Goal: Communication & Community: Answer question/provide support

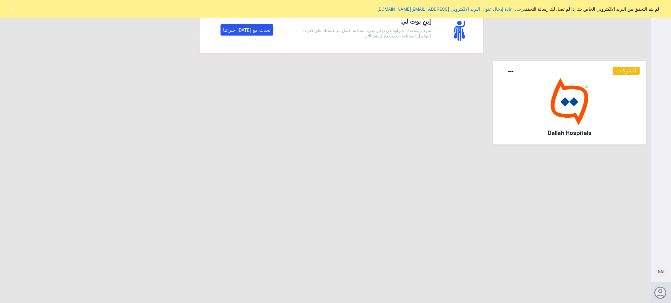
click at [12, 9] on button "×" at bounding box center [12, 9] width 6 height 6
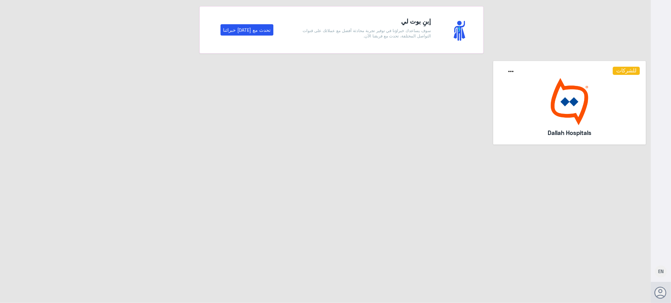
click at [571, 103] on img at bounding box center [569, 101] width 141 height 47
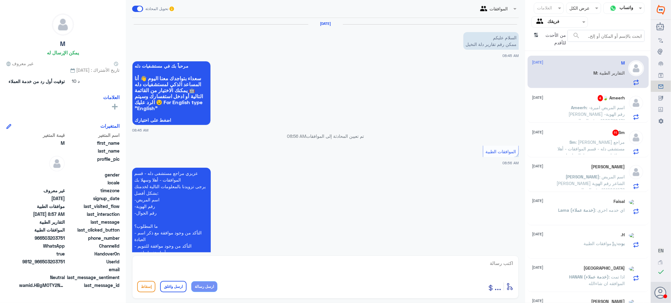
scroll to position [122, 0]
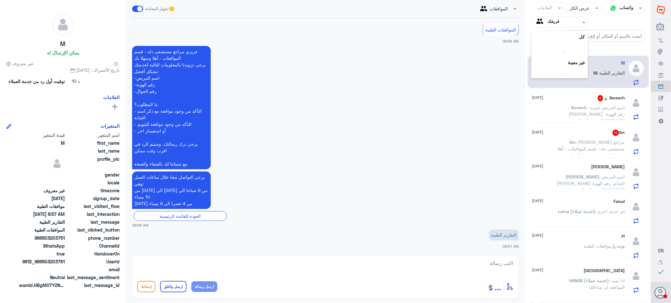
click at [547, 23] on div at bounding box center [560, 21] width 56 height 7
click at [551, 60] on div "الوارد لديك" at bounding box center [560, 64] width 57 height 14
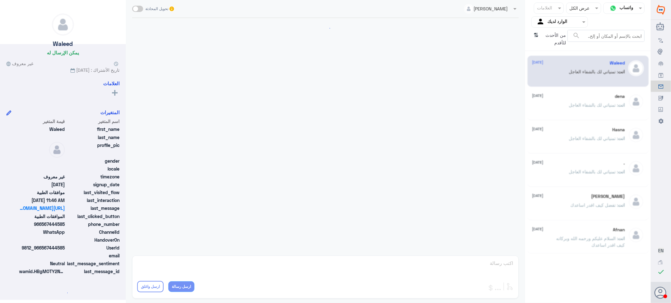
scroll to position [292, 0]
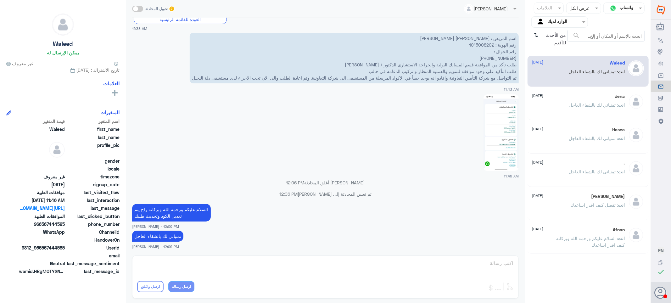
click at [559, 233] on div "Afnan [DATE] انت : السلام عليكم ورحمه الله وبركاته كيف اقدر اساعدك" at bounding box center [578, 239] width 93 height 24
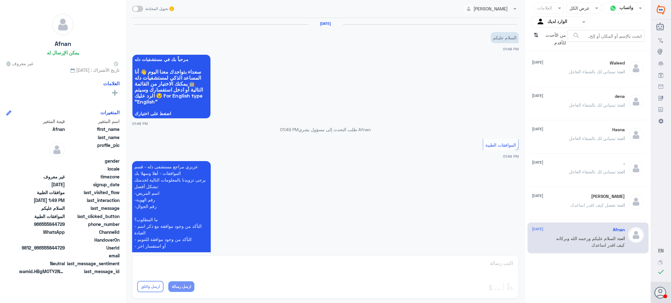
scroll to position [101, 0]
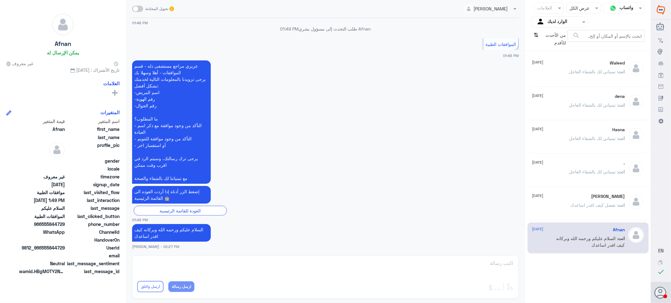
click at [549, 205] on div "انت : تفضل كيف اقدر اساعدك" at bounding box center [578, 210] width 93 height 14
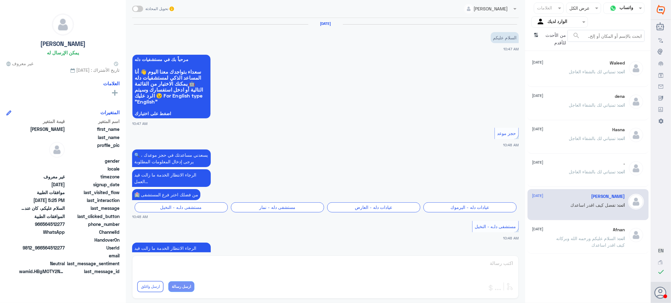
click at [548, 172] on div "انت : تمنياتي لك بالشفاء العاجل" at bounding box center [578, 177] width 93 height 14
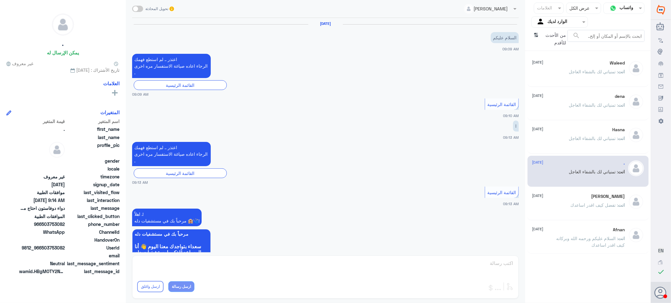
scroll to position [362, 0]
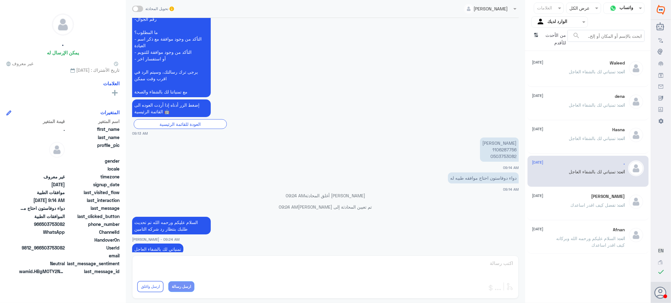
click at [559, 127] on div "Hasna [DATE]" at bounding box center [578, 129] width 93 height 5
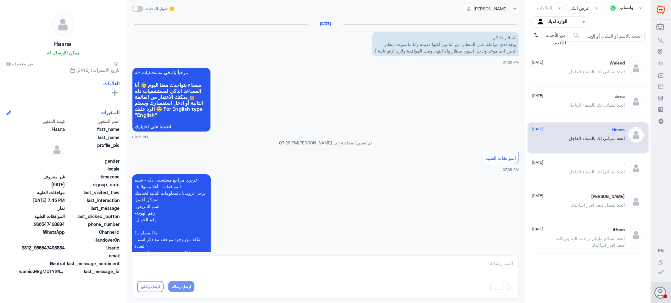
scroll to position [298, 0]
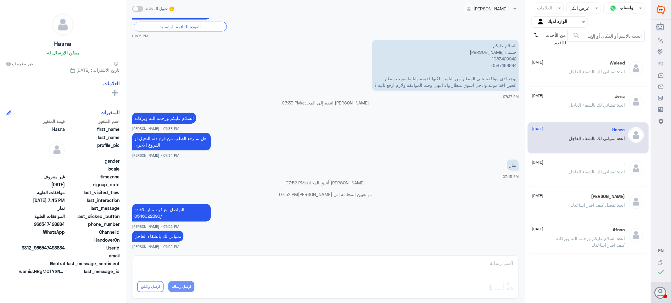
click at [562, 99] on div "dena [DATE]" at bounding box center [578, 96] width 93 height 5
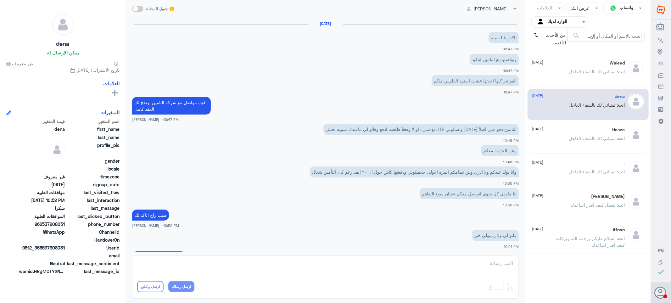
scroll to position [189, 0]
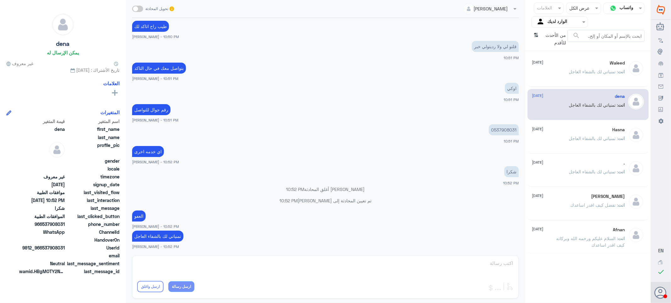
click at [574, 69] on span ": تمنياتي لك بالشفاء العاجل" at bounding box center [593, 71] width 49 height 5
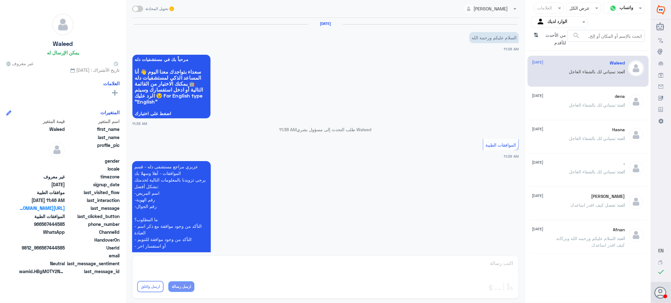
scroll to position [292, 0]
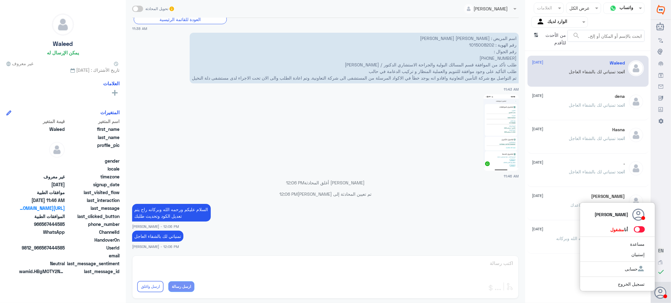
click at [638, 231] on span at bounding box center [639, 229] width 11 height 6
click at [0, 0] on input "checkbox" at bounding box center [0, 0] width 0 height 0
click at [546, 25] on div at bounding box center [560, 21] width 56 height 7
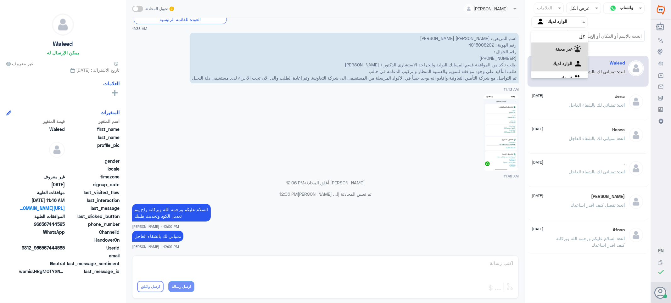
scroll to position [8, 0]
click at [553, 70] on div "فريقك" at bounding box center [560, 71] width 57 height 14
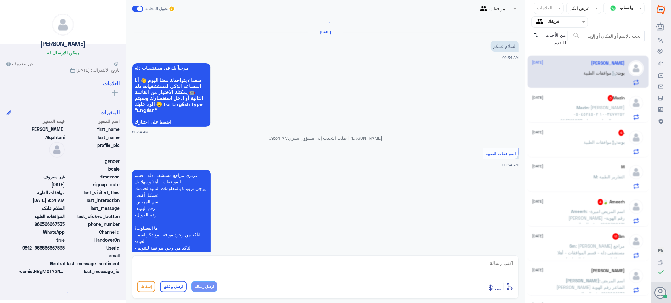
scroll to position [0, 0]
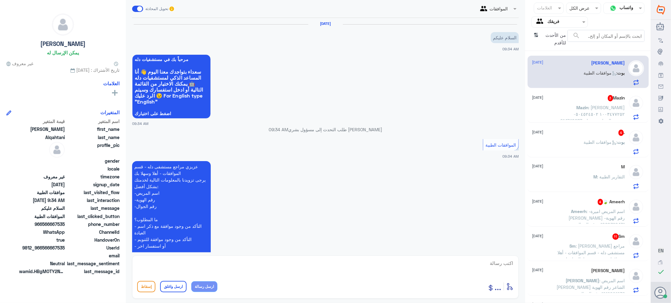
click at [509, 263] on textarea at bounding box center [325, 266] width 377 height 15
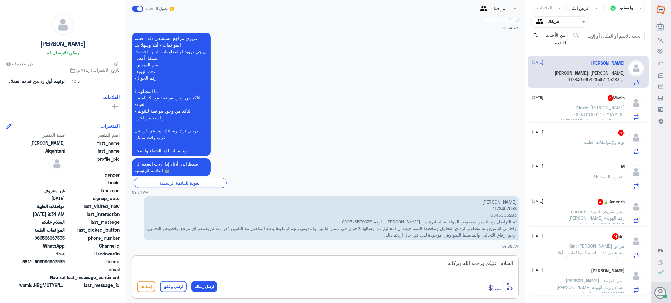
type textarea "السلام عليكم ورحمه الله وبركاته"
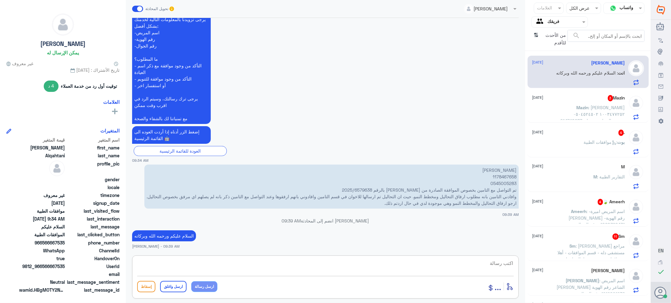
click at [498, 177] on p "[PERSON_NAME] 1178467658 0545005283 تم التواصل مع التامين بخصوص الموافقة الصادر…" at bounding box center [331, 187] width 375 height 44
copy p "1178467658"
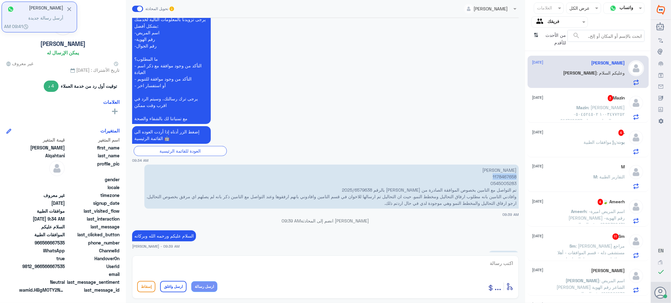
scroll to position [170, 0]
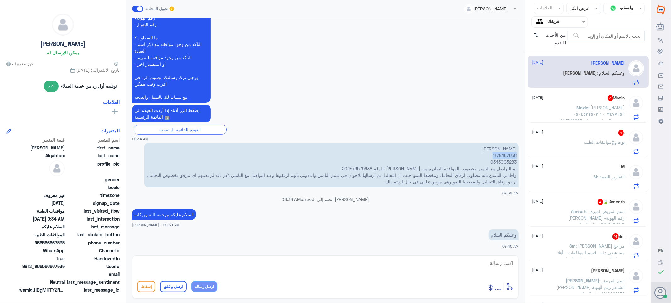
click at [504, 155] on p "[PERSON_NAME] 1178467658 0545005283 تم التواصل مع التامين بخصوص الموافقة الصادر…" at bounding box center [331, 165] width 375 height 44
click at [491, 261] on textarea at bounding box center [325, 266] width 377 height 15
click at [499, 265] on textarea at bounding box center [325, 266] width 377 height 15
type textarea "التامين محتاجين تقرير الاشعه"
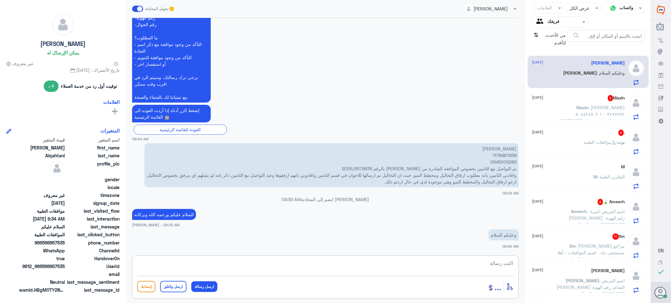
scroll to position [190, 0]
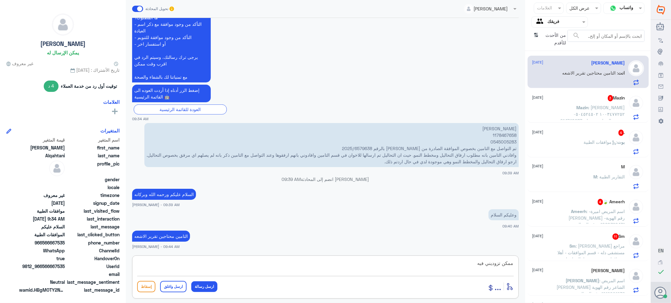
type textarea "ممكن تزوديني فيه"
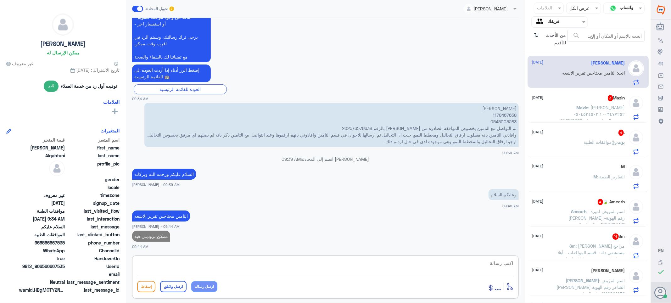
type textarea "ا"
click at [582, 113] on span ": [PERSON_NAME] ١٠٠٣٤٧٧٢٥٢ ٠٥٠٤٥٢٤٥٠٢ 214740287 - عزيزي الرجاء تزويدنا بوصفات س…" at bounding box center [590, 140] width 70 height 71
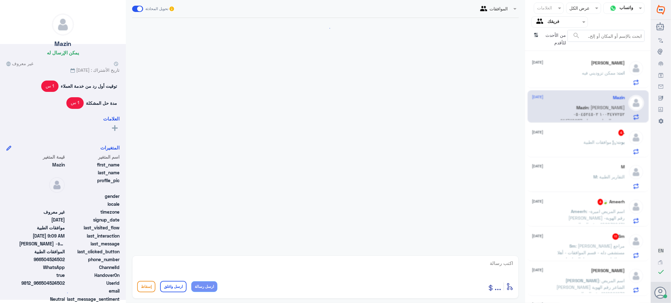
scroll to position [492, 0]
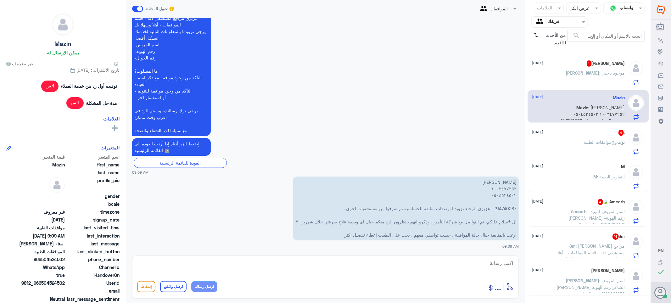
click at [486, 270] on textarea at bounding box center [325, 266] width 377 height 15
drag, startPoint x: 487, startPoint y: 263, endPoint x: 599, endPoint y: 275, distance: 113.0
click at [604, 275] on div "قناة واتساب Status × عرض الكل العلامات Agent Filter فريقك search من الأحدث للأق…" at bounding box center [325, 152] width 651 height 305
type textarea "1003477252"
click at [592, 72] on span "[PERSON_NAME]" at bounding box center [586, 72] width 34 height 5
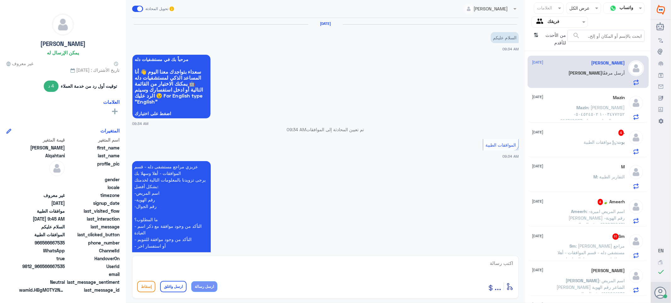
scroll to position [351, 0]
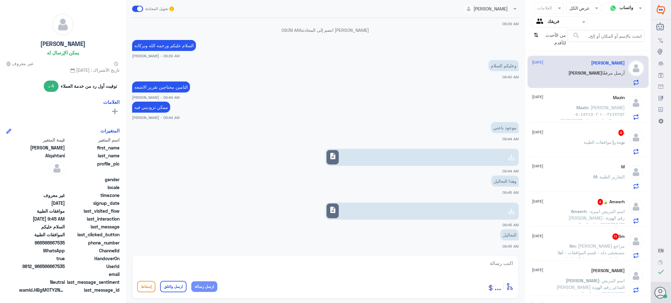
click at [332, 157] on span "description" at bounding box center [333, 156] width 8 height 8
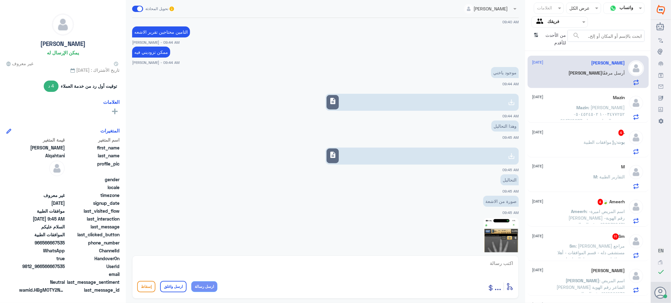
scroll to position [425, 0]
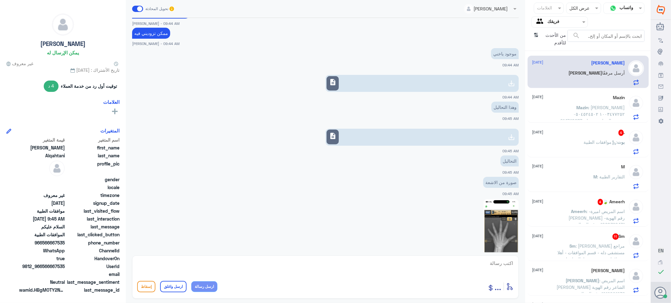
click at [336, 136] on span "description" at bounding box center [333, 136] width 8 height 8
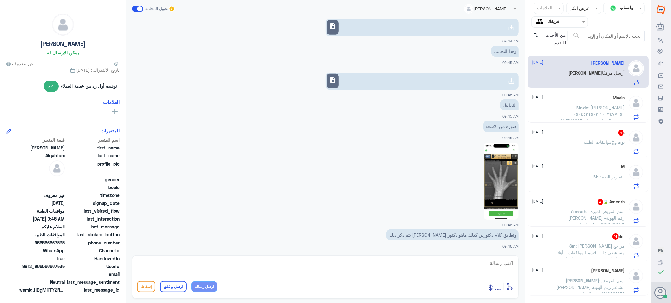
click at [503, 263] on textarea at bounding box center [325, 266] width 377 height 15
type textarea "j"
click at [508, 261] on textarea at bounding box center [325, 266] width 377 height 15
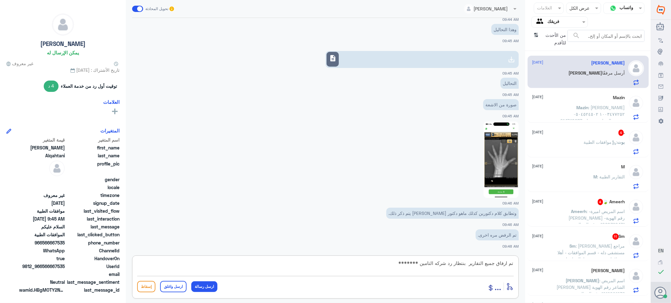
paste textarea "تمنياتي لك بالشفاء العاجل"
type textarea "تم ارفاق جميع التقارير بنتظار رد شركه التامين *******تمنياتي لك بالشفاء العاجل"
click at [172, 288] on button "ارسل واغلق" at bounding box center [173, 286] width 26 height 11
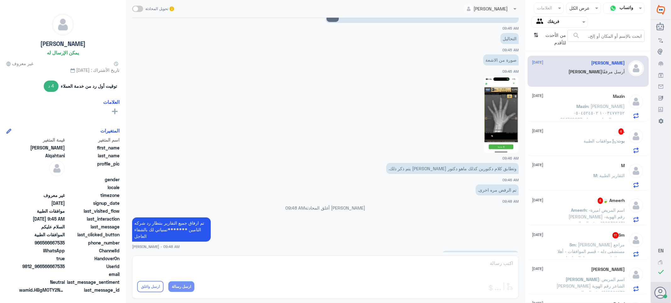
scroll to position [631, 0]
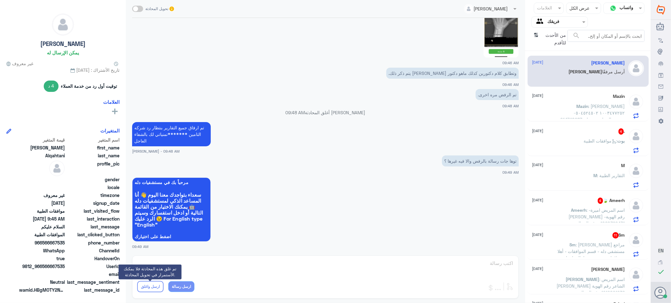
click at [580, 110] on span ": [PERSON_NAME] ١٠٠٣٤٧٧٢٥٢ ٠٥٠٤٥٢٤٥٠٢ 214740287 - عزيزي الرجاء تزويدنا بوصفات س…" at bounding box center [590, 139] width 70 height 71
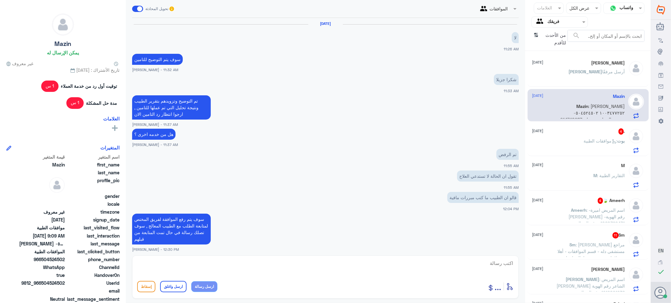
scroll to position [492, 0]
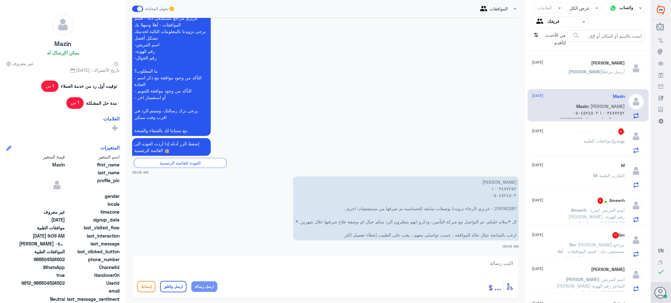
click at [487, 261] on textarea at bounding box center [325, 266] width 377 height 15
drag, startPoint x: 482, startPoint y: 264, endPoint x: 521, endPoint y: 271, distance: 40.6
click at [521, 271] on div "الموافقات تحويل المحادثة [DATE] لا 11:26 AM سوف يتم التوضيح لل[PERSON_NAME] - 1…" at bounding box center [325, 152] width 399 height 305
type textarea "1003477252"
click at [493, 262] on textarea "1003477252" at bounding box center [325, 266] width 377 height 15
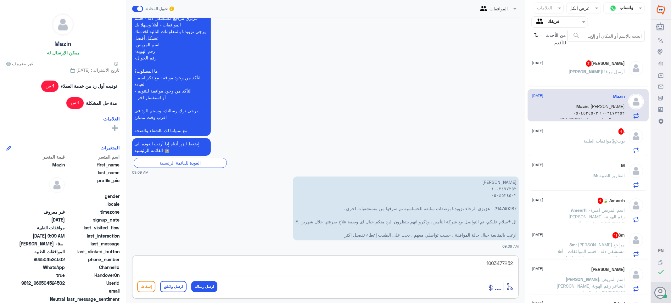
click at [493, 262] on textarea "1003477252" at bounding box center [325, 266] width 377 height 15
click at [492, 262] on textarea "1003477252" at bounding box center [325, 266] width 377 height 15
click at [495, 261] on textarea "1003477252" at bounding box center [325, 266] width 377 height 15
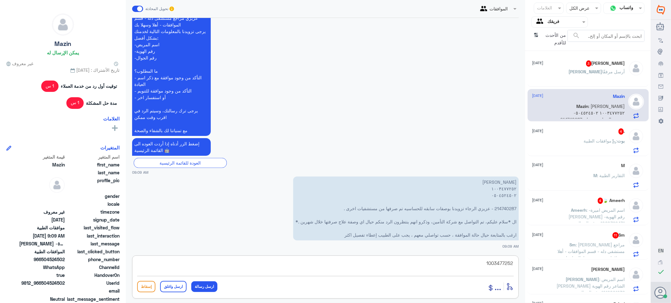
click at [499, 263] on textarea "1003477252" at bounding box center [325, 266] width 377 height 15
drag, startPoint x: 507, startPoint y: 262, endPoint x: 513, endPoint y: 264, distance: 6.8
click at [508, 263] on textarea at bounding box center [325, 266] width 377 height 15
type textarea "السلام عليكم ورحمه الله وبركاته"
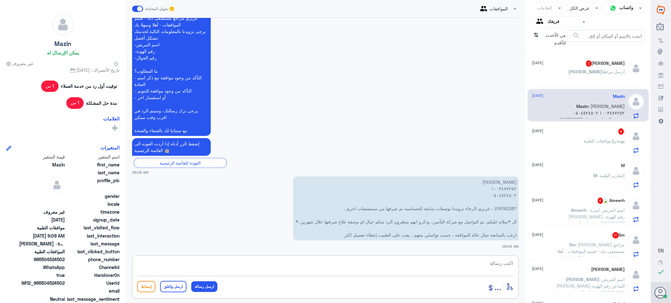
scroll to position [512, 0]
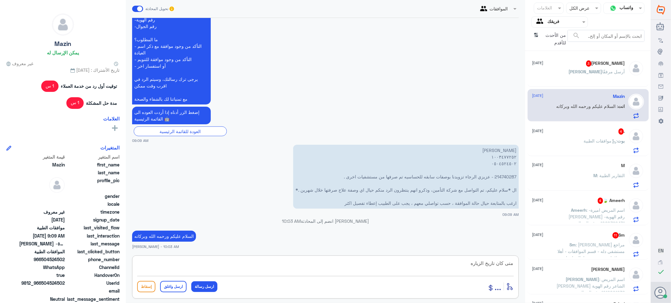
type textarea "متى كان تاريخ الزياره"
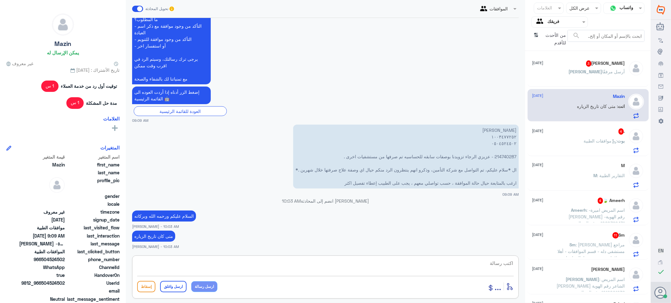
click at [590, 68] on div "[PERSON_NAME] 3 [DATE] [PERSON_NAME] أرسل مرفقًا" at bounding box center [578, 72] width 93 height 24
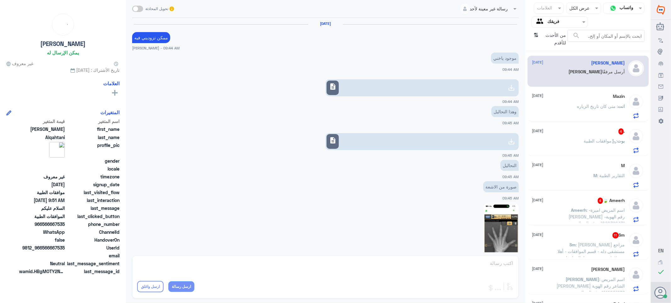
scroll to position [496, 0]
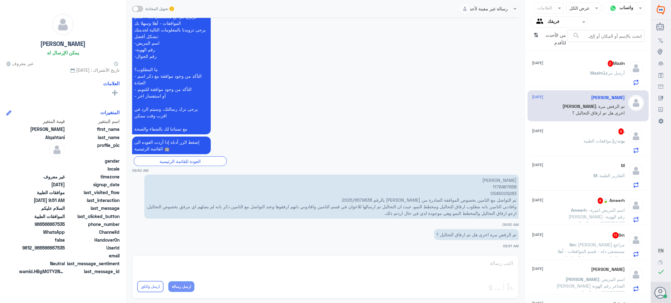
click at [591, 74] on span "Mazin" at bounding box center [597, 72] width 12 height 5
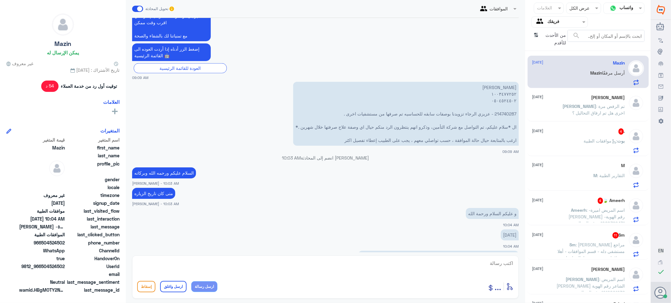
scroll to position [492, 0]
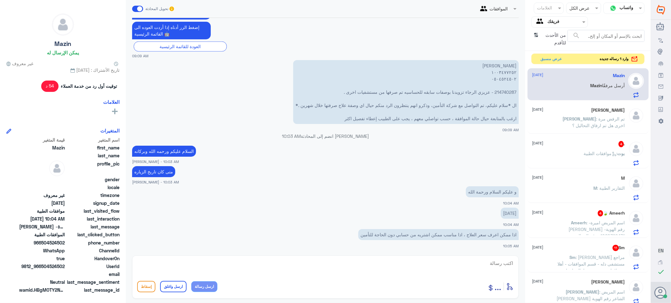
click at [482, 263] on textarea at bounding box center [325, 266] width 377 height 15
type textarea "تقريبا سعره 800 ريال"
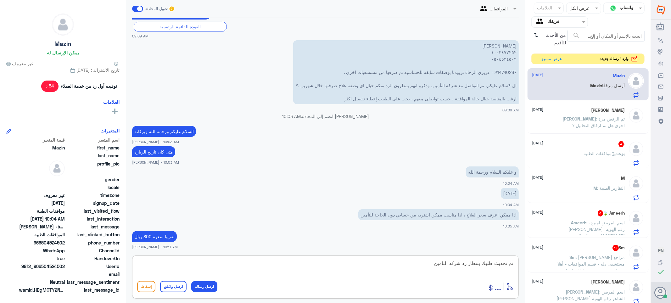
type textarea "تم تحديث طلبك بنتظار رد شركه التامين"
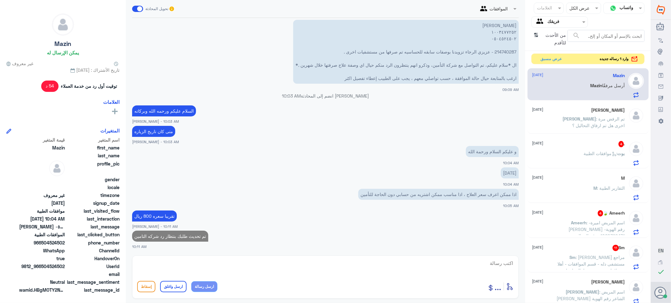
click at [580, 120] on span "[PERSON_NAME]" at bounding box center [580, 118] width 34 height 5
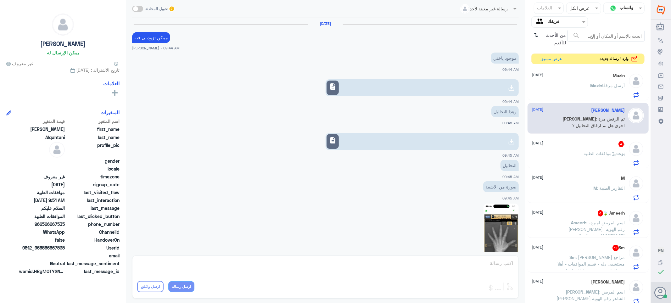
scroll to position [496, 0]
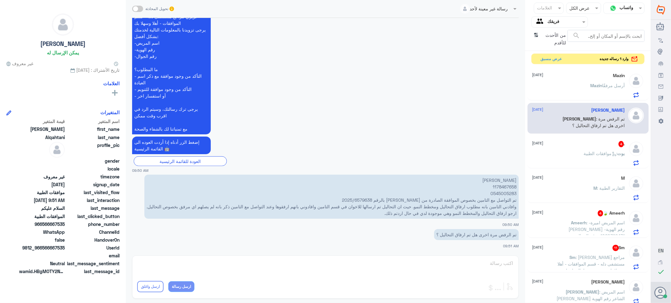
click at [593, 150] on p "بوت : موافقات الطبية" at bounding box center [604, 158] width 41 height 16
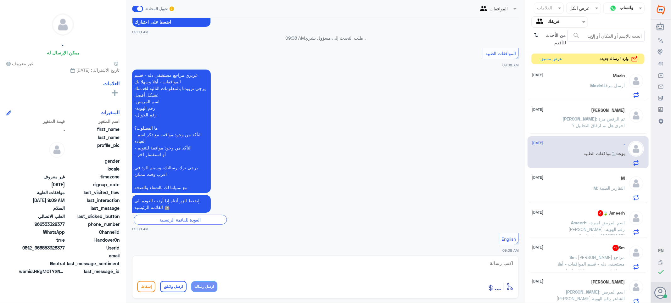
scroll to position [493, 0]
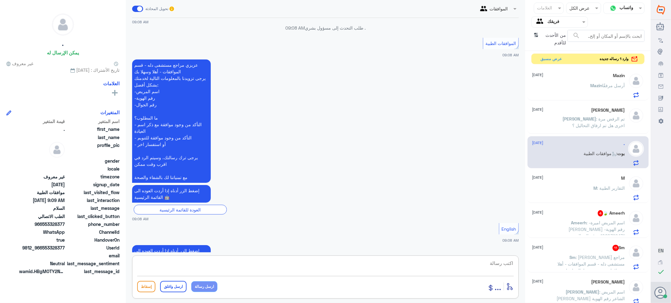
click at [507, 265] on textarea at bounding box center [325, 266] width 377 height 15
type textarea "تفضل كيف اقدر اساعدك"
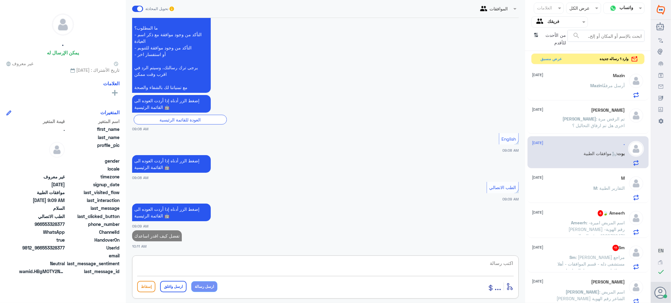
click at [591, 193] on div "M : التقارير الطبية" at bounding box center [578, 193] width 93 height 14
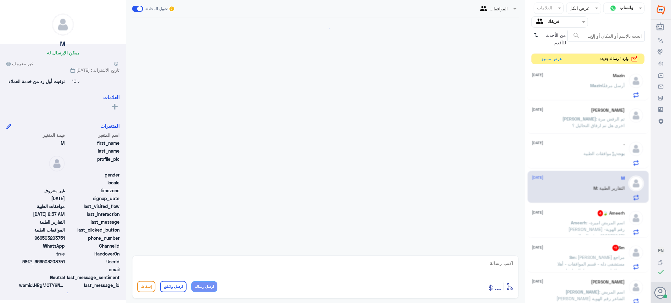
scroll to position [122, 0]
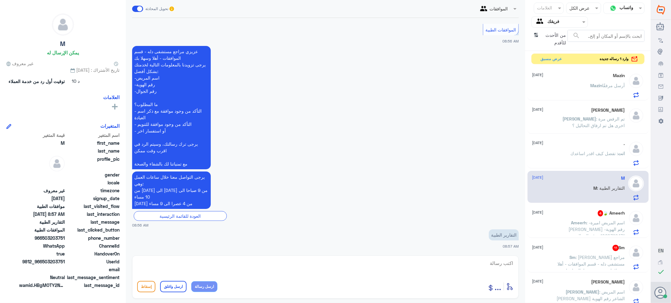
click at [581, 73] on div "Mazin [DATE]" at bounding box center [578, 75] width 93 height 5
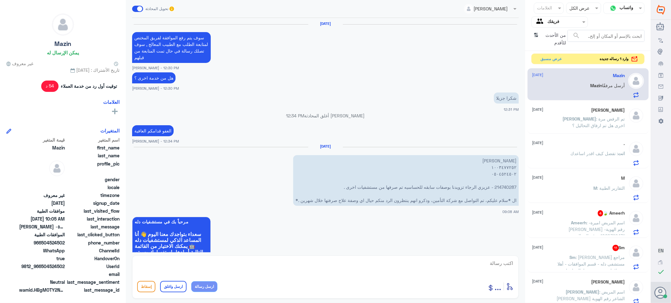
scroll to position [468, 0]
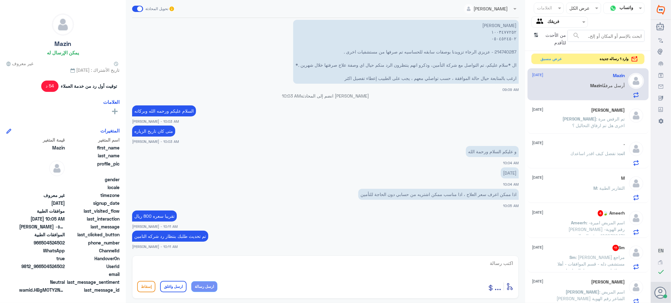
click at [582, 224] on span ": -اسم المريض اميرة [PERSON_NAME] -رقم الهوية 1060399431 -رقم الجوال 0554477016…" at bounding box center [591, 246] width 70 height 52
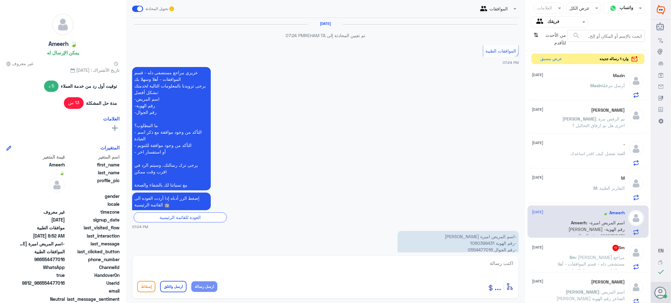
scroll to position [628, 0]
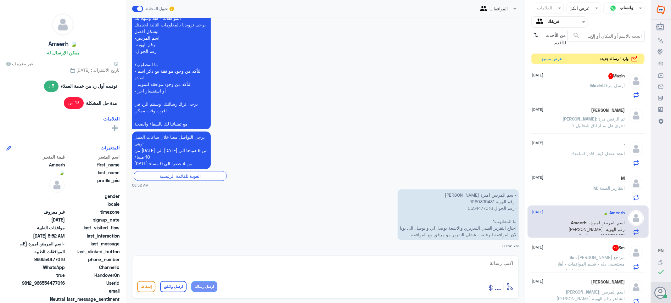
click at [474, 200] on p "-اسم المريض اميرة [PERSON_NAME] -رقم الهوية 1060399431 -رقم الجوال 0554477016 م…" at bounding box center [458, 214] width 121 height 51
copy p "1060399431"
click at [496, 259] on textarea at bounding box center [325, 266] width 377 height 15
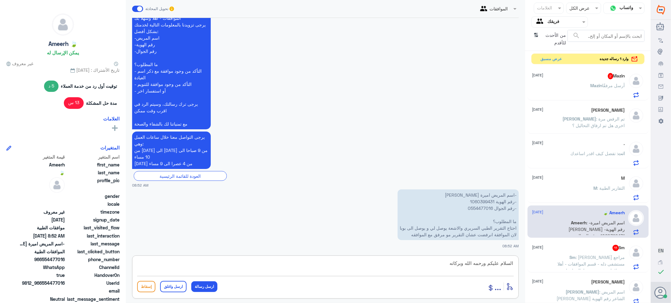
type textarea "السلام عليكم ورحمه الله وبركاته"
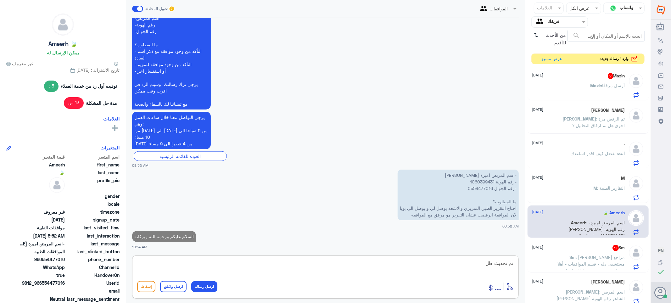
scroll to position [646, 0]
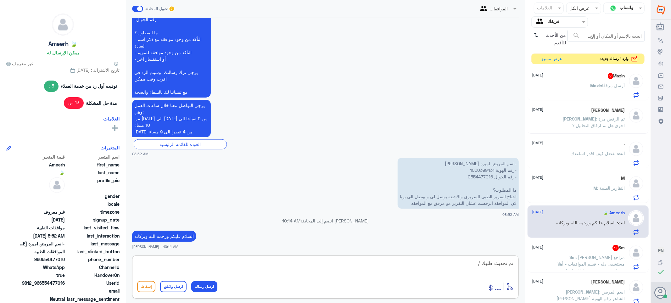
paste textarea "تمنياتي لك بالشفاء العاجل"
type textarea "تم تحديث طلبك /تمنياتي لك بالشفاء العاجل"
click at [169, 289] on button "ارسل واغلق" at bounding box center [173, 286] width 26 height 11
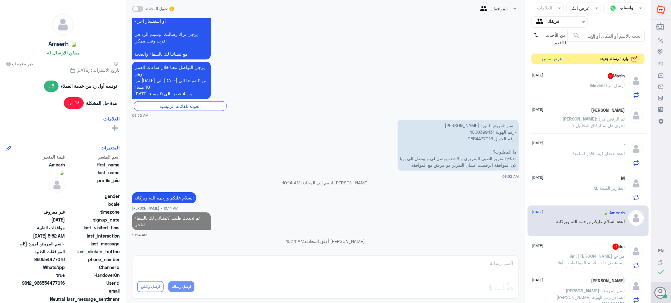
click at [593, 84] on span "Mazin" at bounding box center [597, 85] width 12 height 5
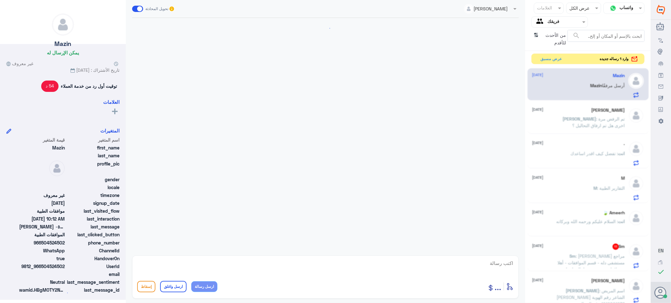
scroll to position [451, 0]
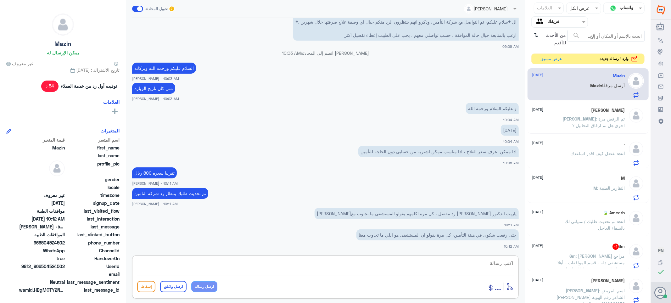
click at [495, 263] on textarea at bounding box center [325, 266] width 377 height 15
type textarea "تم ارسال جميع التقارير وجاري العمل على متابعه الحاله"
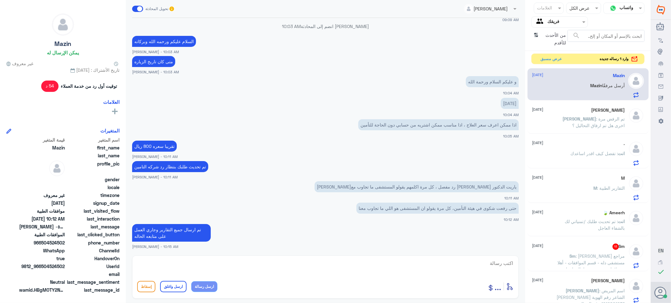
click at [580, 246] on div "Sm 11 [DATE]" at bounding box center [578, 247] width 93 height 6
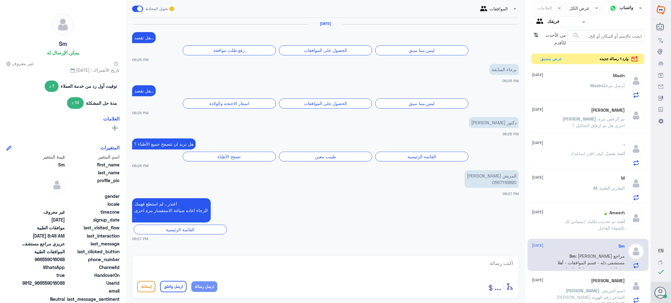
scroll to position [662, 0]
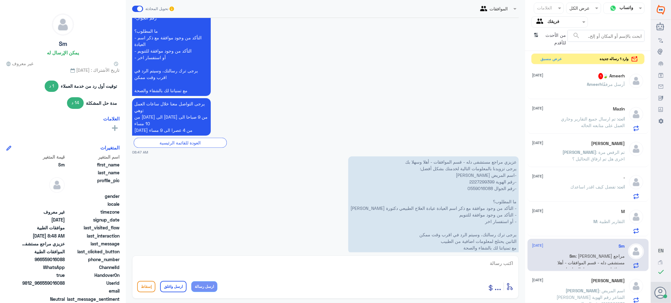
click at [476, 168] on p "عزيزي مراجع مستشفى دله - قسم الموافقات - أهلا وسهلا بك يرجى تزويدنا بالمعلومات …" at bounding box center [433, 204] width 171 height 97
copy p "2227299399"
click at [507, 263] on textarea at bounding box center [325, 266] width 377 height 15
type textarea "السلام عليكم ورحمه الله وبركاته"
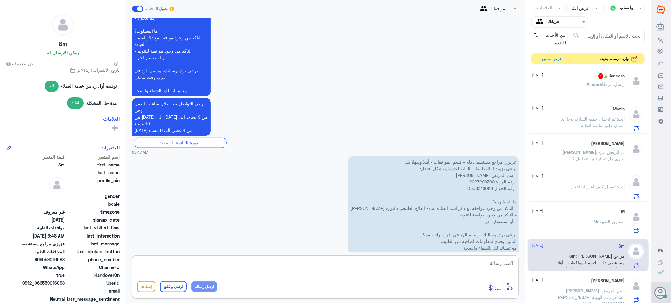
scroll to position [682, 0]
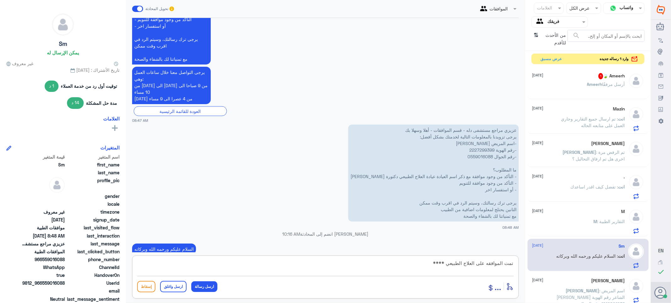
paste textarea "تمنياتي لك بالشفاء العاجل"
type textarea "تمت الموافقه على العلاج الطبيعي ****تمنياتي لك بالشفاء العاجل"
click at [177, 285] on button "ارسل واغلق" at bounding box center [173, 286] width 26 height 11
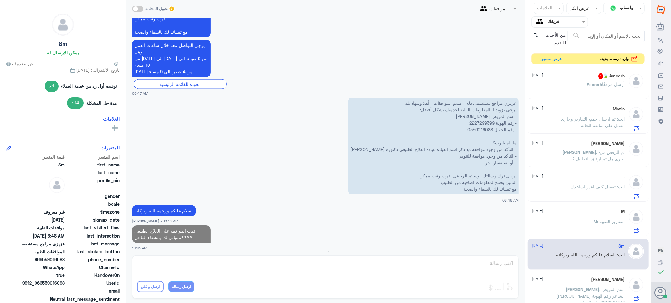
click at [603, 79] on h5 "Ameerh 🍃 1" at bounding box center [612, 76] width 27 height 6
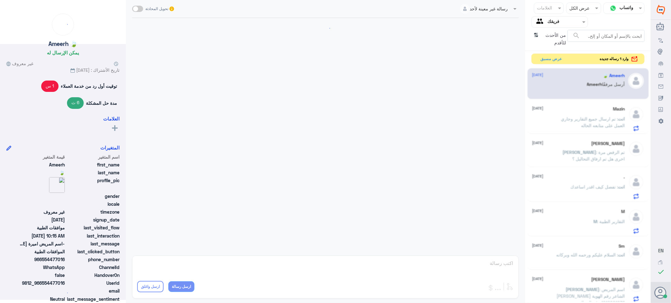
scroll to position [529, 0]
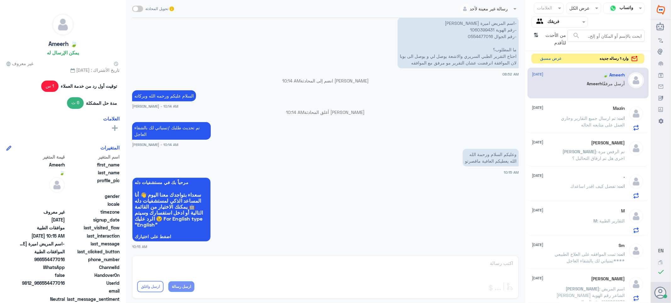
click at [548, 57] on button "عرض مسبق" at bounding box center [551, 59] width 26 height 10
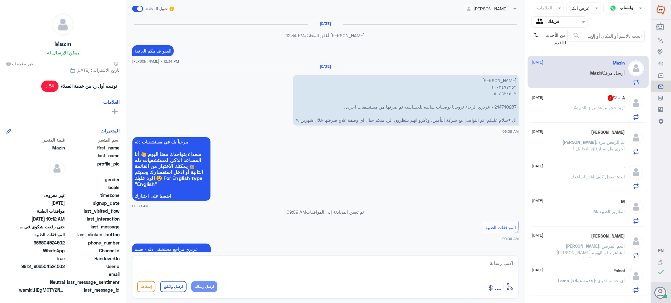
scroll to position [457, 0]
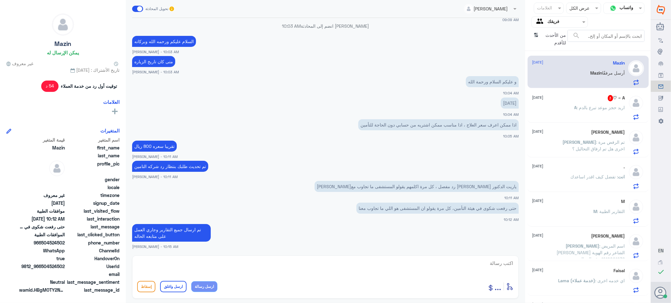
click at [553, 101] on div "A ~ ♡ 3 [DATE]" at bounding box center [578, 98] width 93 height 6
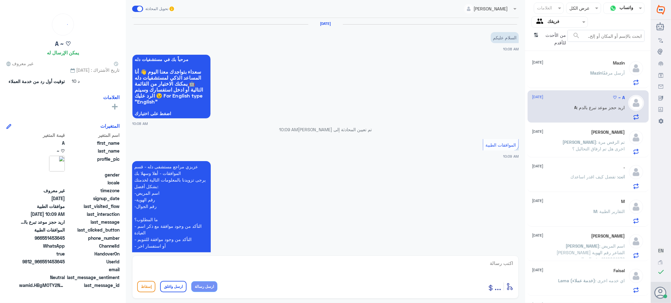
scroll to position [96, 0]
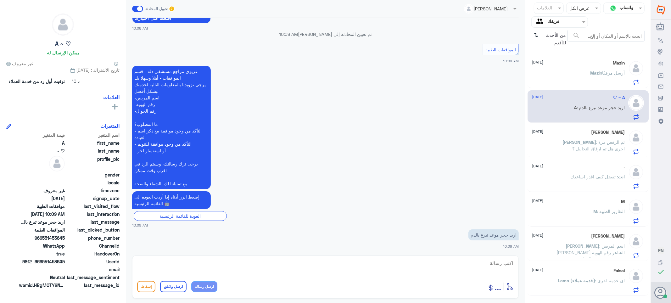
drag, startPoint x: 581, startPoint y: 138, endPoint x: 581, endPoint y: 145, distance: 7.2
click at [581, 138] on div "[PERSON_NAME] [DATE] [PERSON_NAME] : تم الرفض مرة اخرى هل تم ارفاق التحاليل ؟" at bounding box center [578, 142] width 93 height 25
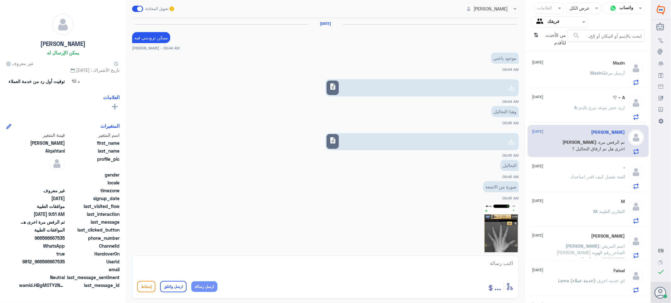
scroll to position [496, 0]
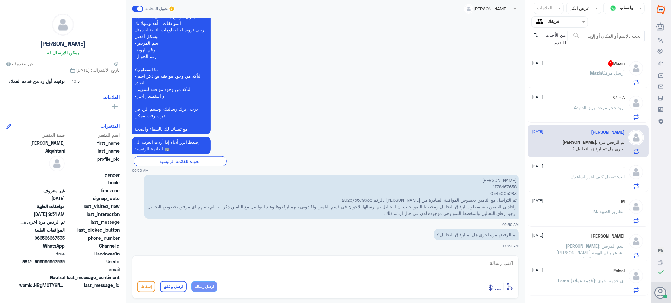
click at [587, 72] on div "[PERSON_NAME] أرسل مرفقًا" at bounding box center [578, 78] width 93 height 14
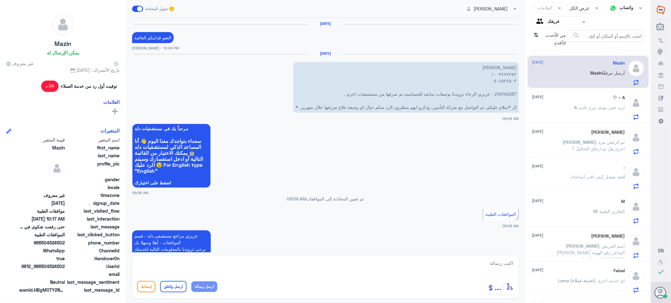
scroll to position [466, 0]
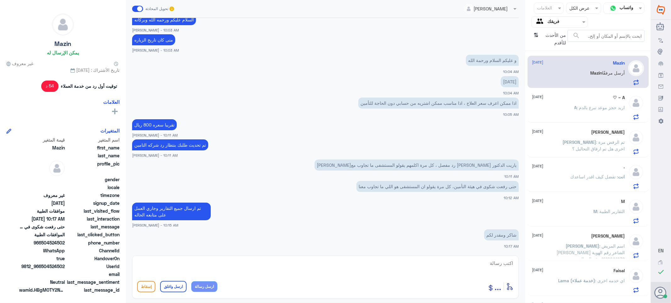
click at [584, 105] on span ": اريد حجز موعد تبرع بالدم" at bounding box center [601, 107] width 48 height 5
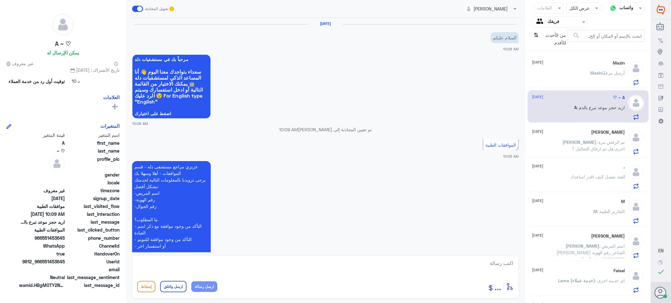
scroll to position [96, 0]
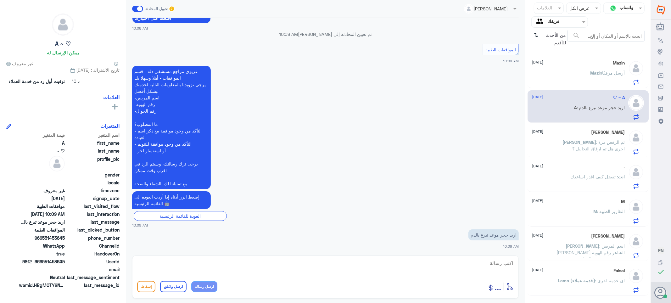
click at [578, 141] on span "[PERSON_NAME]" at bounding box center [580, 141] width 34 height 5
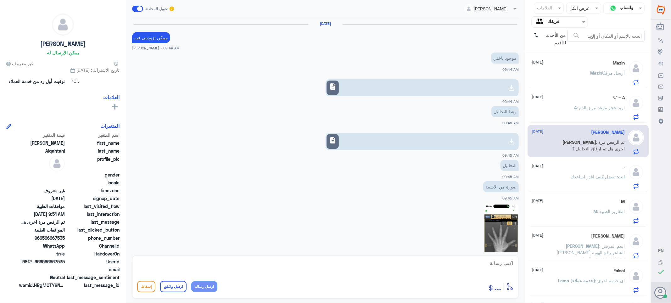
scroll to position [496, 0]
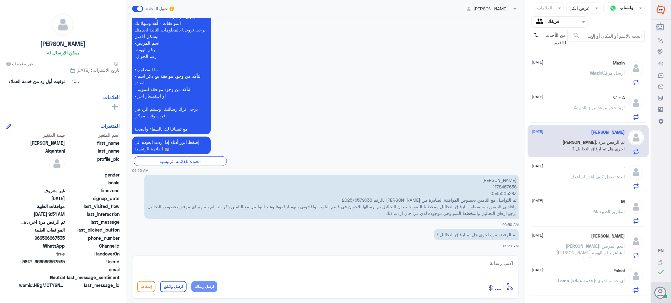
click at [493, 264] on textarea at bounding box center [325, 266] width 377 height 15
click at [504, 263] on textarea at bounding box center [325, 266] width 377 height 15
type textarea "نعم تم ارفاق جميع التحاليل"
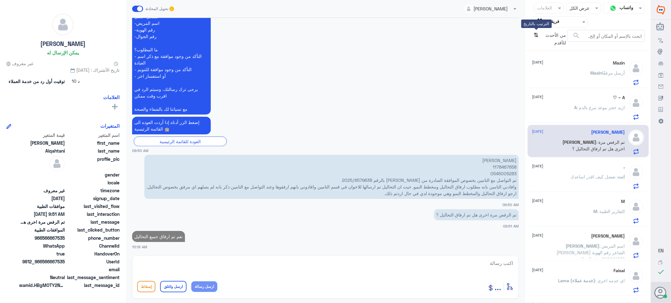
click at [536, 36] on icon "⇅" at bounding box center [536, 38] width 5 height 16
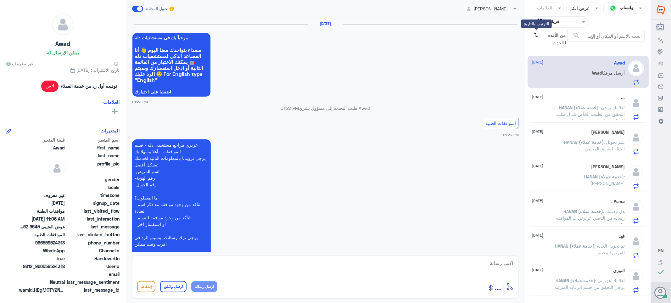
scroll to position [596, 0]
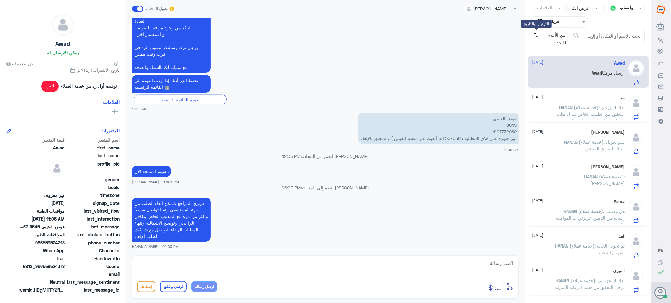
click at [536, 36] on icon "⇅" at bounding box center [536, 38] width 5 height 16
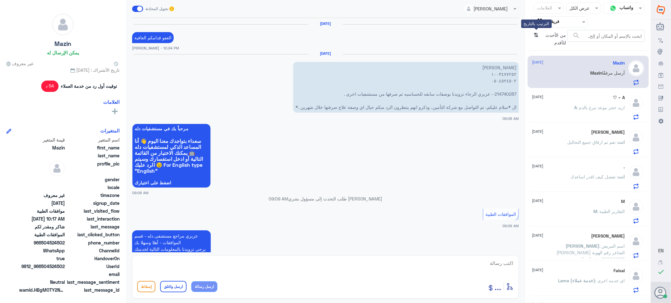
scroll to position [466, 0]
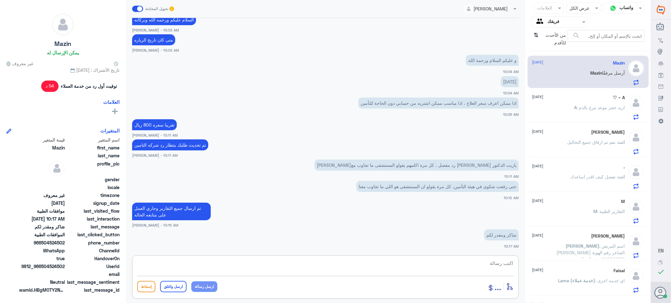
click at [492, 261] on textarea at bounding box center [325, 266] width 377 height 15
paste textarea "تمنياتي لك بالشفاء العاجل"
type textarea "تمنياتي لك بالشفاء العاجل"
click at [171, 286] on button "ارسل واغلق" at bounding box center [173, 286] width 26 height 11
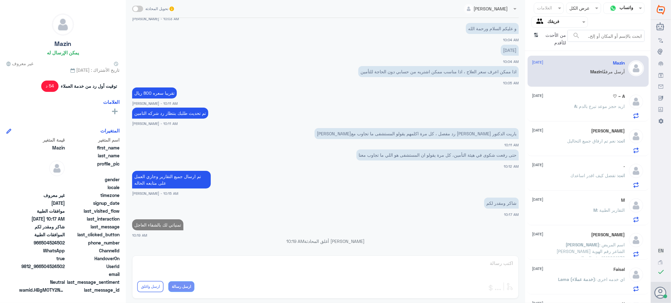
click at [594, 106] on span ": اريد حجز موعد تبرع بالدم" at bounding box center [601, 106] width 48 height 5
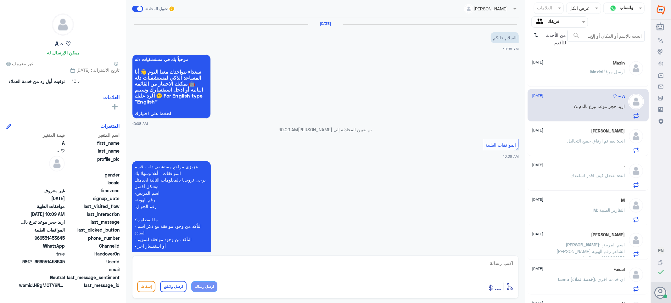
scroll to position [96, 0]
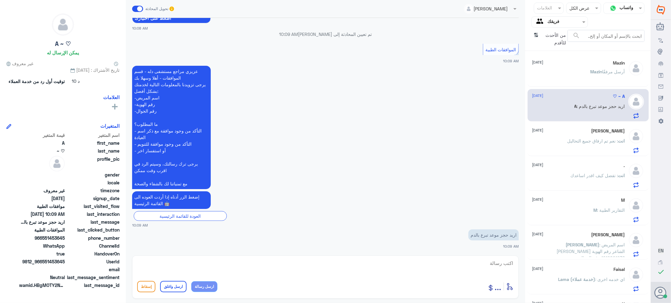
click at [586, 138] on span ": نعم تم ارفاق جميع التحاليل" at bounding box center [593, 140] width 51 height 5
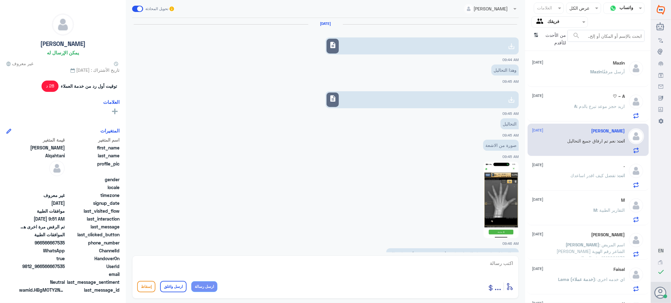
scroll to position [486, 0]
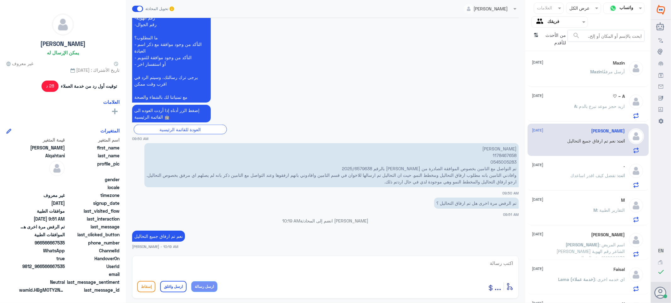
click at [585, 177] on span ": تفضل كيف اقدر اساعدك" at bounding box center [595, 175] width 48 height 5
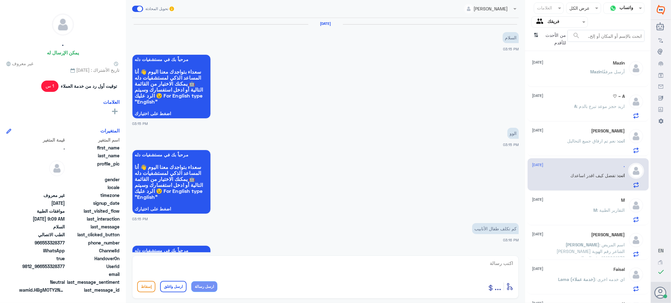
scroll to position [595, 0]
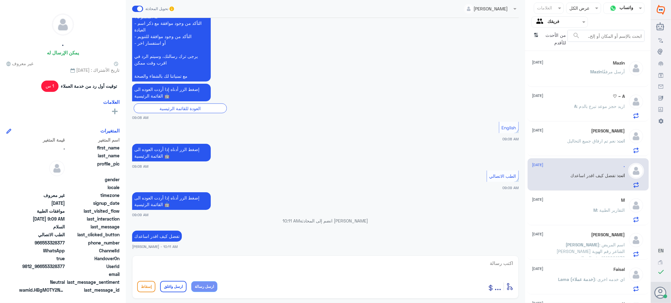
click at [581, 204] on div "M [DATE] M : التقارير الطبية" at bounding box center [578, 210] width 93 height 25
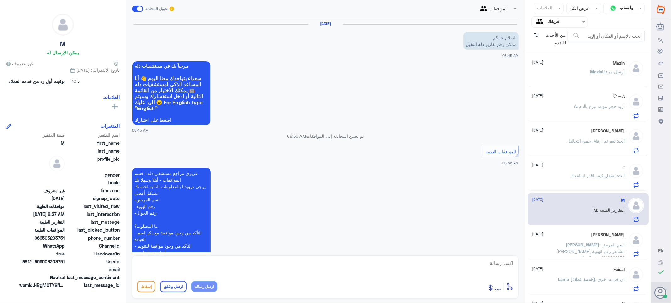
scroll to position [122, 0]
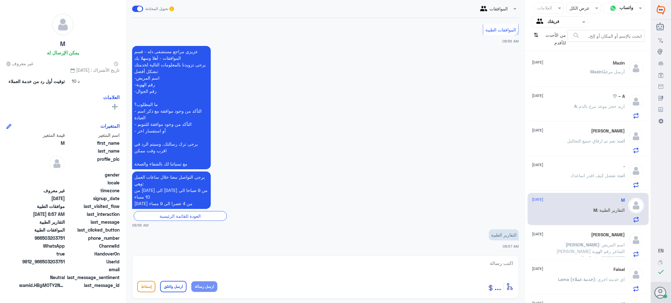
click at [577, 245] on span "[PERSON_NAME]" at bounding box center [583, 244] width 34 height 5
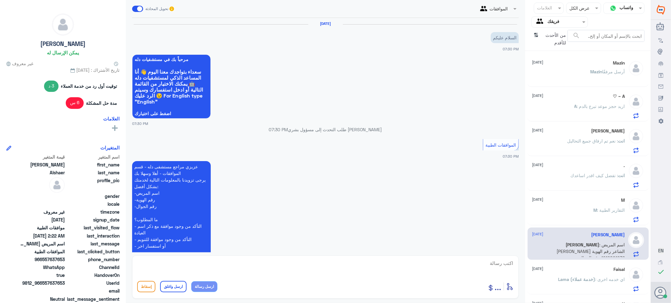
scroll to position [568, 0]
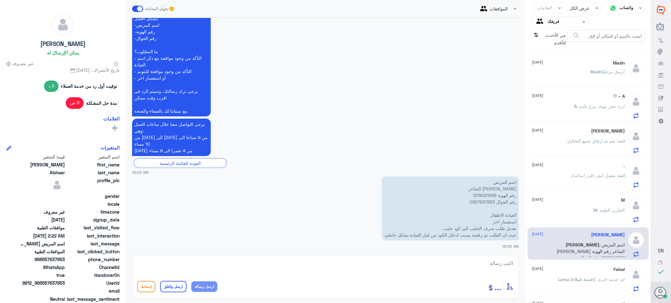
click at [476, 194] on p "اسم المريض [PERSON_NAME] الشاعر رقم الهوية 1219021936 رقم الجوال 0557637653 الع…" at bounding box center [450, 209] width 137 height 64
copy p "1219021936"
click at [503, 265] on textarea at bounding box center [325, 266] width 377 height 15
type textarea "السلام عليكم ورحمه الله وبركاته"
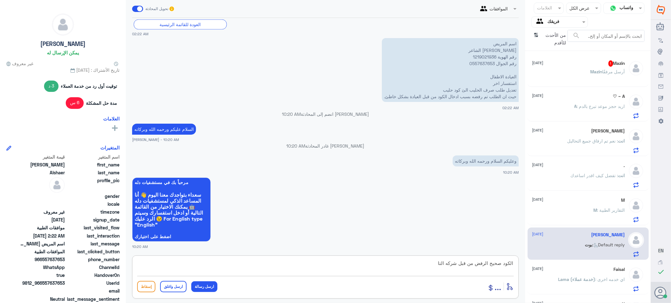
scroll to position [904, 0]
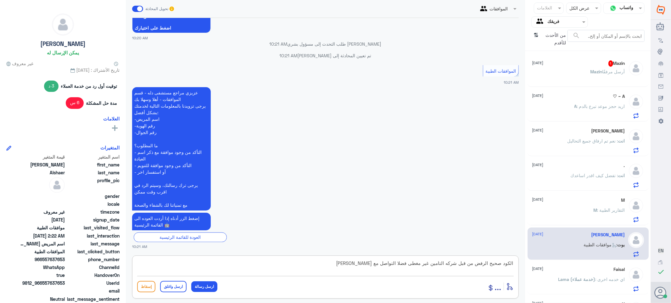
type textarea "الكود صحيح الرفض من قبل شركه التامين غير مغطى فضلا التواصل مع [PERSON_NAME]"
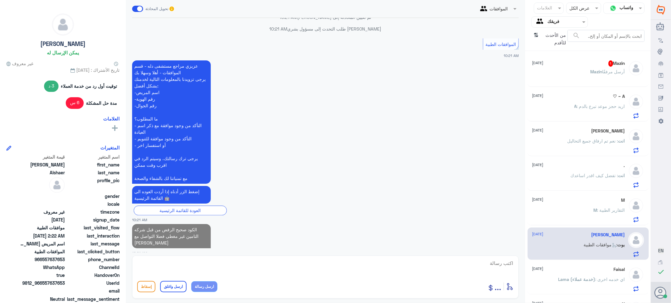
click at [581, 68] on div "Mazin 1 [DATE] [PERSON_NAME] أرسل مرفقًا" at bounding box center [578, 72] width 93 height 24
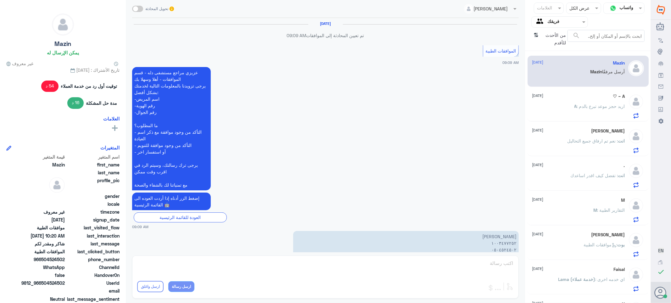
scroll to position [430, 0]
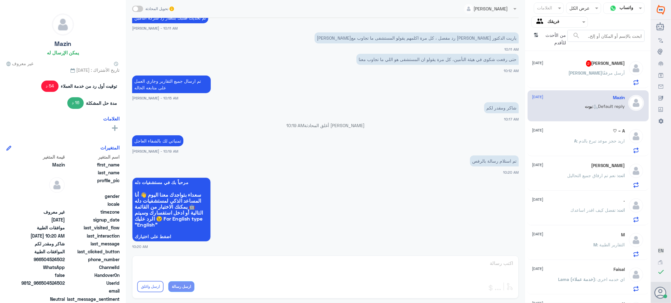
click at [574, 63] on div "[PERSON_NAME] 2 [DATE]" at bounding box center [578, 63] width 93 height 6
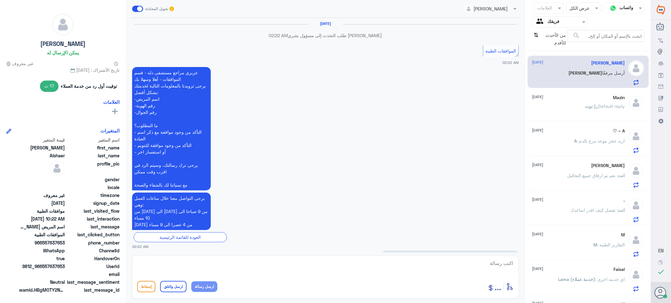
scroll to position [600, 0]
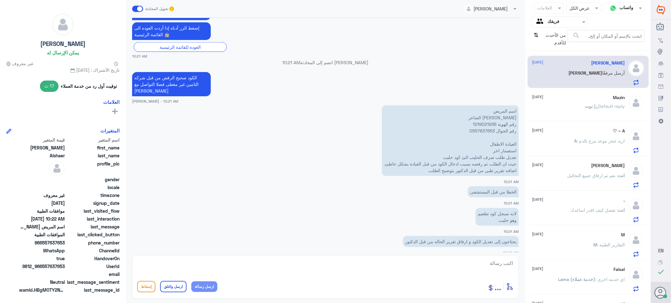
click at [480, 115] on p "اسم المريض [PERSON_NAME] الشاعر رقم الهوية 1219021936 رقم الجوال 0557637653 الع…" at bounding box center [450, 140] width 137 height 70
copy p "1219021936"
click at [546, 24] on div at bounding box center [560, 21] width 56 height 7
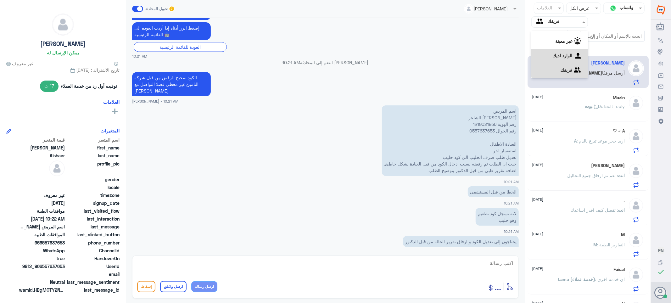
click at [545, 54] on div "الوارد لديك" at bounding box center [560, 56] width 57 height 14
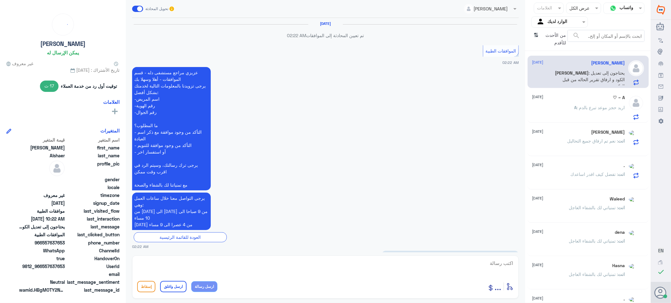
scroll to position [600, 0]
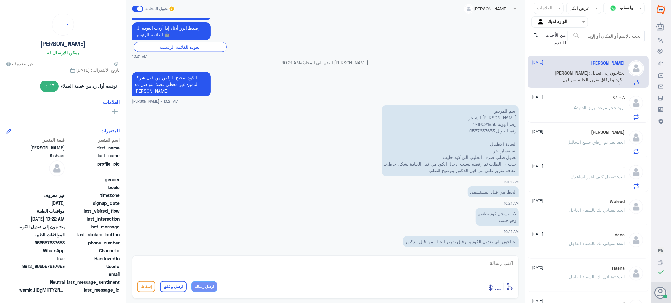
click at [574, 113] on div "A : اريد حجز موعد تبرع بالدم" at bounding box center [578, 113] width 93 height 14
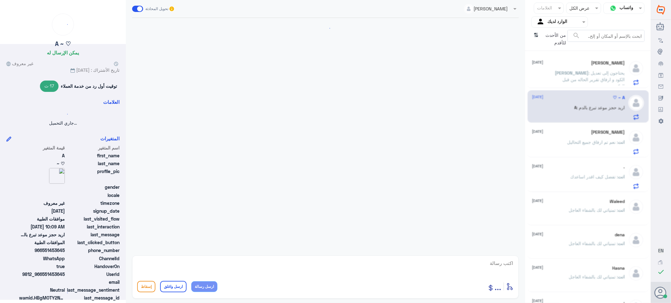
click at [575, 139] on p "انت : نعم تم ارفاق جميع التحاليل" at bounding box center [597, 147] width 58 height 16
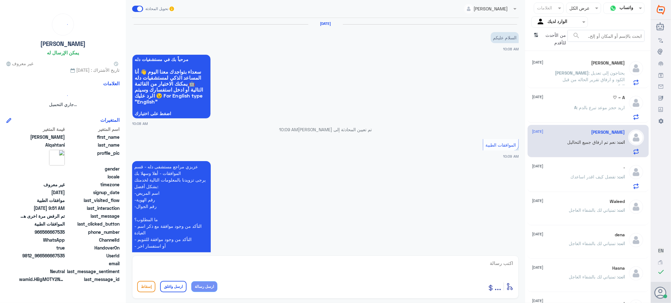
scroll to position [96, 0]
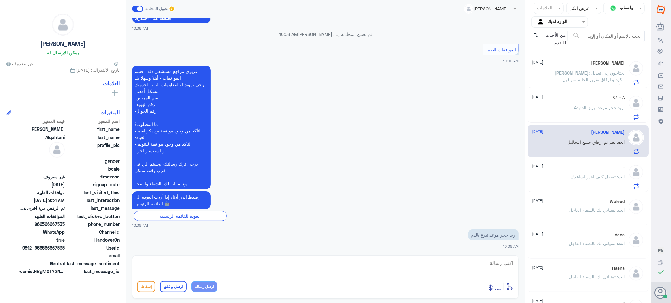
click at [580, 176] on span ": تفضل كيف اقدر اساعدك" at bounding box center [595, 176] width 48 height 5
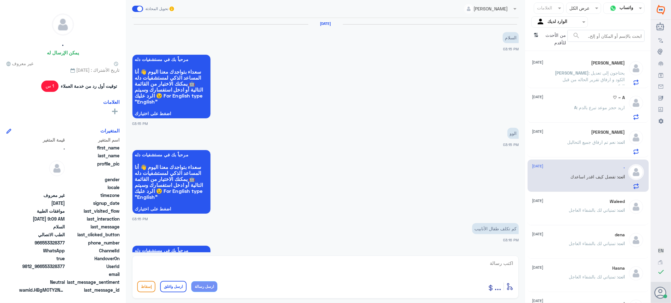
scroll to position [595, 0]
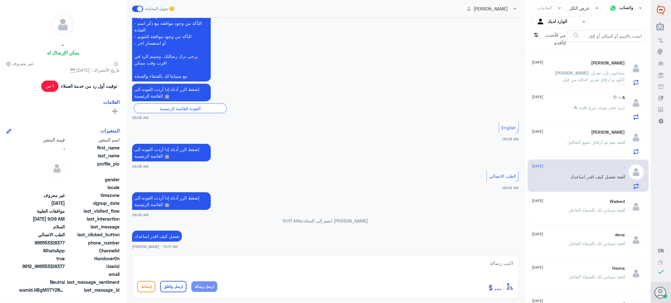
click at [565, 211] on div "انت : تمنياتي لك بالشفاء العاجل" at bounding box center [578, 215] width 93 height 14
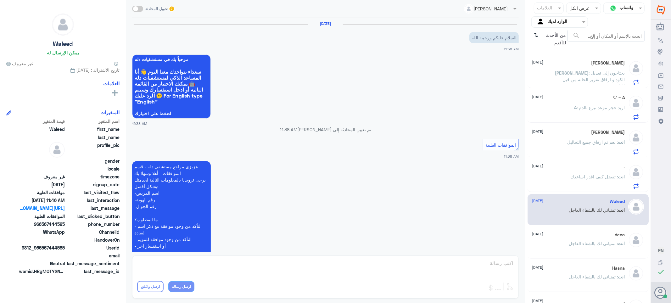
scroll to position [292, 0]
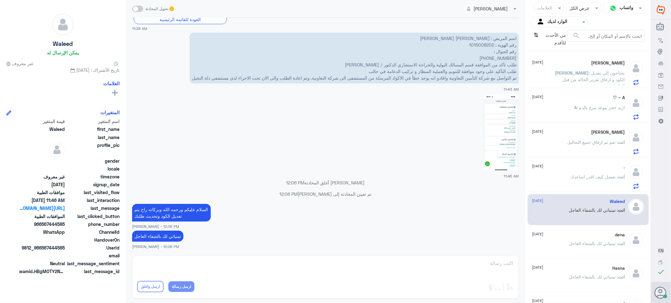
click at [569, 240] on p "انت : تمنياتي لك بالشفاء العاجل" at bounding box center [597, 248] width 56 height 16
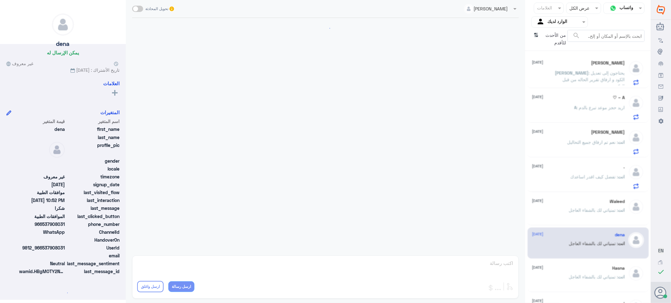
scroll to position [189, 0]
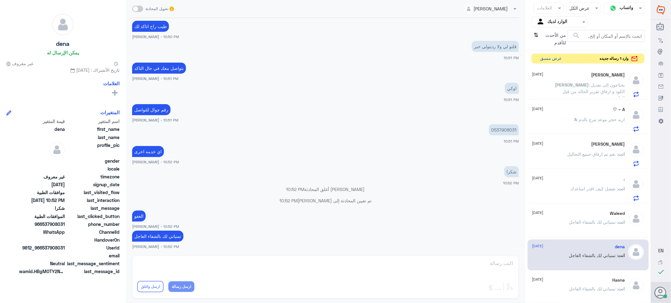
click at [546, 58] on button "عرض مسبق" at bounding box center [551, 59] width 26 height 10
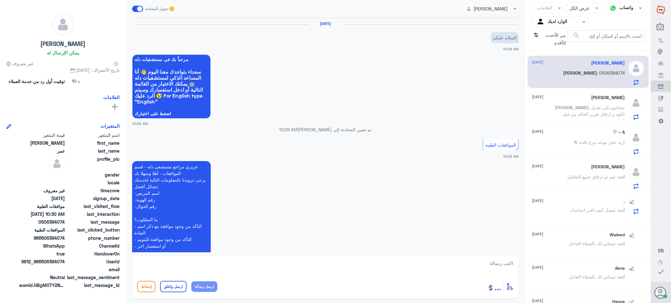
scroll to position [139, 0]
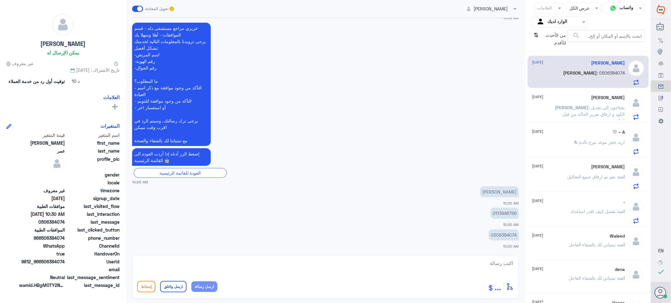
click at [506, 263] on textarea at bounding box center [325, 266] width 377 height 15
type textarea "تفضل كيف اقدر اساعدك"
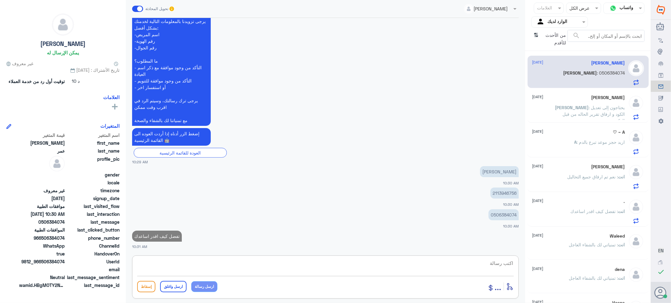
click at [500, 193] on p "2113946756" at bounding box center [505, 193] width 28 height 11
copy p "2113946756"
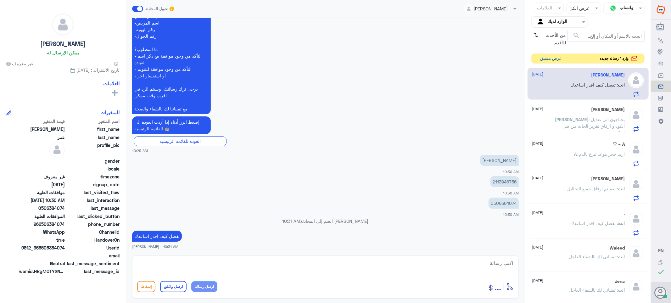
click at [551, 59] on button "عرض مسبق" at bounding box center [551, 59] width 26 height 10
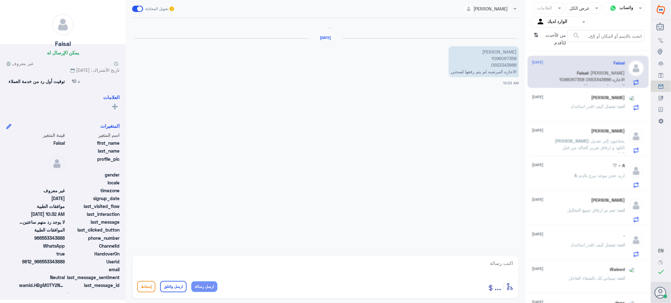
scroll to position [592, 0]
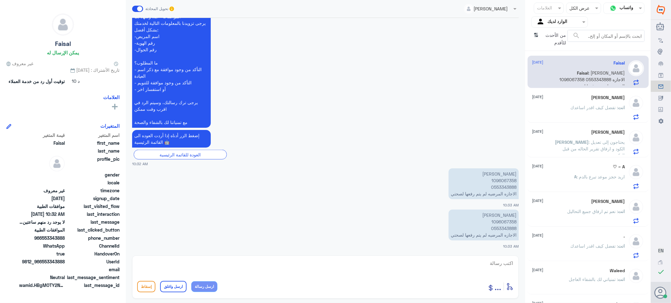
click at [510, 8] on input "text" at bounding box center [494, 8] width 38 height 7
click at [509, 24] on img at bounding box center [511, 24] width 8 height 8
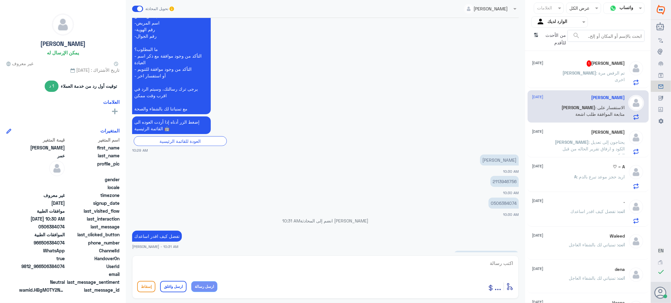
scroll to position [213, 0]
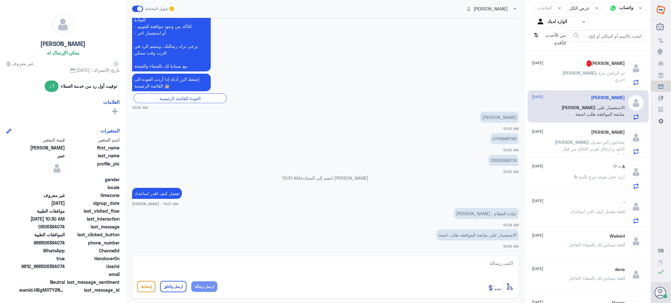
click at [501, 139] on p "2113946756" at bounding box center [505, 138] width 28 height 11
copy p "2113946756"
click at [505, 264] on textarea at bounding box center [325, 266] width 377 height 15
click at [503, 263] on textarea at bounding box center [325, 266] width 377 height 15
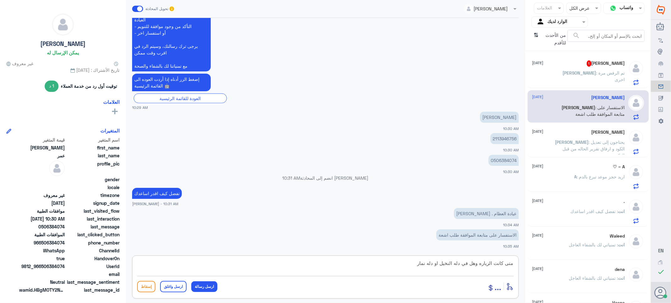
type textarea "متى كانت الزياره وهل في دله النخيل او دله نمار"
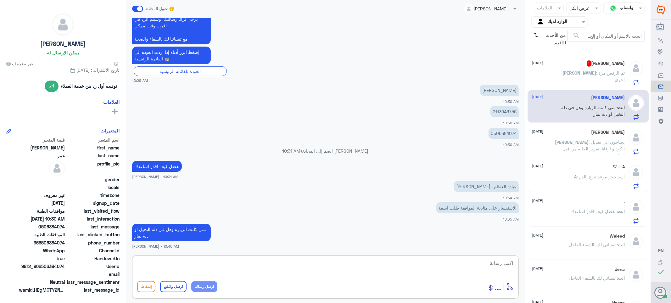
click at [597, 75] on span ": تم الرفض مرة اخرى" at bounding box center [611, 76] width 29 height 12
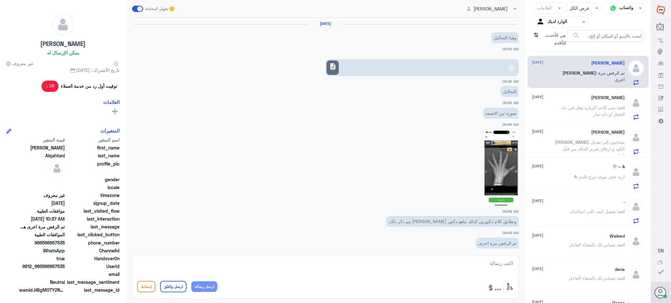
scroll to position [475, 0]
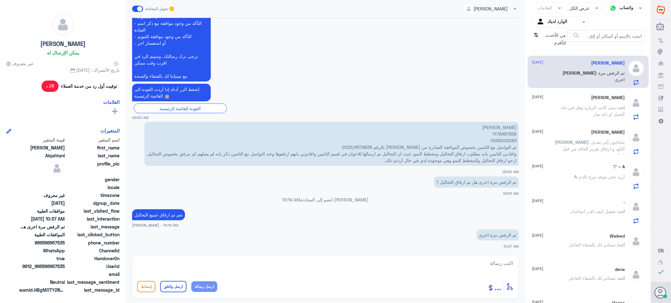
drag, startPoint x: 498, startPoint y: 262, endPoint x: 502, endPoint y: 266, distance: 4.9
click at [499, 263] on textarea at bounding box center [325, 266] width 377 height 15
type textarea "فضلا التواصل مع شركه التامين"
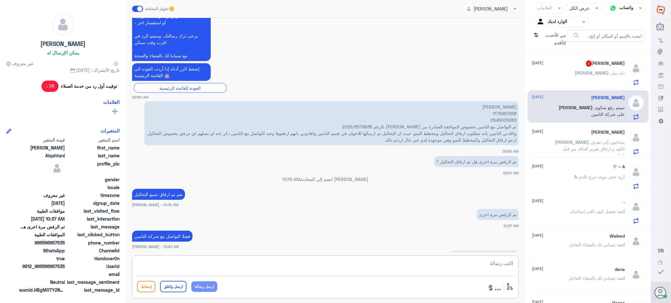
scroll to position [516, 0]
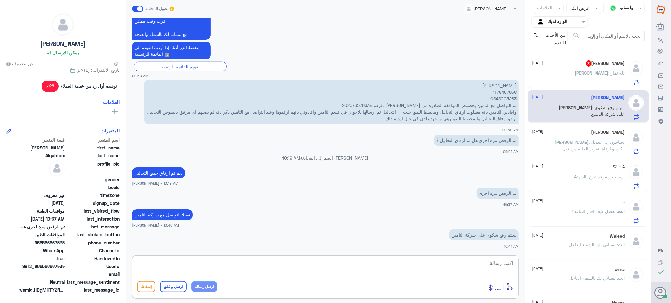
click at [571, 68] on div "[PERSON_NAME] 3 [DATE][PERSON_NAME] : دله نمار" at bounding box center [578, 72] width 93 height 25
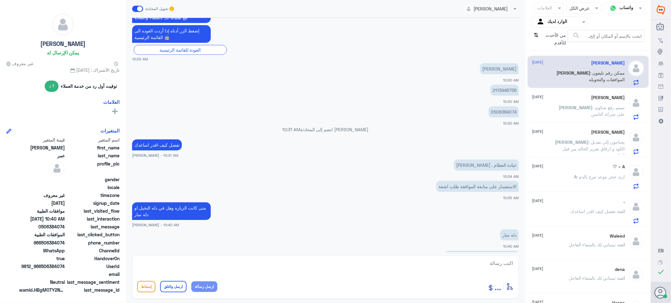
scroll to position [283, 0]
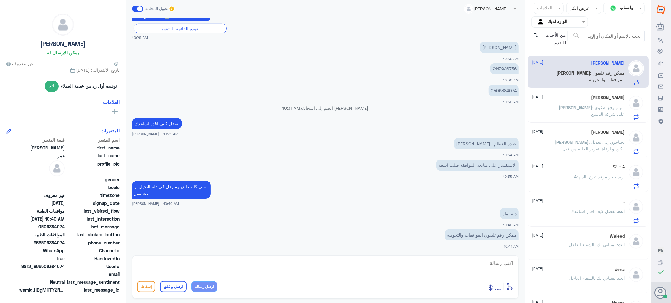
click at [499, 265] on textarea at bounding box center [325, 266] width 377 height 15
paste textarea "0546022896"
type textarea "التواصل مع دله نمار للافاده /0546022896"
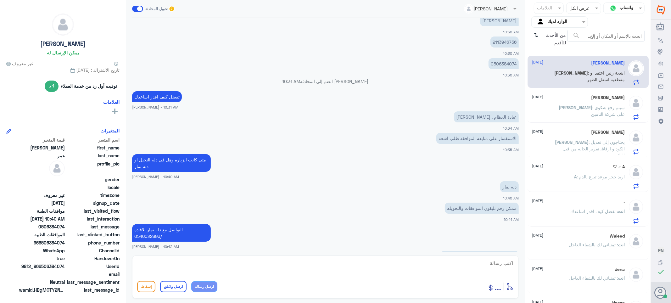
scroll to position [331, 0]
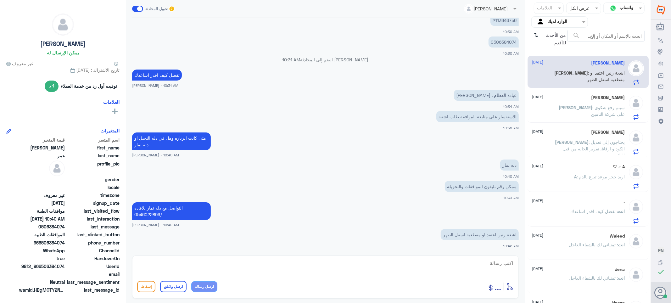
click at [459, 257] on div "أدخل اسم مجموعة الرسائل ... إسقاط ارسل واغلق ارسل رسالة" at bounding box center [325, 277] width 387 height 43
click at [462, 262] on textarea at bounding box center [325, 266] width 377 height 15
paste textarea "تمنياتي لك بالشفاء العاجل"
type textarea "تمنياتي لك بالشفاء العاجل"
click at [176, 286] on button "ارسل واغلق" at bounding box center [173, 286] width 26 height 11
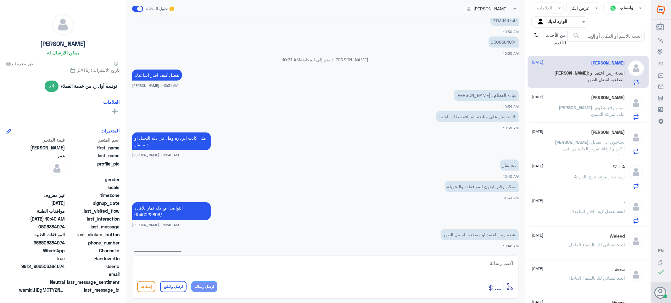
scroll to position [352, 0]
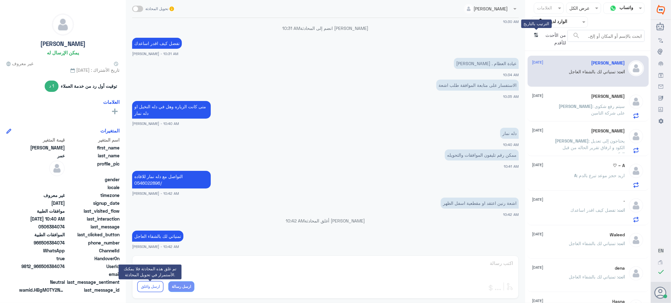
click at [535, 33] on icon "⇅" at bounding box center [536, 38] width 5 height 16
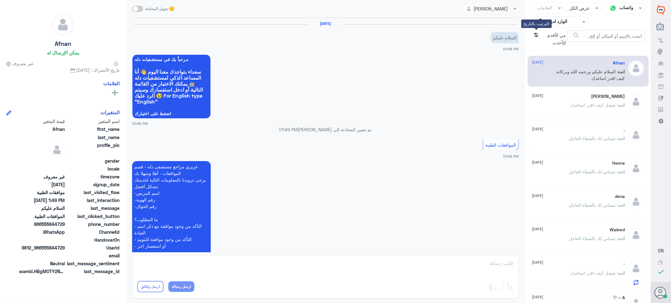
scroll to position [101, 0]
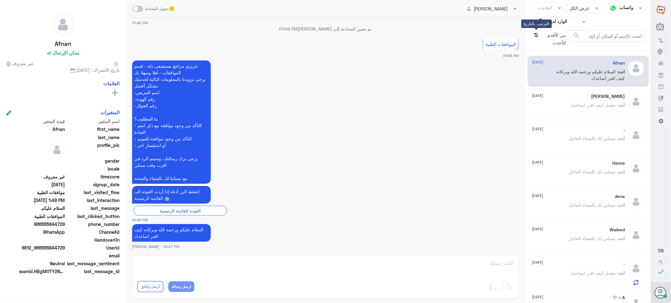
click at [535, 33] on icon "⇅" at bounding box center [536, 38] width 5 height 16
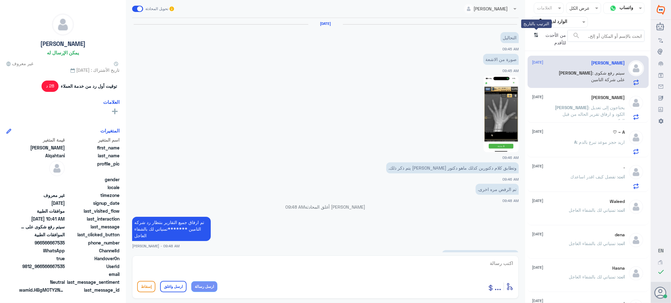
scroll to position [463, 0]
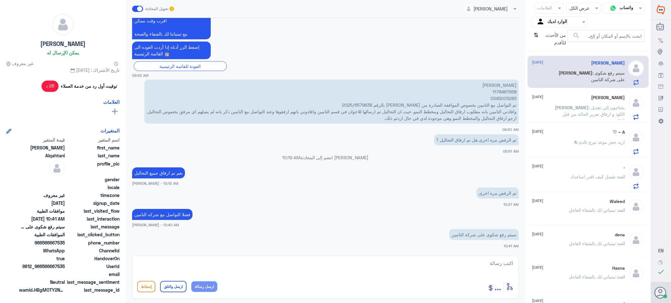
click at [564, 107] on span "[PERSON_NAME]" at bounding box center [572, 107] width 34 height 5
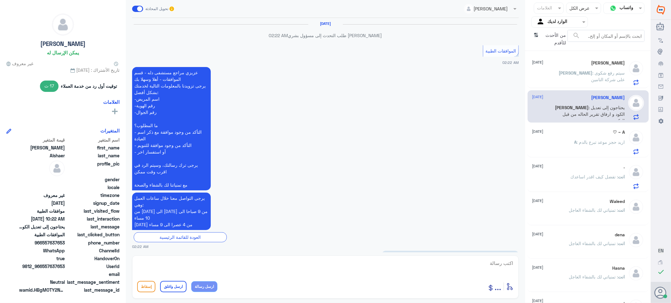
scroll to position [600, 0]
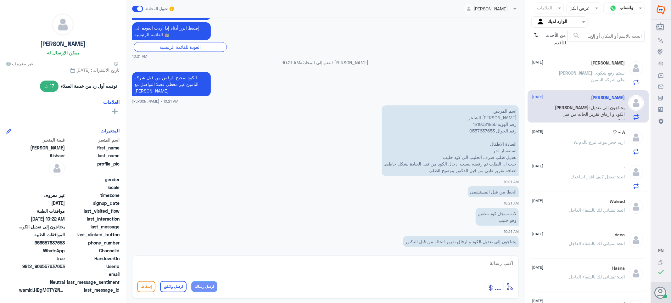
click at [580, 133] on div "A ~ ♡ [DATE]" at bounding box center [578, 132] width 93 height 5
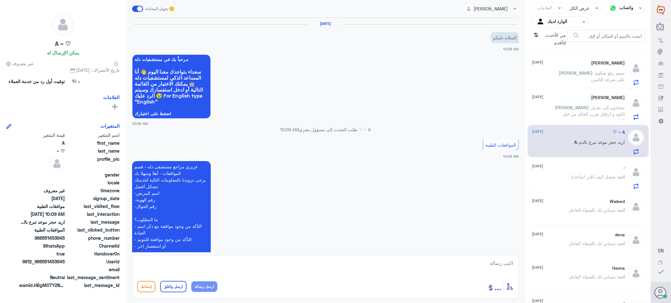
scroll to position [96, 0]
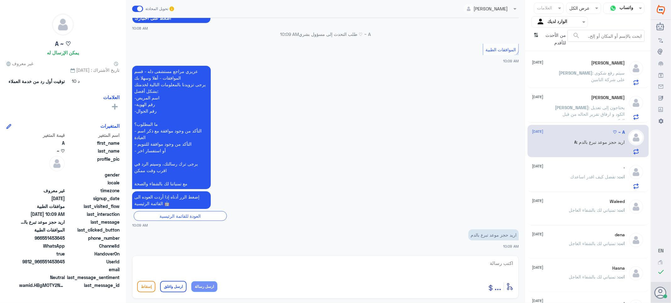
click at [577, 106] on span ": يحتاجون إلى تعديل الكود و ارفاق تقرير الحاله من قبل الدكتور" at bounding box center [594, 114] width 62 height 19
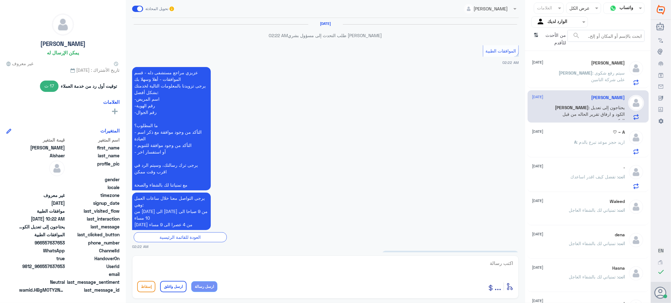
scroll to position [600, 0]
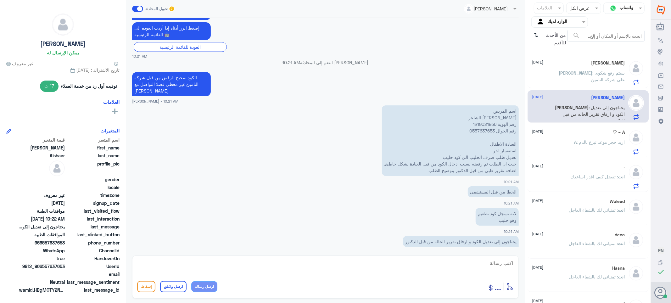
click at [474, 117] on p "اسم المريض [PERSON_NAME] الشاعر رقم الهوية 1219021936 رقم الجوال 0557637653 الع…" at bounding box center [450, 140] width 137 height 70
copy p "1219021936"
click at [559, 74] on span "[PERSON_NAME]" at bounding box center [576, 72] width 34 height 5
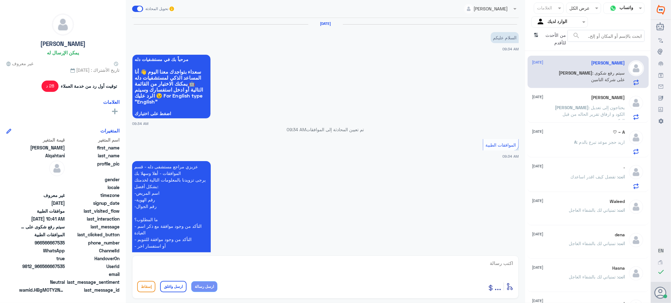
scroll to position [534, 0]
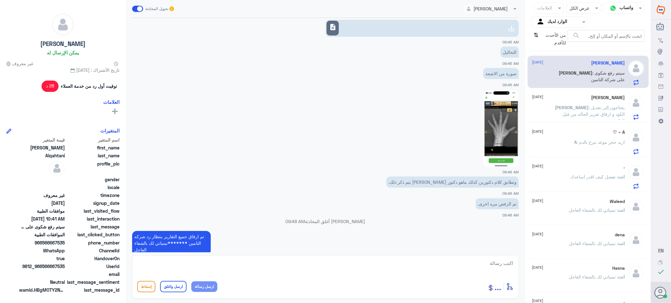
click at [496, 121] on img at bounding box center [501, 128] width 35 height 76
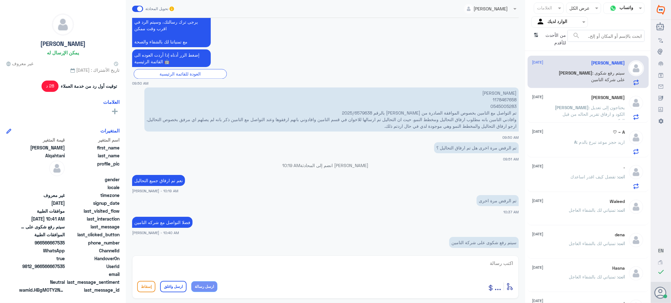
scroll to position [1011, 0]
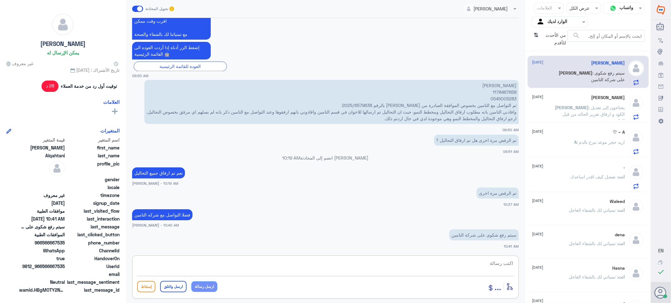
click at [498, 263] on textarea at bounding box center [325, 266] width 377 height 15
click at [493, 264] on textarea at bounding box center [325, 266] width 377 height 15
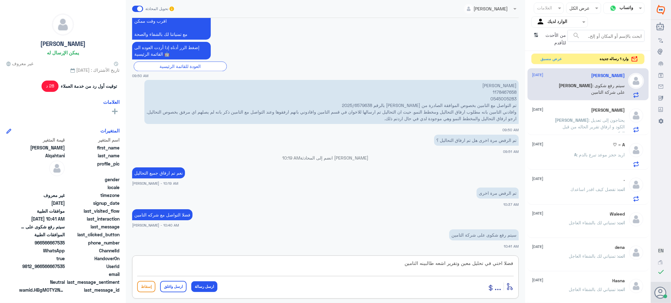
type textarea "فضلا اختي في تحليل معين وتقرير اشعه طالبينه التامين"
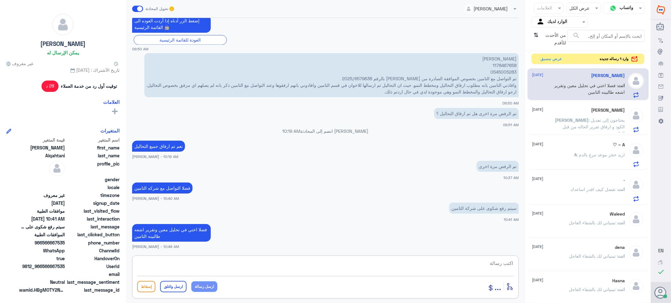
click at [479, 262] on textarea at bounding box center [325, 266] width 377 height 15
paste textarea "IGF - [MEDICAL_DATA] BRAIN -"
type textarea "IGF - [MEDICAL_DATA] BRAIN -"
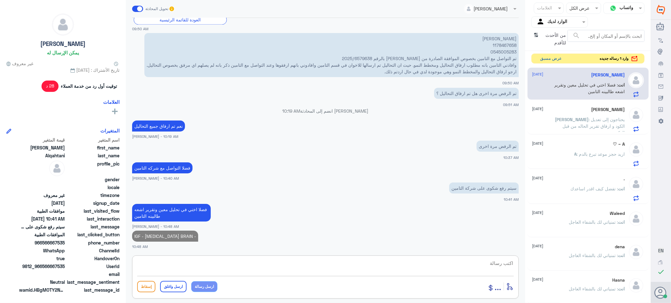
click at [542, 57] on button "عرض مسبق" at bounding box center [551, 59] width 26 height 10
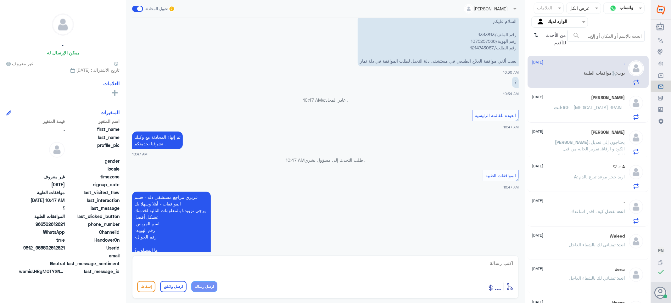
scroll to position [493, 0]
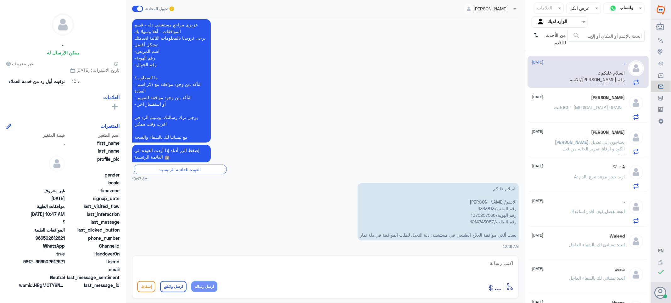
click at [484, 207] on p "السلام عليكم الاسم/[PERSON_NAME] رقم الملف/1333813 رقم الهوية/1075257566 رقم ال…" at bounding box center [438, 211] width 161 height 57
copy p "1333813"
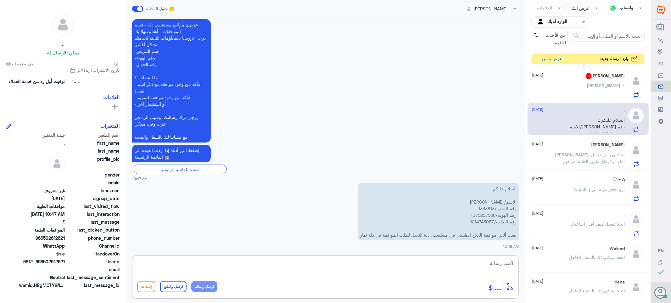
click at [499, 263] on textarea at bounding box center [325, 266] width 377 height 15
paste textarea "تمنياتي لك بالشفاء العاجل"
type textarea "تم الالغاء بناء على طلبك /تمنياتي لك بالشفاء العاجل"
click at [180, 287] on button "ارسل واغلق" at bounding box center [173, 286] width 26 height 11
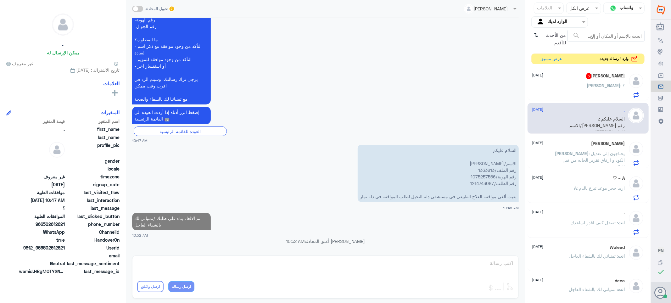
click at [485, 169] on p "السلام عليكم الاسم/[PERSON_NAME] رقم الملف/1333813 رقم الهوية/1075257566 رقم ال…" at bounding box center [438, 173] width 161 height 57
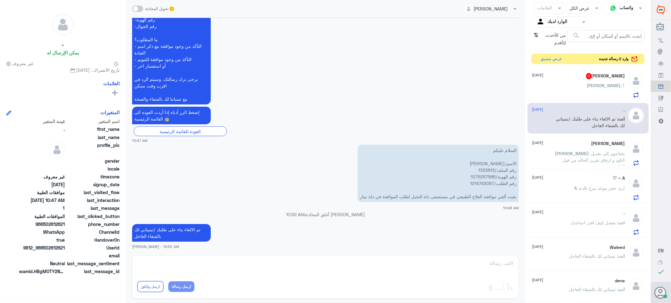
click at [586, 77] on h5 "[PERSON_NAME] 5" at bounding box center [605, 76] width 39 height 6
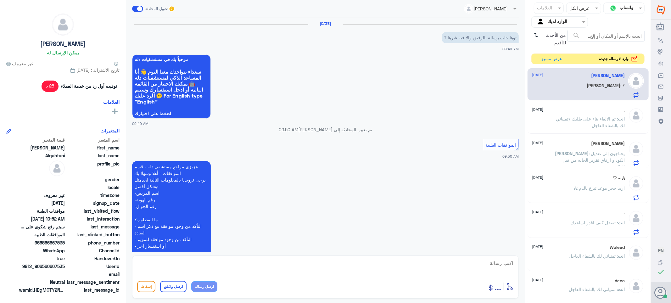
scroll to position [400, 0]
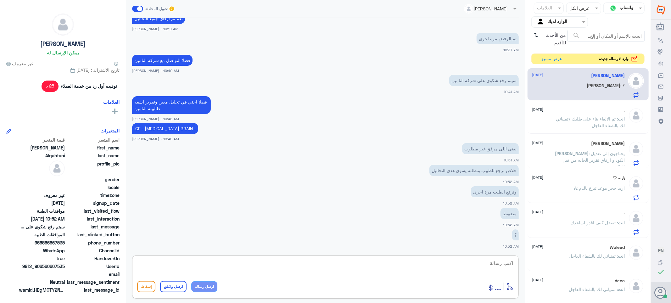
click at [508, 262] on textarea at bounding box center [325, 266] width 377 height 15
type textarea "ا"
type textarea "نعم راجعي الدكتور وتزودينا بتقرير الاشعه والتحليل"
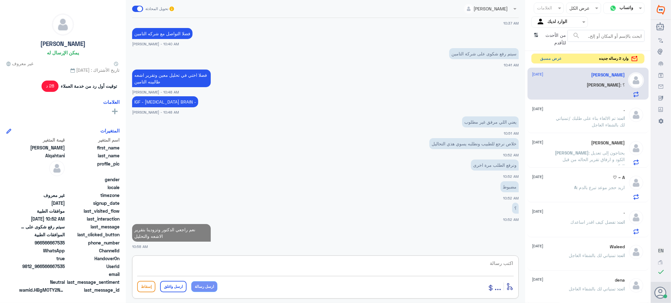
click at [539, 60] on button "عرض مسبق" at bounding box center [551, 59] width 26 height 10
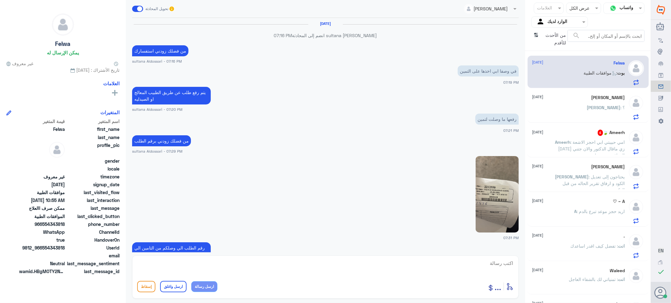
scroll to position [498, 0]
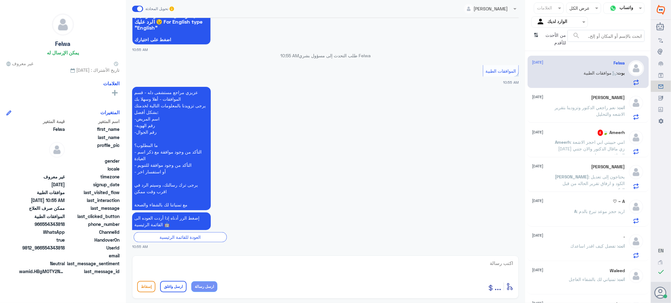
click at [567, 138] on div "Ameerh 🍃 4 [DATE] Ameerh : امي حبيبتي ابي احجز الاشعة [DATE] زي ماقال الدكتور و…" at bounding box center [578, 142] width 93 height 25
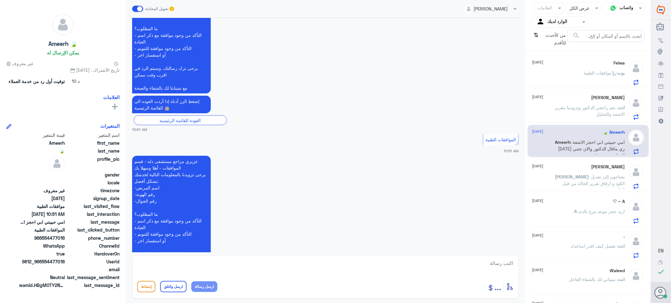
scroll to position [746, 0]
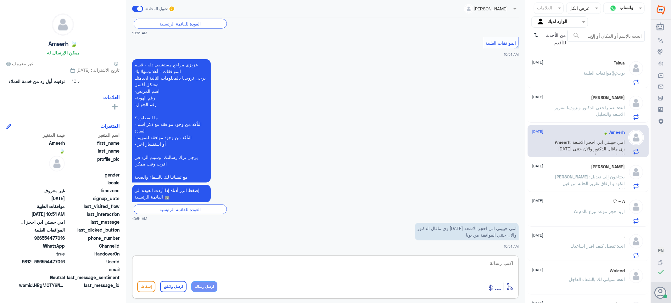
click at [490, 268] on textarea at bounding box center [325, 266] width 377 height 15
type textarea "عن طريق التطبيق حجز الموعد او الاتصال"
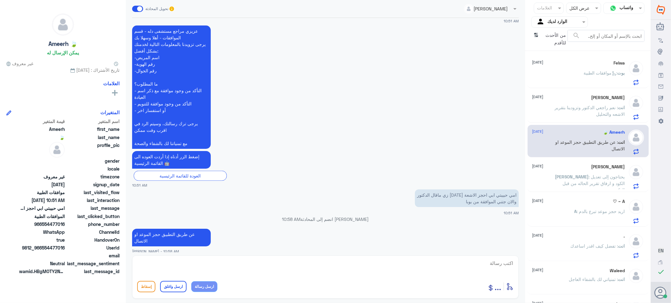
scroll to position [765, 0]
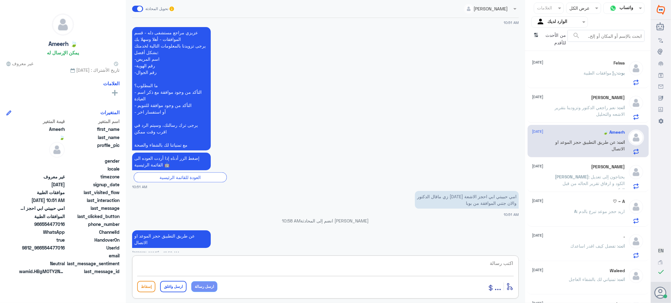
click at [477, 264] on textarea at bounding box center [325, 266] width 377 height 15
paste textarea "تمنياتي لك بالشفاء العاجل"
type textarea "تمنياتي لك بالشفاء العاجل"
click at [180, 285] on button "ارسل واغلق" at bounding box center [173, 286] width 26 height 11
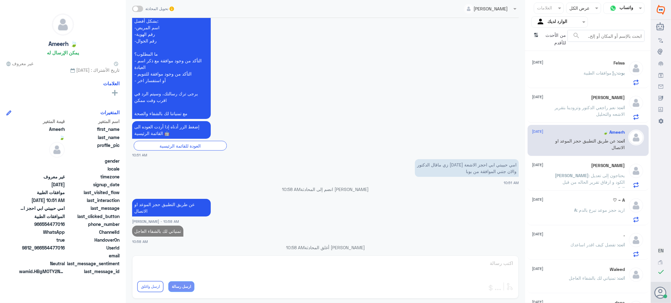
click at [560, 113] on p "انت : نعم راجعي الدكتور وتزودينا بتقرير الاشعه والتحليل" at bounding box center [590, 112] width 71 height 16
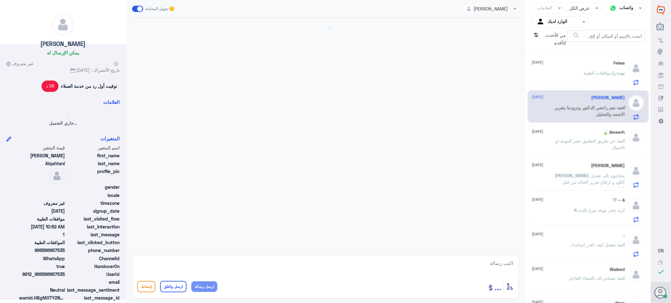
scroll to position [405, 0]
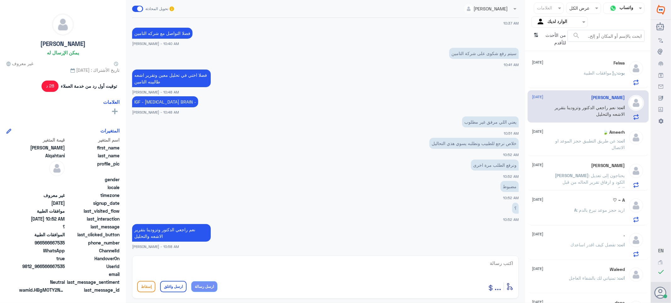
click at [492, 265] on textarea at bounding box center [325, 266] width 377 height 15
paste textarea "تمنياتي لك بالشفاء العاجل"
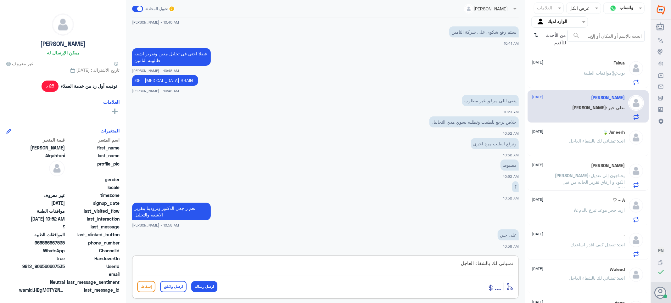
type textarea "تمنياتي لك بالشفاء العاجل"
click at [176, 284] on button "ارسل واغلق" at bounding box center [173, 286] width 26 height 11
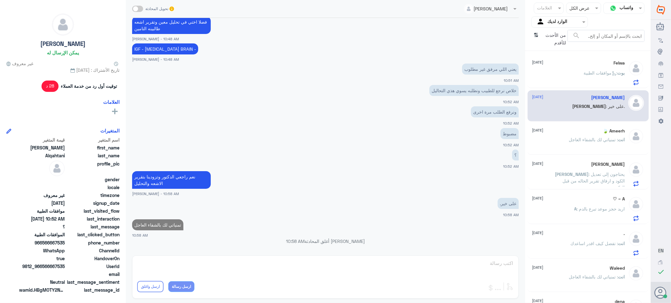
click at [596, 77] on p "بوت : موافقات الطبية" at bounding box center [604, 78] width 41 height 16
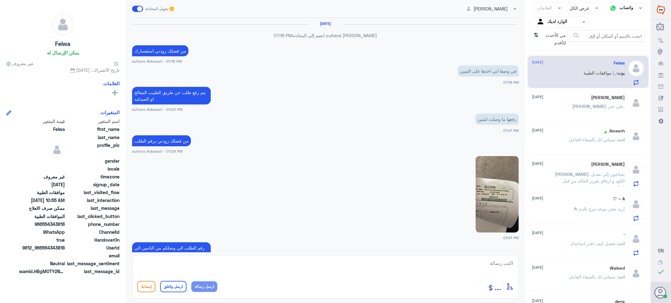
scroll to position [498, 0]
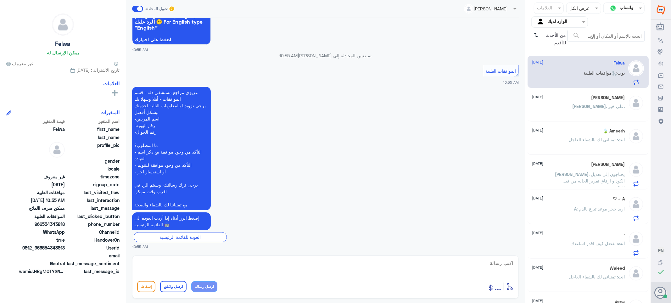
click at [502, 265] on textarea at bounding box center [325, 266] width 377 height 15
type textarea "تفضل كيف اقدر اساعدك"
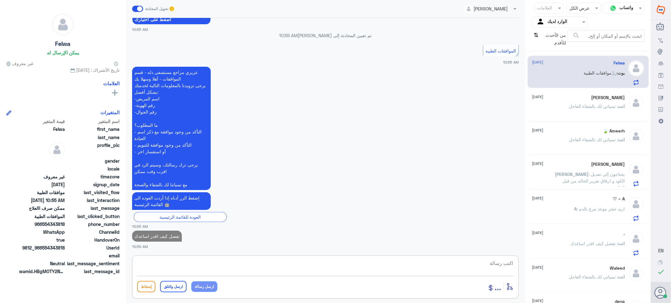
click at [536, 35] on div "من الأحدث للأقدم ⇅" at bounding box center [550, 39] width 36 height 18
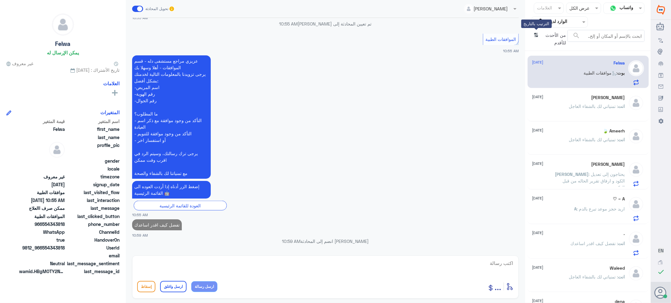
scroll to position [516, 0]
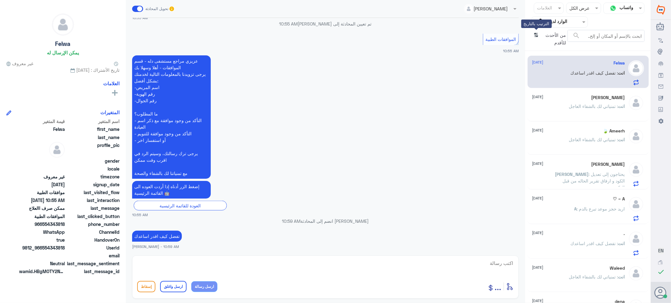
click at [536, 35] on icon "⇅" at bounding box center [536, 38] width 5 height 16
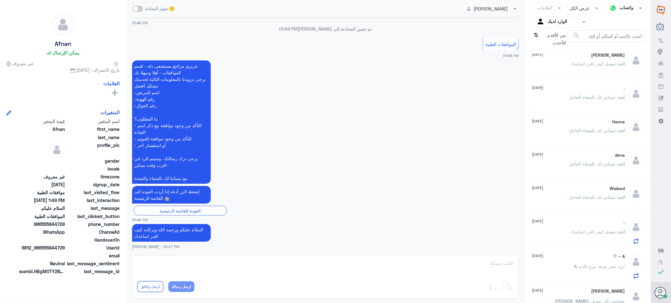
scroll to position [89, 0]
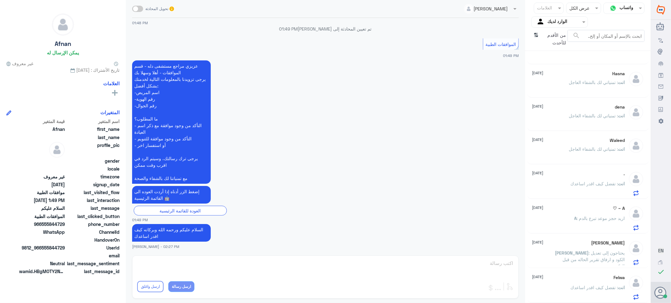
click at [581, 274] on div "Felwa [DATE] انت : تفضل كيف اقدر اساعدك" at bounding box center [588, 286] width 121 height 32
click at [578, 256] on p "[PERSON_NAME] : يحتاجون إلى تعديل الكود و ارفاق تقرير الحاله من قبل الدكتور" at bounding box center [590, 258] width 71 height 16
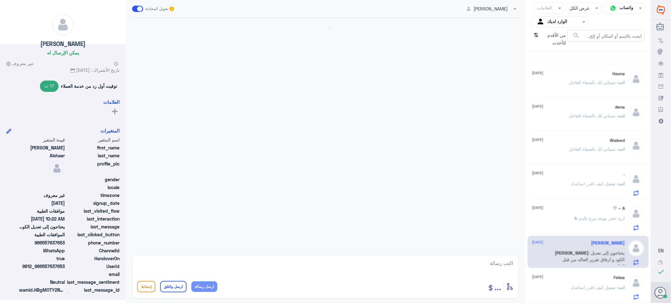
scroll to position [600, 0]
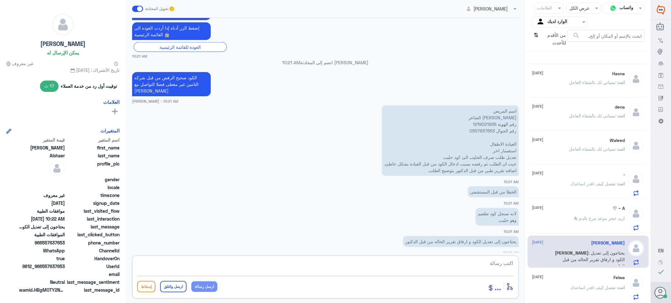
click at [489, 264] on textarea at bounding box center [325, 266] width 377 height 15
paste textarea "تمنياتي لك بالشفاء العاجل"
type textarea "تمنياتي لك بالشفاء العاجل"
click at [168, 289] on button "ارسل واغلق" at bounding box center [173, 286] width 26 height 11
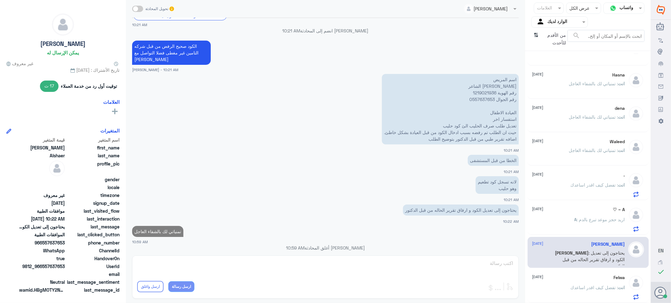
scroll to position [88, 0]
click at [578, 216] on p "A : اريد حجز موعد تبرع بالدم" at bounding box center [600, 224] width 51 height 16
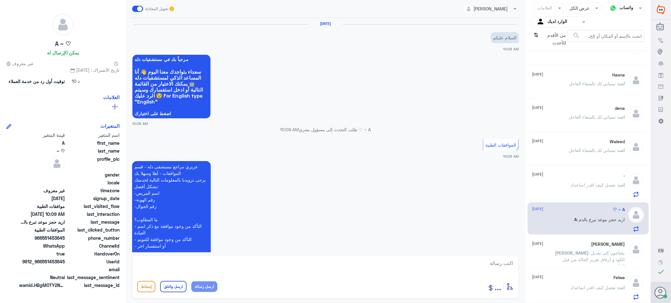
scroll to position [96, 0]
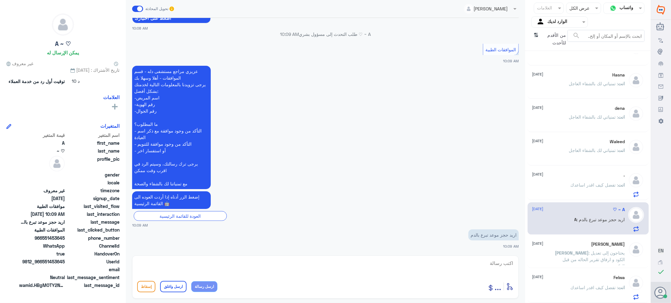
click at [574, 183] on span ": تفضل كيف اقدر اساعدك" at bounding box center [595, 184] width 48 height 5
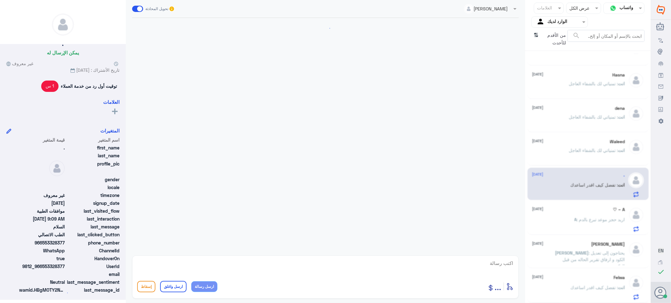
click at [583, 146] on div "Waleed [DATE] انت : تمنياتي لك بالشفاء العاجل" at bounding box center [578, 151] width 93 height 24
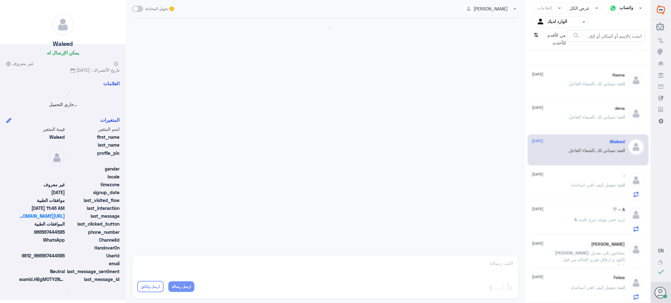
scroll to position [292, 0]
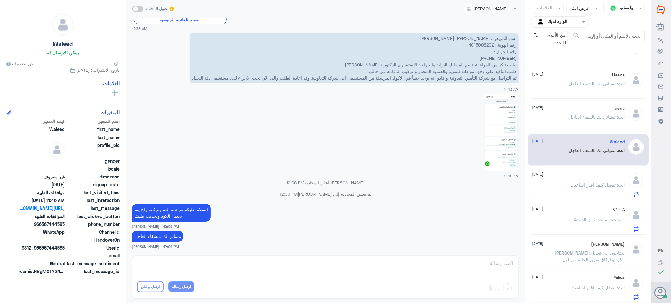
click at [587, 127] on p "انت : تمنياتي لك بالشفاء العاجل" at bounding box center [597, 122] width 56 height 16
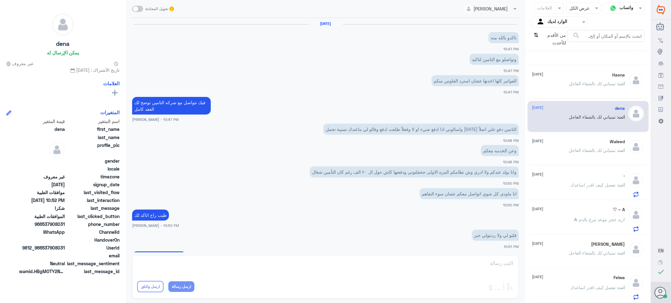
scroll to position [189, 0]
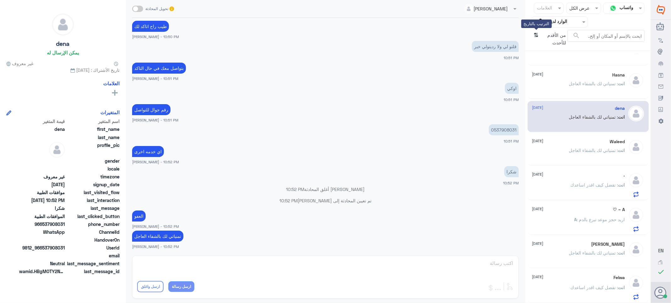
click at [537, 35] on icon "⇅" at bounding box center [536, 38] width 5 height 16
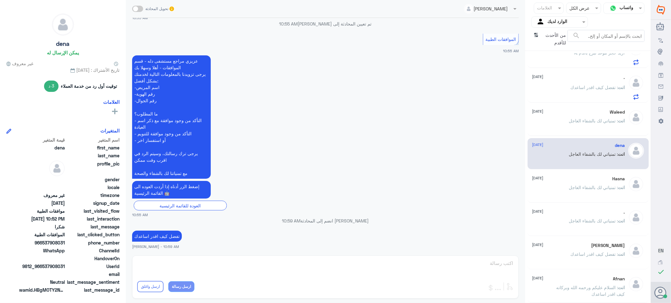
scroll to position [0, 0]
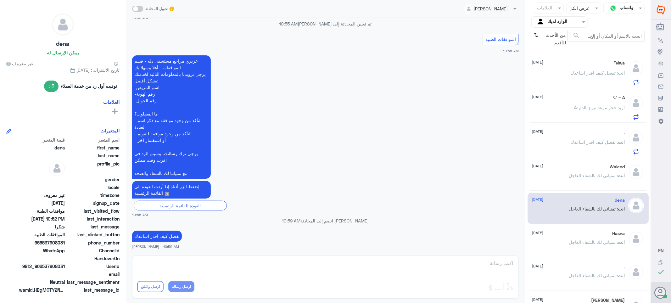
click at [588, 76] on p "انت : تفضل كيف اقدر اساعدك" at bounding box center [598, 78] width 54 height 16
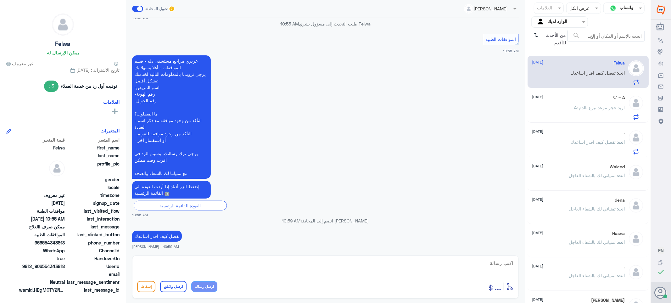
click at [588, 106] on span ": اريد حجز موعد تبرع بالدم" at bounding box center [601, 107] width 48 height 5
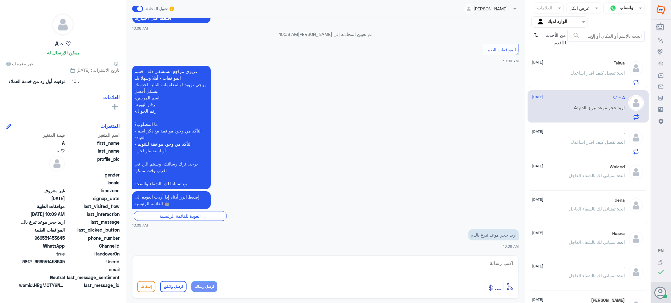
click at [578, 73] on span ": تفضل كيف اقدر اساعدك" at bounding box center [595, 72] width 48 height 5
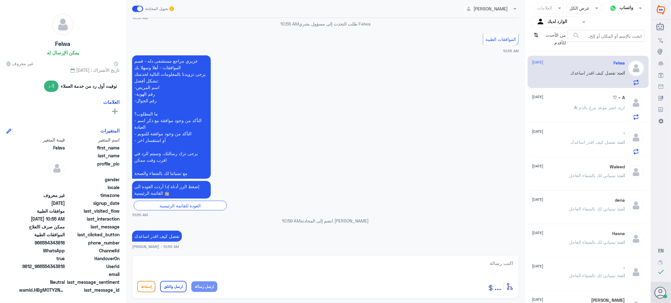
click at [574, 100] on div "A ~ ♡ [DATE]" at bounding box center [578, 97] width 93 height 5
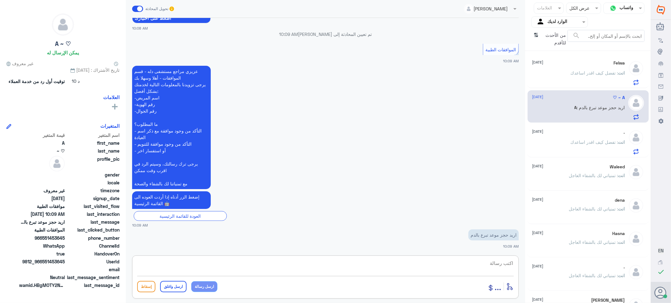
click at [496, 262] on textarea at bounding box center [325, 266] width 377 height 15
type textarea "ع"
type textarea "حجز المواعيد عن طريق الاتصال او التطبيق"
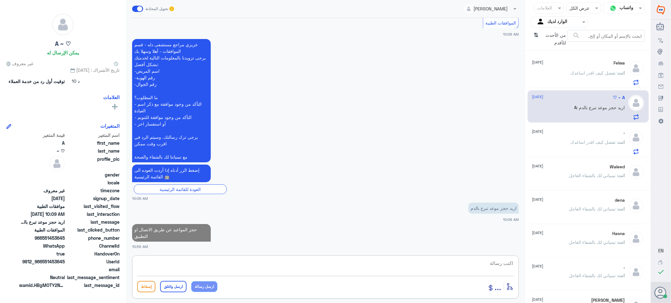
paste textarea "تمنياتي لك بالشفاء العاجل"
type textarea "تمنياتي لك بالشفاء العاجل"
click at [167, 286] on button "ارسل واغلق" at bounding box center [173, 286] width 26 height 11
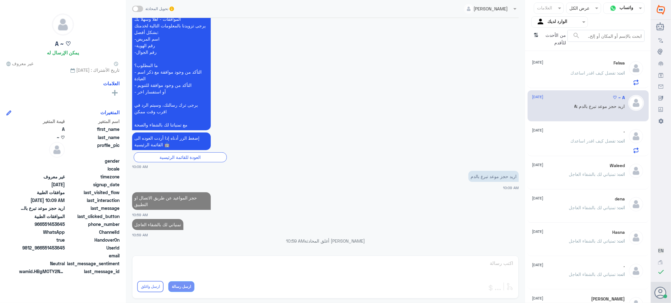
click at [587, 138] on span ": تفضل كيف اقدر اساعدك" at bounding box center [595, 140] width 48 height 5
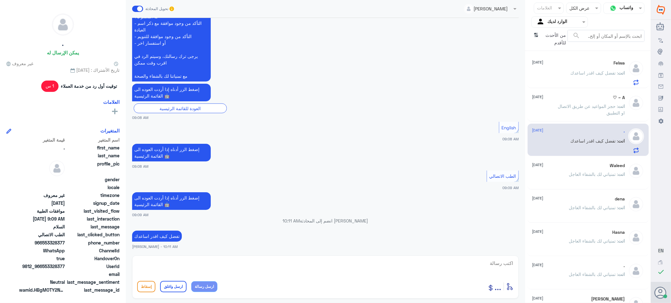
click at [587, 62] on div "Felwa [DATE]" at bounding box center [578, 62] width 93 height 5
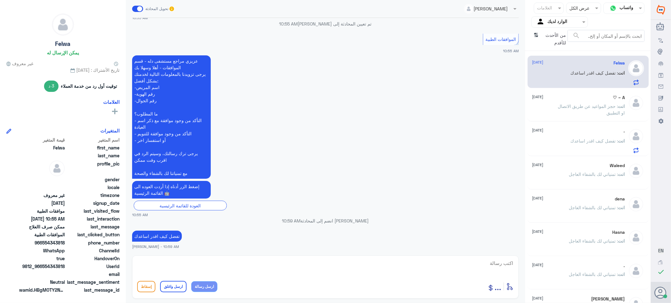
click at [572, 102] on div "A ~ ♡ [DATE] انت : حجز المواعيد عن طريق الاتصال او التطبيق" at bounding box center [578, 107] width 93 height 24
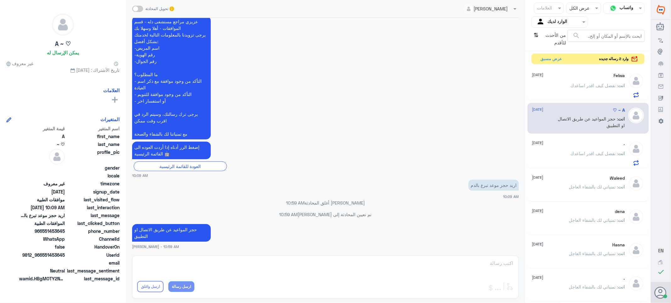
click at [565, 84] on div "انت : تفضل كيف اقدر اساعدك" at bounding box center [578, 91] width 93 height 14
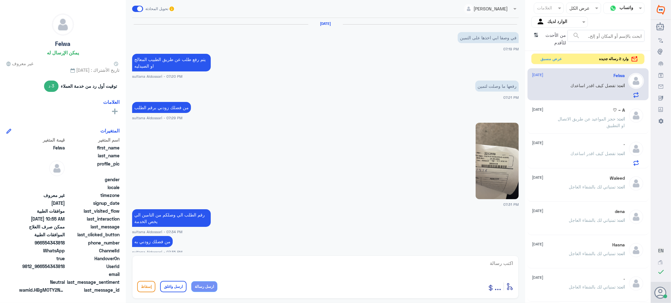
scroll to position [496, 0]
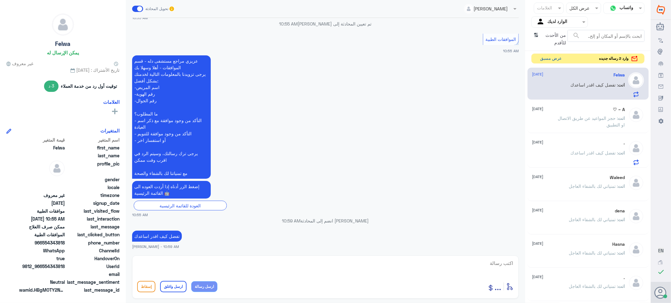
click at [544, 60] on button "عرض مسبق" at bounding box center [551, 59] width 26 height 10
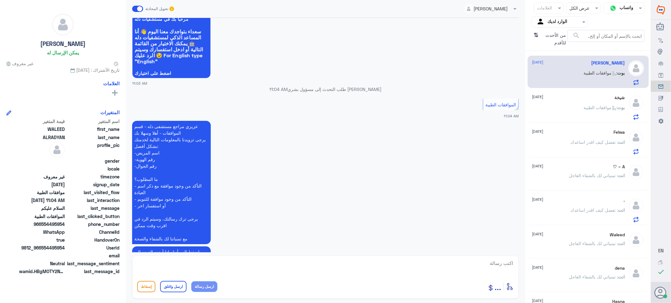
scroll to position [74, 0]
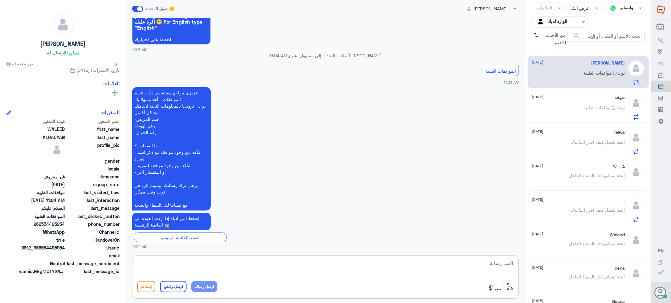
click at [499, 260] on textarea at bounding box center [325, 266] width 377 height 15
type textarea ","
click at [510, 262] on textarea at bounding box center [325, 266] width 377 height 15
type textarea "وعليكم السلام والرحمه"
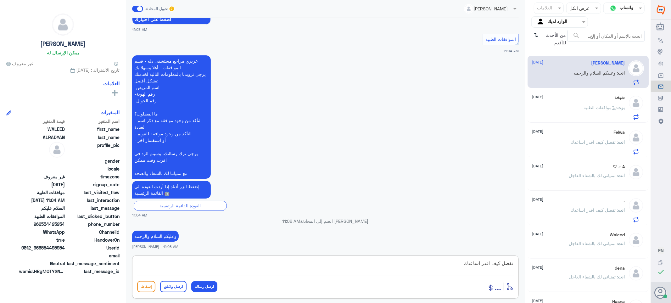
type textarea "تفضل كيف اقدر اساعدك"
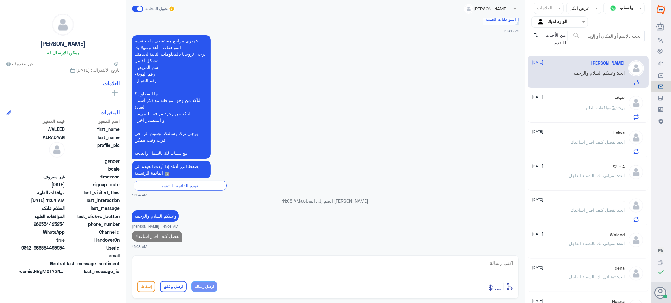
click at [584, 105] on span ": موافقات الطبية" at bounding box center [601, 107] width 34 height 5
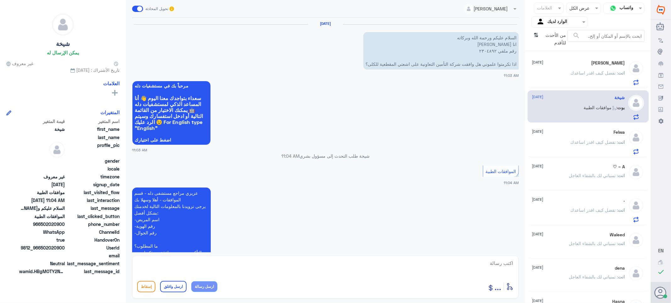
scroll to position [101, 0]
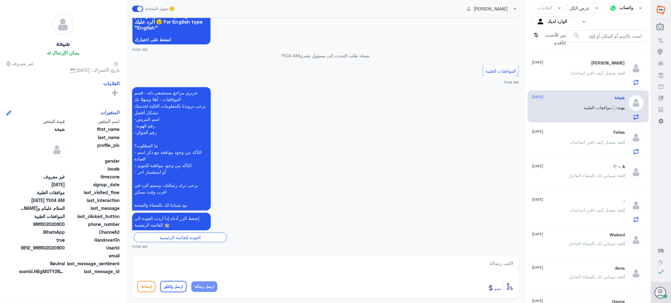
click at [498, 268] on textarea at bounding box center [325, 266] width 377 height 15
click at [480, 262] on textarea "تفضلي كيف اقد" at bounding box center [325, 266] width 377 height 15
type textarea "تفضلي كيف اقدر اساعدك"
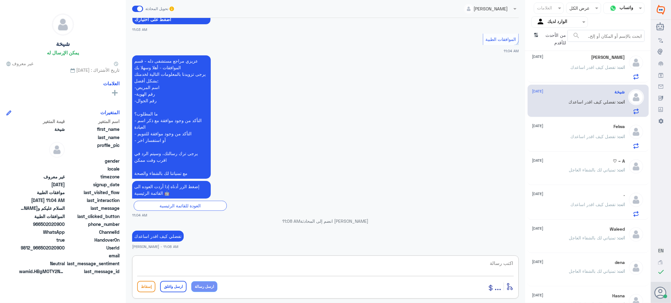
scroll to position [0, 0]
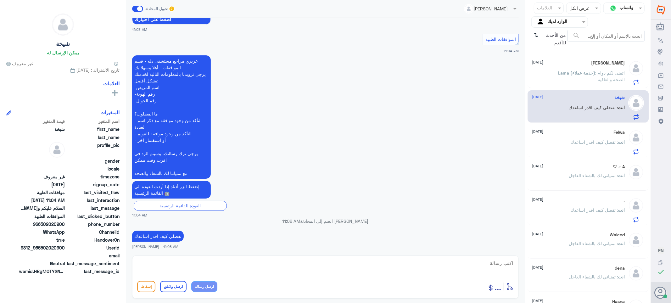
click at [555, 73] on p "Lama (خدمة عملاء) : اتمنى لكم دوام الصحه والعافيه" at bounding box center [590, 78] width 71 height 16
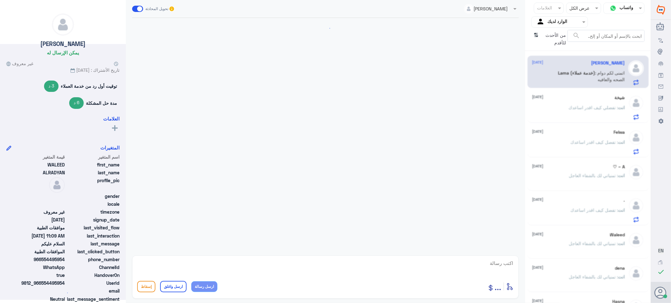
scroll to position [230, 0]
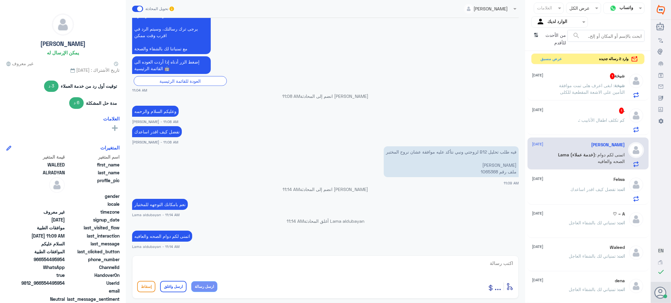
click at [573, 90] on span ": ابغى اعرف هلى تمت موافقة التأمين على الاشعة المقطعية للكلى" at bounding box center [593, 89] width 66 height 12
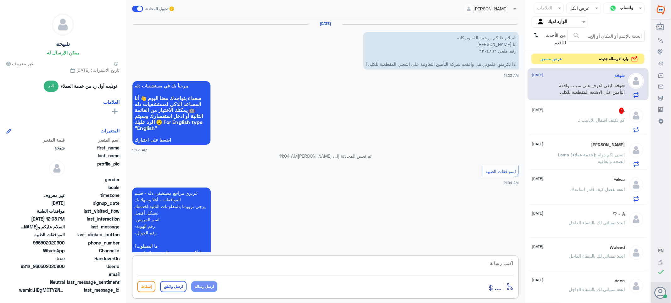
click at [495, 262] on textarea at bounding box center [325, 266] width 377 height 15
drag, startPoint x: 491, startPoint y: 263, endPoint x: 494, endPoint y: 269, distance: 6.9
click at [531, 266] on div "قناة واتساب Status × عرض الكل العلامات Agent Filter الوارد لديك search من الأحد…" at bounding box center [325, 152] width 651 height 305
type textarea "2304892"
click at [499, 265] on textarea "2304892" at bounding box center [325, 266] width 377 height 15
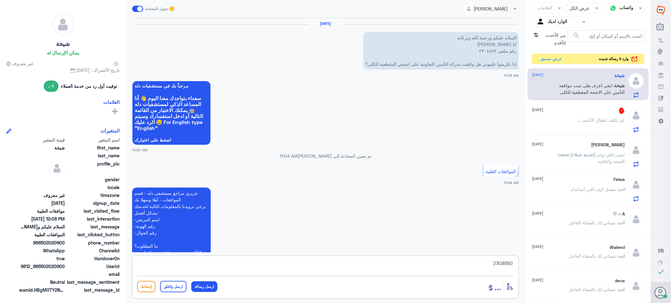
click at [499, 265] on textarea "2304892" at bounding box center [325, 266] width 377 height 15
click at [499, 263] on textarea "2304892" at bounding box center [325, 266] width 377 height 15
click at [498, 266] on textarea at bounding box center [325, 266] width 377 height 15
paste textarea "تمنياتي لك بالشفاء العاجل"
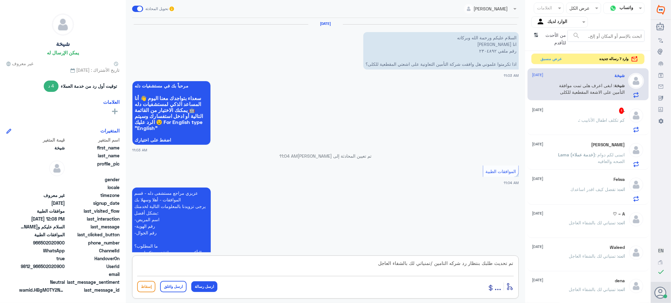
type textarea "تم تحديث طلبك بنتظار رد شركه التامين /تمنياتي لك بالشفاء العاجل"
click at [170, 288] on button "ارسل واغلق" at bounding box center [173, 286] width 26 height 11
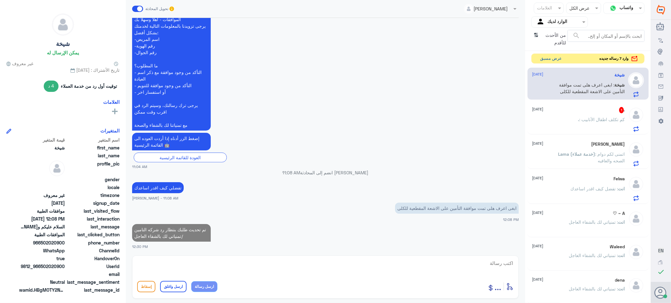
click at [545, 60] on button "عرض مسبق" at bounding box center [551, 59] width 26 height 10
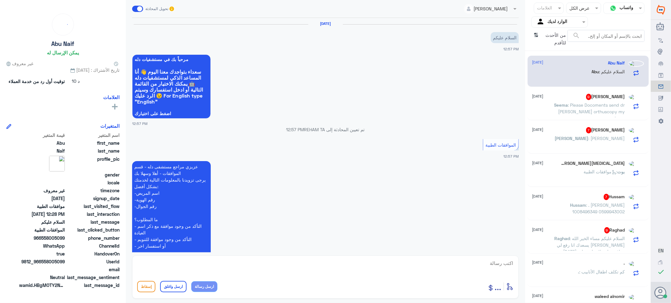
scroll to position [598, 0]
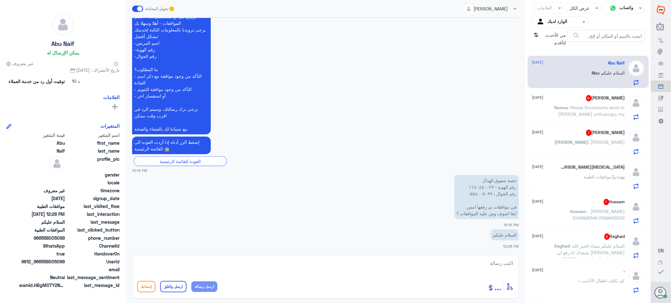
click at [503, 265] on textarea at bounding box center [325, 266] width 377 height 15
type textarea "وعليكم السلام والرحمه"
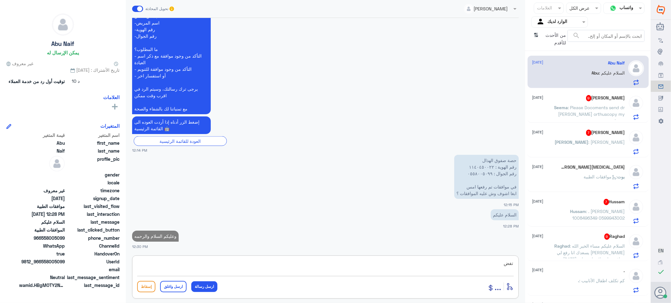
type textarea "تفضل"
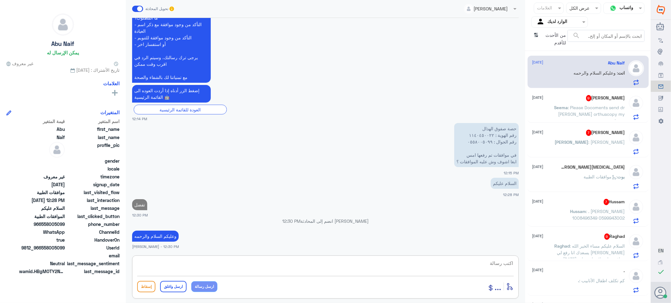
click at [498, 263] on textarea at bounding box center [325, 266] width 377 height 15
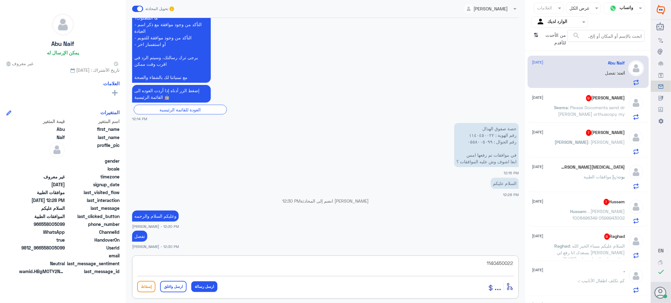
drag, startPoint x: 484, startPoint y: 263, endPoint x: 583, endPoint y: 280, distance: 100.6
click at [593, 278] on div "قناة واتساب Status × عرض الكل العلامات Agent Filter الوارد لديك search من الأحد…" at bounding box center [325, 152] width 651 height 305
type textarea "1140450022"
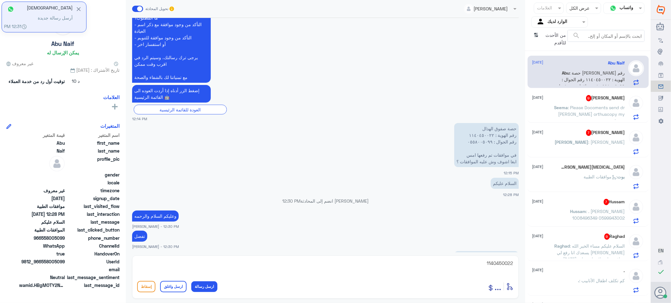
scroll to position [693, 0]
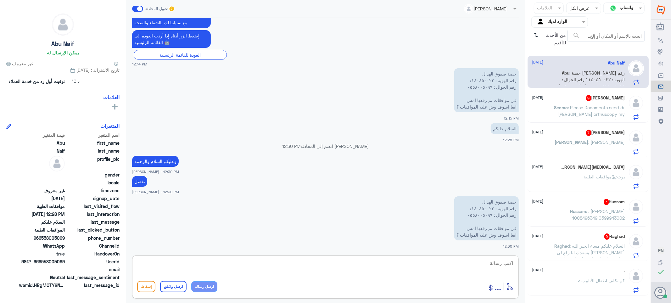
click at [500, 266] on textarea at bounding box center [325, 266] width 377 height 15
type textarea "j"
drag, startPoint x: 504, startPoint y: 262, endPoint x: 558, endPoint y: 273, distance: 54.8
click at [558, 273] on div "قناة واتساب Status × عرض الكل العلامات Agent Filter الوارد لديك search من الأحد…" at bounding box center [325, 152] width 651 height 305
paste textarea "تمنياتي لك بالشفاء العاجل"
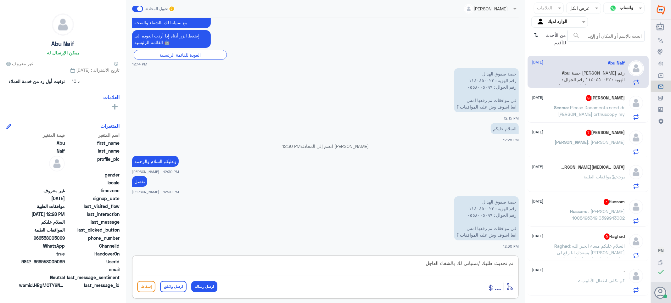
type textarea "تم تحديث طلبك /تمنياتي لك بالشفاء العاجل"
click at [167, 287] on button "ارسل واغلق" at bounding box center [173, 286] width 26 height 11
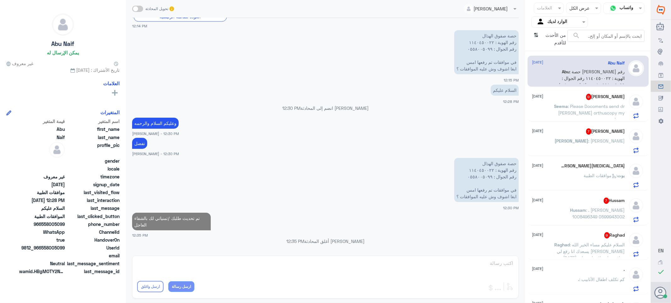
click at [583, 244] on span ": السلام عليكم مساء الخير الله يسعدك انا رفع لي [PERSON_NAME][DATE] موافقة طبية…" at bounding box center [590, 281] width 71 height 78
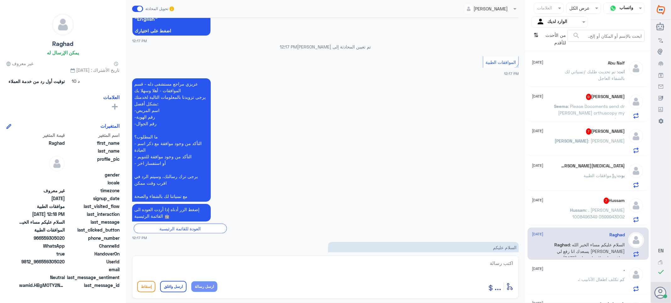
scroll to position [722, 0]
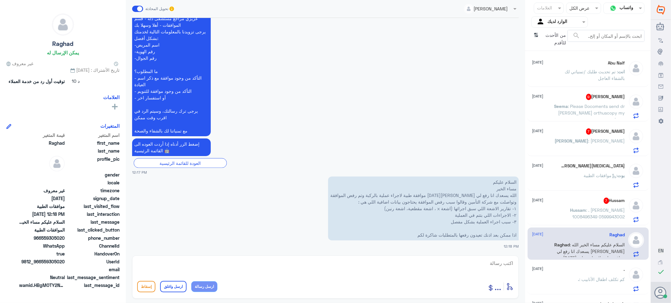
click at [498, 262] on textarea at bounding box center [325, 266] width 377 height 15
type textarea "وعليكم السلام والرحمه مساء النور"
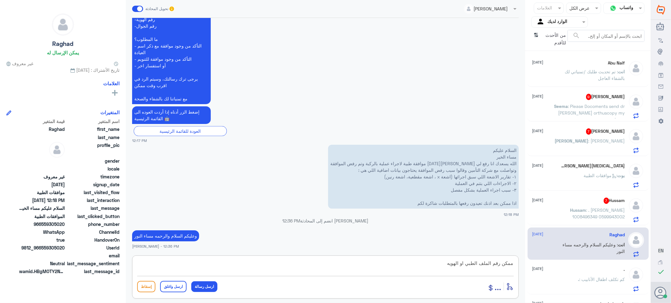
type textarea "ممكن رقم الملف الطبي او الهويه"
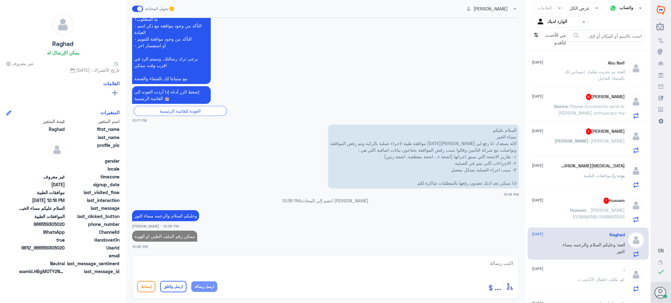
click at [564, 215] on p "Hussam : . [PERSON_NAME] 1008496349 0599943002" at bounding box center [590, 215] width 71 height 16
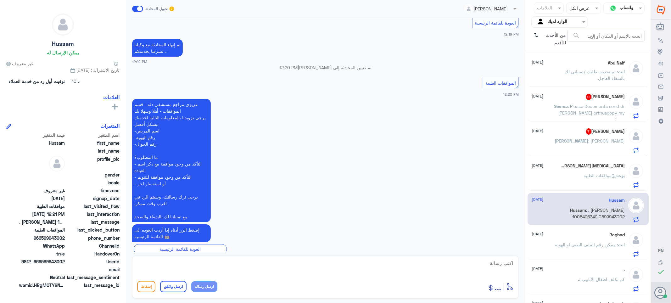
scroll to position [276, 0]
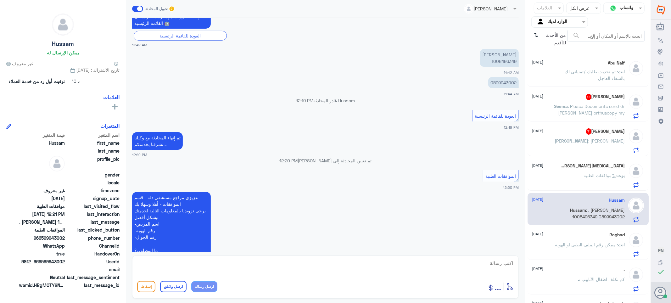
click at [499, 61] on p "[PERSON_NAME] 1008496349" at bounding box center [499, 58] width 39 height 18
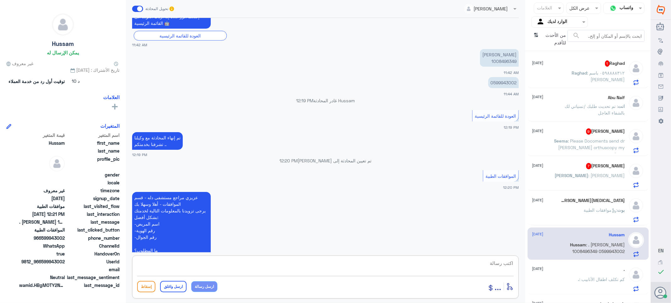
click at [505, 266] on textarea at bounding box center [325, 266] width 377 height 15
type textarea "تفضل كيف اقدر اساعدك"
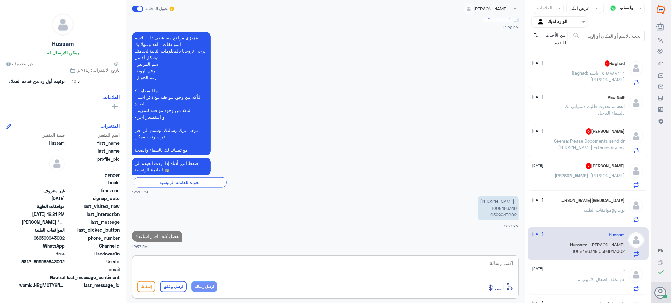
click at [584, 212] on span ": موافقات الطبية" at bounding box center [601, 209] width 34 height 5
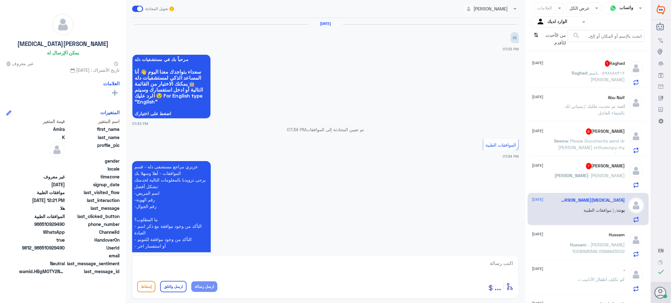
scroll to position [520, 0]
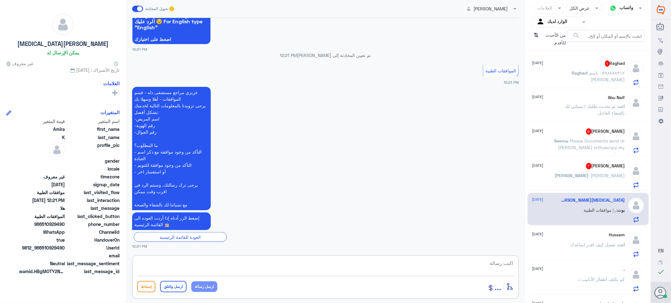
click at [486, 266] on textarea at bounding box center [325, 266] width 377 height 15
type textarea "تفضل كيف اقدر اساعدك"
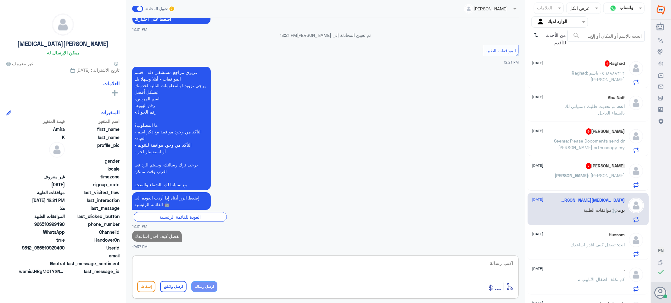
click at [589, 176] on span ": [PERSON_NAME]" at bounding box center [607, 175] width 37 height 5
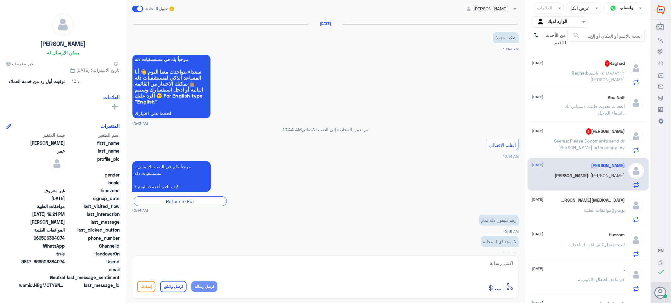
scroll to position [366, 0]
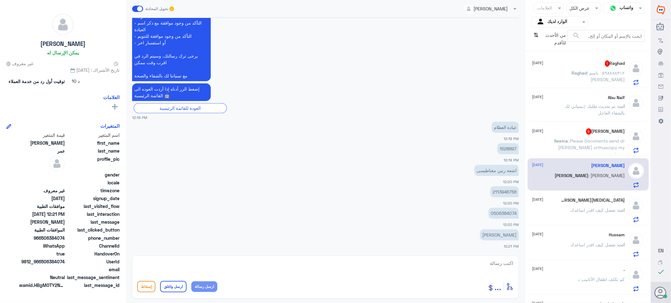
click at [504, 147] on p "1528897" at bounding box center [508, 148] width 21 height 11
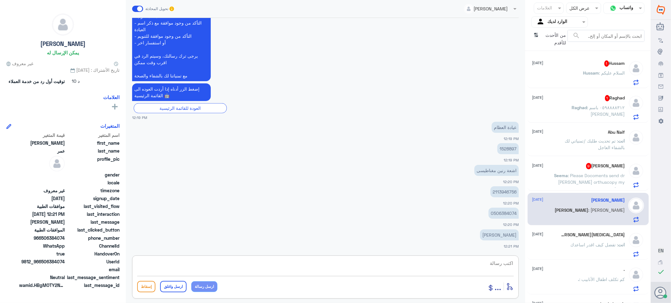
click at [491, 265] on textarea at bounding box center [325, 266] width 377 height 15
click at [509, 263] on textarea at bounding box center [325, 266] width 377 height 15
type textarea "هل الطلب من دله النخيل او دله نمار"
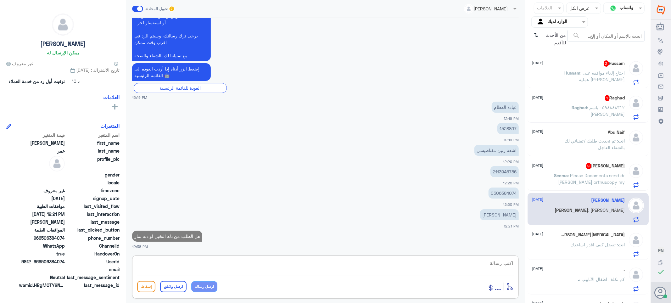
click at [589, 76] on p "Hussam : احتاج إلغاء موافقه على عمليه لدي بوبا" at bounding box center [590, 78] width 71 height 16
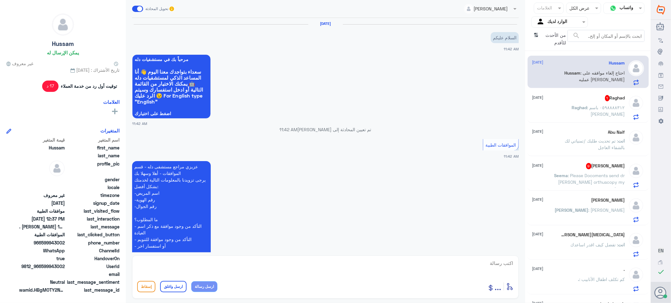
scroll to position [490, 0]
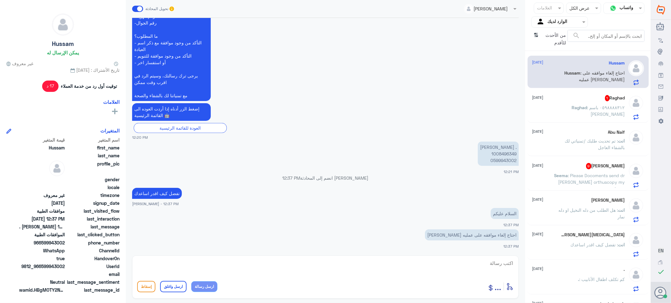
click at [499, 152] on p ". [PERSON_NAME] 1008496349 0599943002" at bounding box center [498, 154] width 41 height 24
click at [494, 265] on textarea at bounding box center [325, 266] width 377 height 15
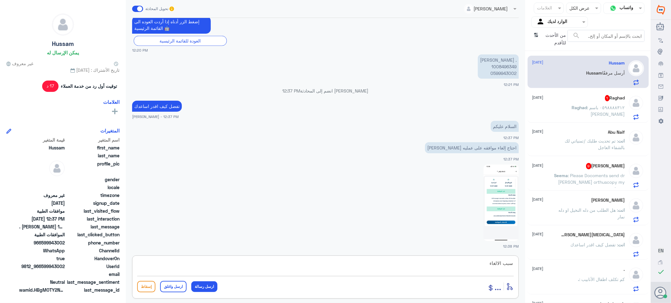
type textarea "سبب الالغاء"
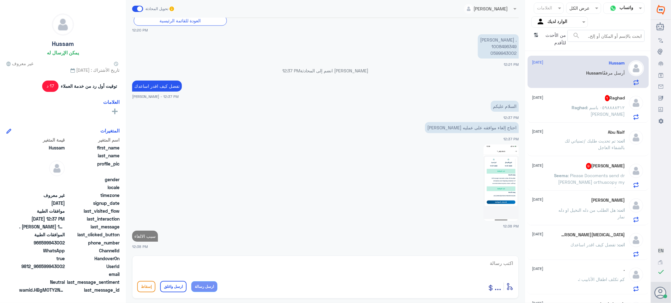
click at [500, 46] on p ". [PERSON_NAME] 1008496349 0599943002" at bounding box center [498, 46] width 41 height 24
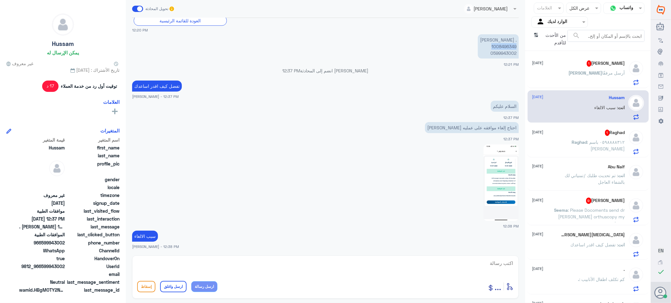
click at [502, 166] on img at bounding box center [501, 182] width 35 height 76
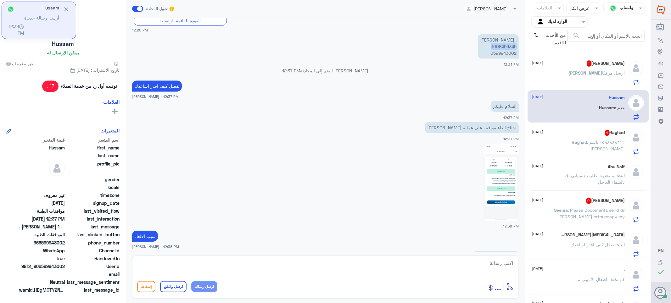
scroll to position [640, 0]
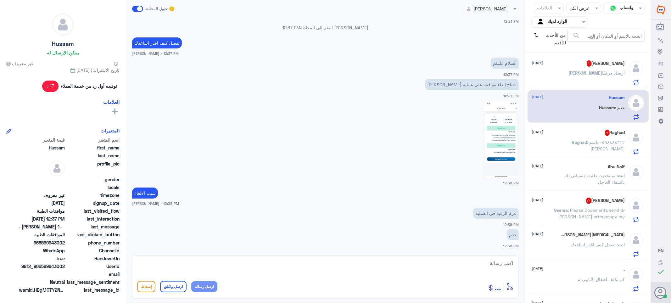
click at [574, 75] on div "[PERSON_NAME] مرفقًا" at bounding box center [578, 78] width 93 height 14
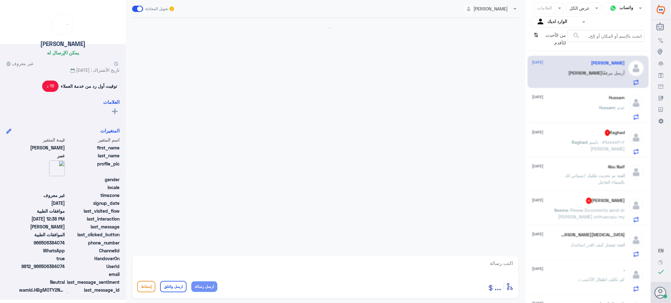
scroll to position [325, 0]
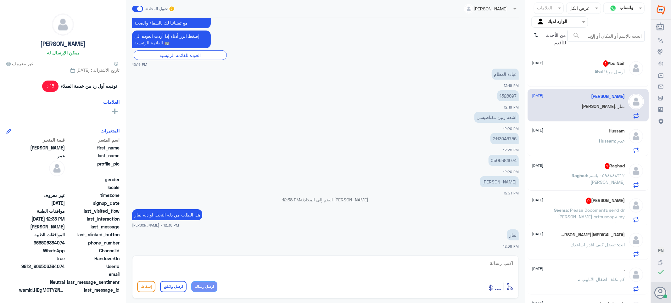
click at [504, 269] on textarea at bounding box center [325, 266] width 377 height 15
paste textarea "0546022896"
type textarea "فضلا التواصل مع دله نمار للافاده /0546022896"
click at [177, 288] on button "ارسل واغلق" at bounding box center [173, 286] width 26 height 11
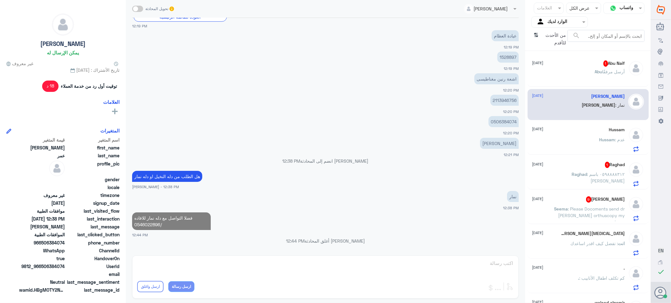
scroll to position [351, 0]
click at [585, 71] on div "[PERSON_NAME] أرسل مرفقًا" at bounding box center [578, 77] width 93 height 14
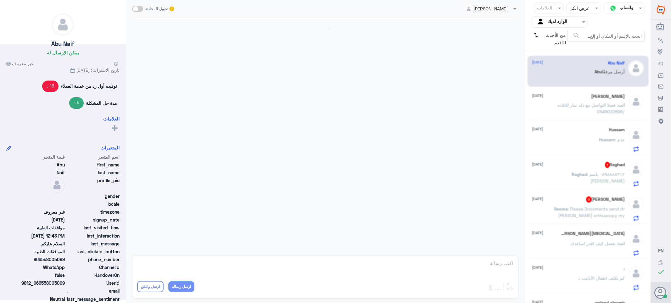
scroll to position [486, 0]
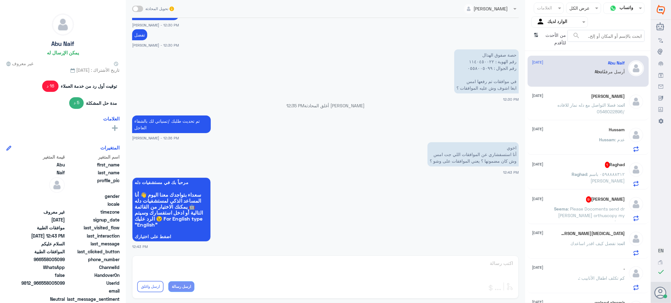
click at [577, 145] on div "Hussam : عدم" at bounding box center [578, 145] width 93 height 14
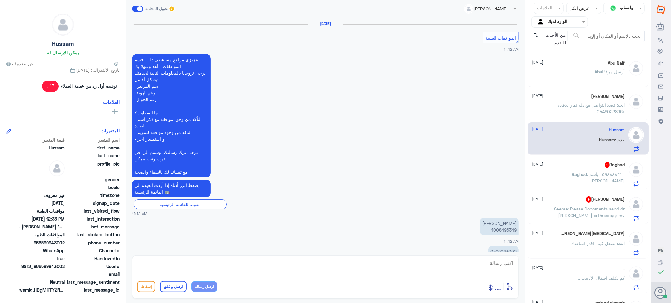
scroll to position [533, 0]
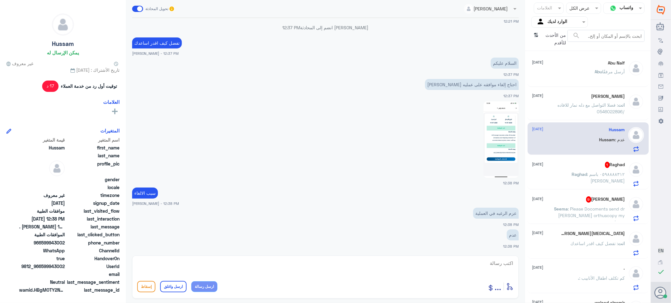
click at [579, 109] on p "انت : فضلا التواصل مع دله نمار للافاده /0546022896" at bounding box center [590, 110] width 71 height 16
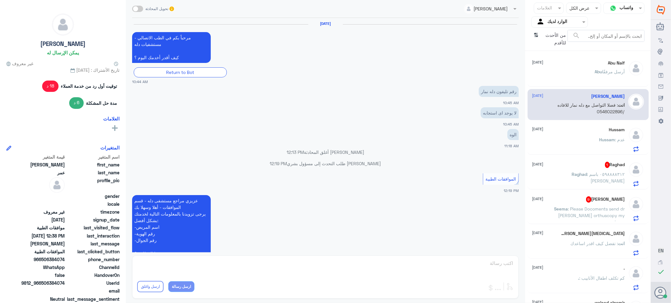
scroll to position [329, 0]
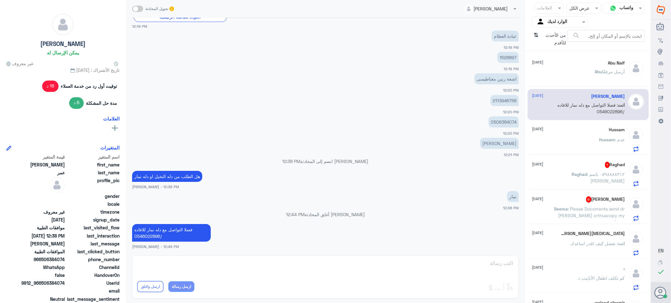
click at [573, 73] on div "[PERSON_NAME] أرسل مرفقًا" at bounding box center [578, 77] width 93 height 14
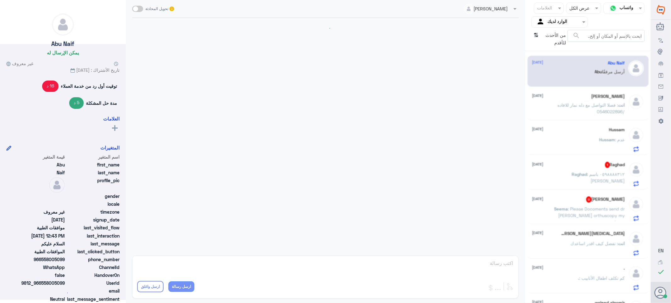
scroll to position [486, 0]
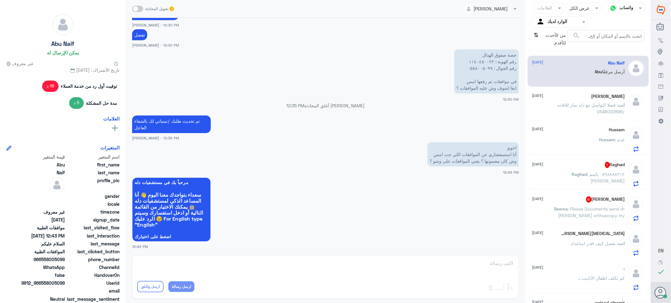
click at [572, 172] on span "Raghad" at bounding box center [579, 174] width 15 height 5
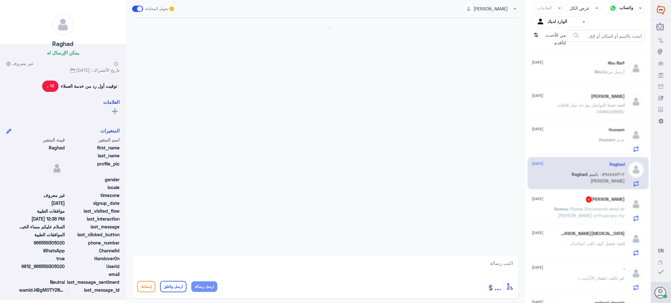
scroll to position [592, 0]
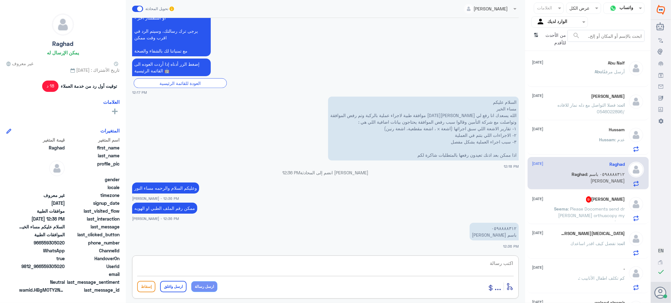
click at [492, 264] on textarea at bounding box center [325, 266] width 377 height 15
drag, startPoint x: 480, startPoint y: 265, endPoint x: 552, endPoint y: 265, distance: 72.1
click at [552, 265] on div "قناة واتساب Status × عرض الكل العلامات Agent Filter الوارد لديك search من الأحد…" at bounding box center [325, 152] width 651 height 305
type textarea "0598888312"
click at [497, 263] on textarea at bounding box center [325, 266] width 377 height 15
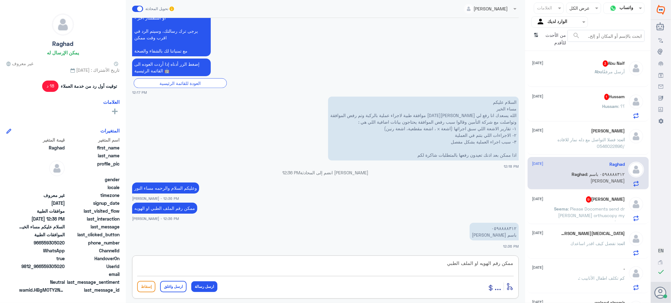
type textarea "ممكن رقم الهويه او الملف الطبي"
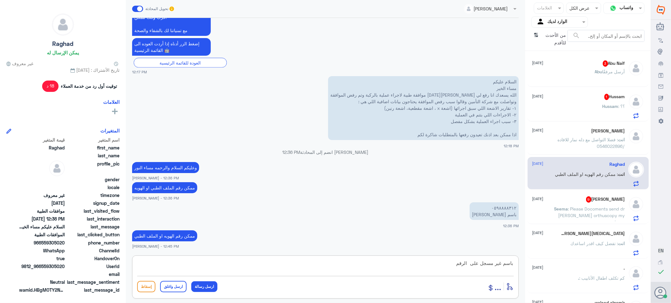
type textarea "باسم غير مسجل على الرقم"
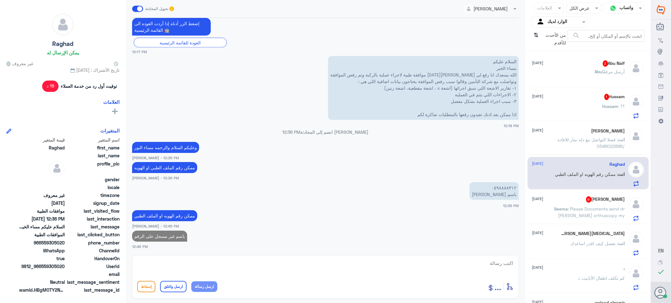
click at [594, 103] on div "Hussam 1 [DATE] Hussam : ؟؟" at bounding box center [578, 106] width 93 height 25
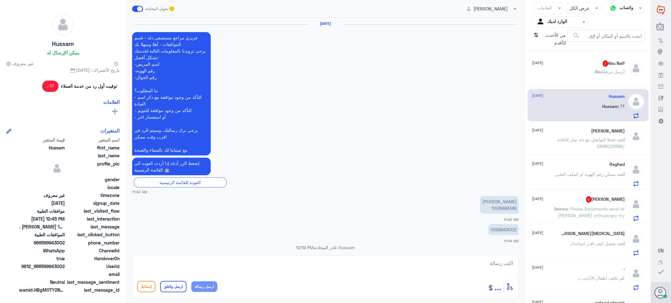
scroll to position [533, 0]
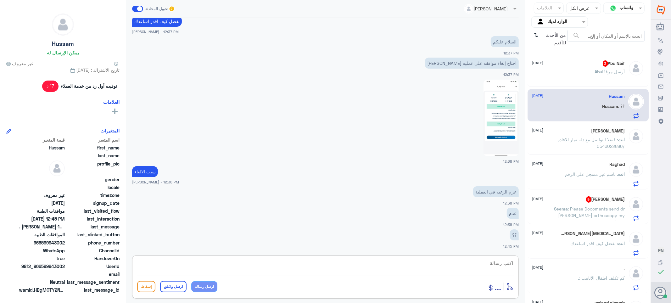
click at [491, 263] on textarea at bounding box center [325, 266] width 377 height 15
type textarea "لحظات"
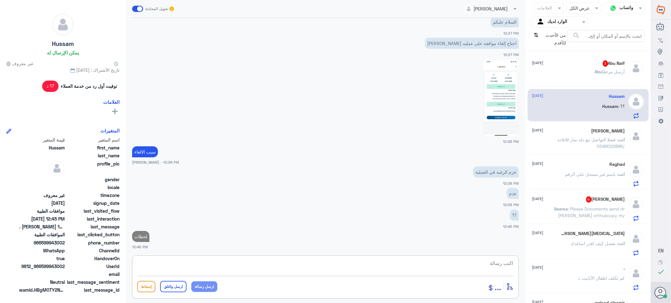
click at [598, 79] on p "[PERSON_NAME] أرسل مرفقًا" at bounding box center [610, 76] width 30 height 16
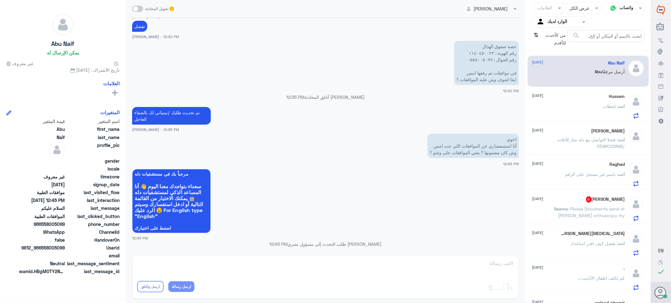
scroll to position [255, 0]
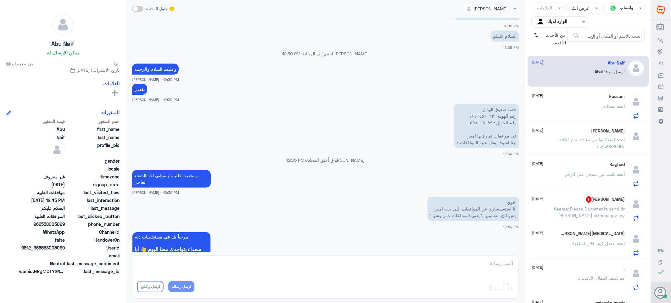
click at [496, 260] on div "[PERSON_NAME] تحويل المحادثة [DATE] تم تعيين المحادثة إلى Areej ALBasheer 12:14…" at bounding box center [325, 152] width 399 height 305
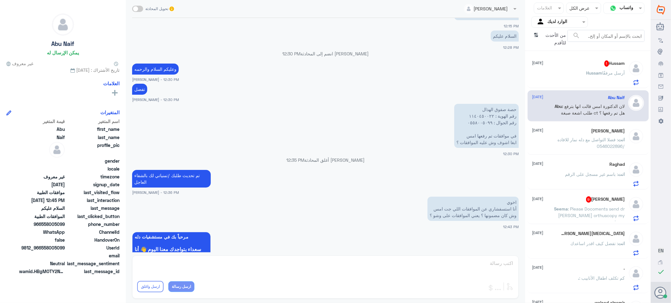
click at [594, 73] on span "Hussam" at bounding box center [595, 72] width 16 height 5
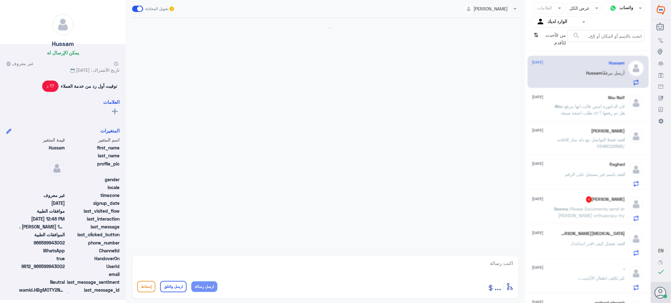
scroll to position [383, 0]
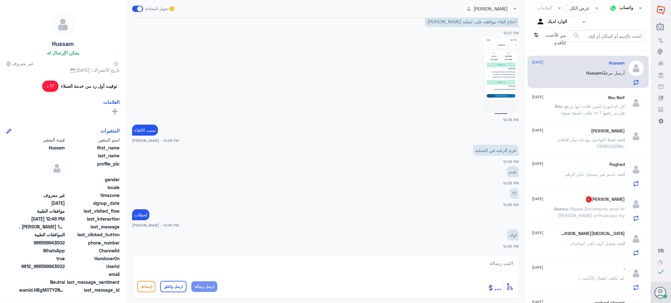
click at [563, 105] on span "Abu" at bounding box center [559, 106] width 8 height 5
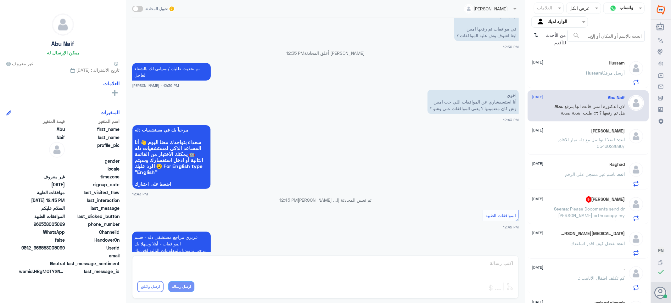
scroll to position [290, 0]
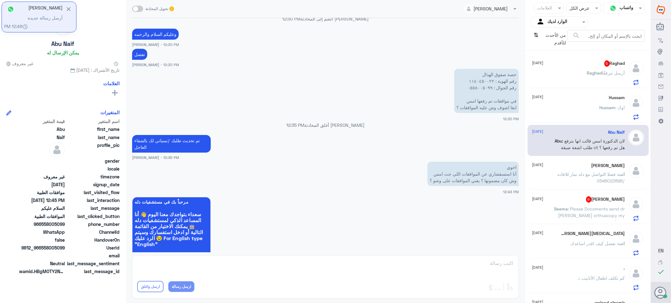
click at [590, 101] on div "Hussam [DATE] Hussam : اوك" at bounding box center [578, 107] width 93 height 25
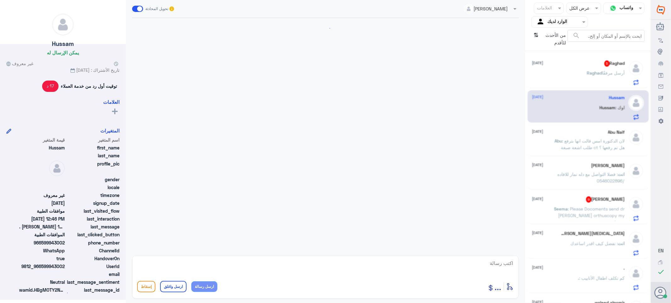
scroll to position [383, 0]
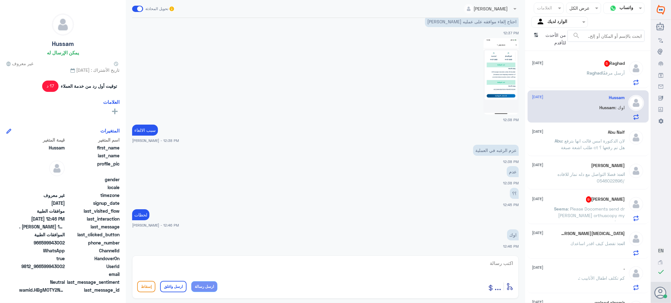
click at [492, 148] on p "عزم الرغبه في العملية" at bounding box center [496, 150] width 46 height 11
click at [587, 73] on span "Raghad" at bounding box center [594, 72] width 15 height 5
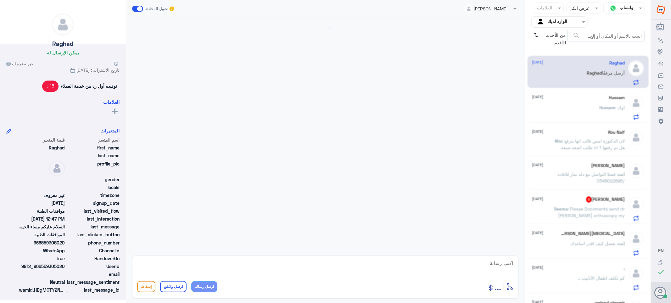
scroll to position [482, 0]
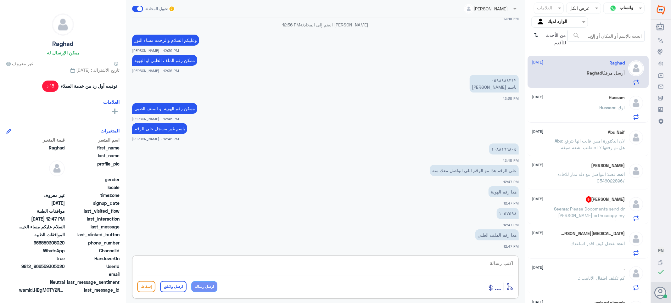
click at [491, 260] on textarea at bounding box center [325, 266] width 377 height 15
drag, startPoint x: 491, startPoint y: 263, endPoint x: 542, endPoint y: 268, distance: 51.5
click at [542, 268] on div "قناة واتساب Status × عرض الكل العلامات Agent Filter الوارد لديك search من الأحد…" at bounding box center [325, 152] width 651 height 305
type textarea "1057598"
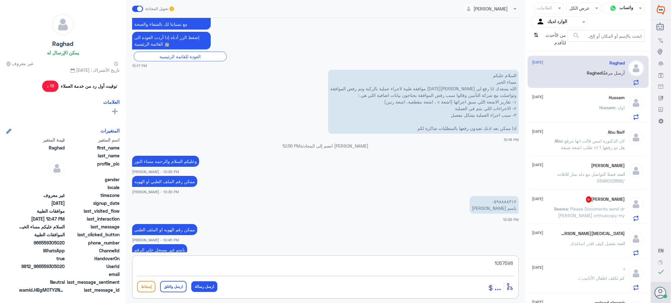
scroll to position [341, 0]
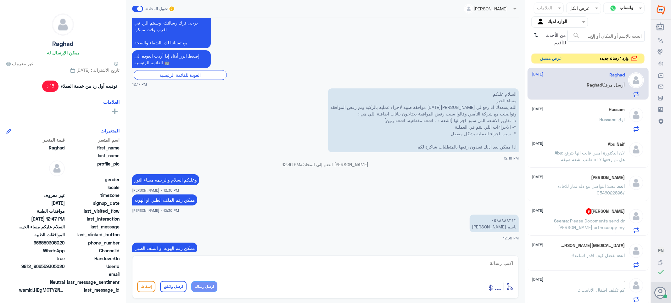
click at [545, 56] on button "عرض مسبق" at bounding box center [551, 59] width 26 height 10
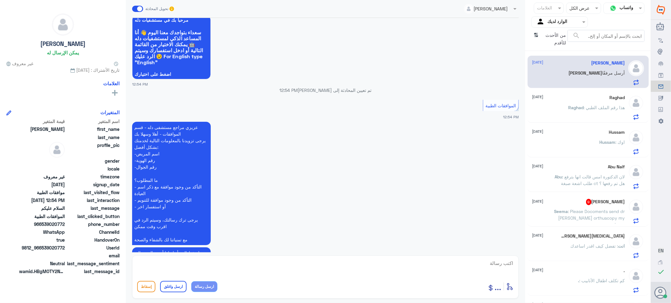
scroll to position [74, 0]
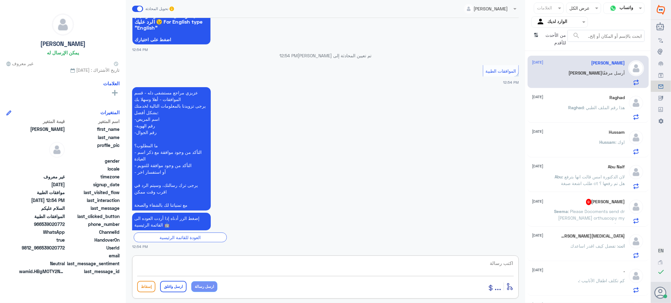
click at [507, 262] on textarea at bounding box center [325, 266] width 377 height 15
type textarea "وعليكم السلام والرحمه"
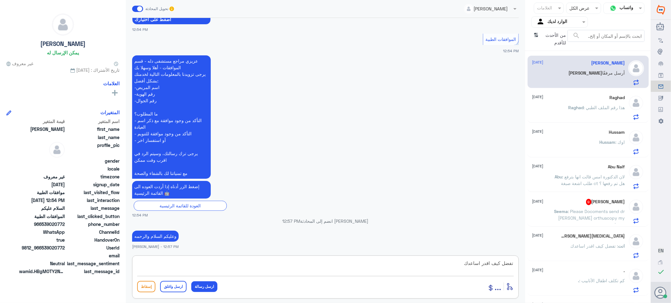
type textarea "تفضل كيف اقدر اساعدك"
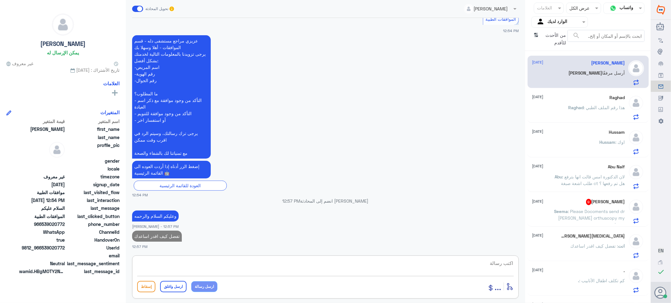
click at [577, 103] on div "Raghad [DATE] Raghad : هذا رقم الملف الطبي" at bounding box center [578, 107] width 93 height 25
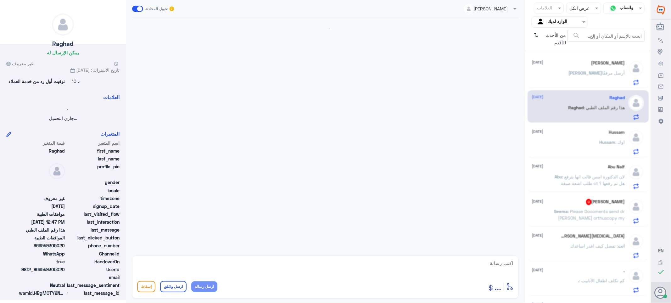
click at [577, 137] on div "Hussam [DATE] Hussam : اوك" at bounding box center [578, 142] width 93 height 25
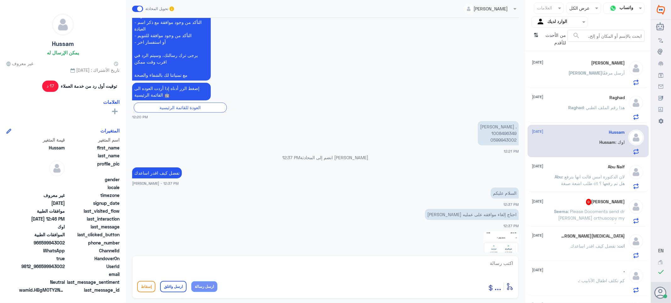
scroll to position [173, 0]
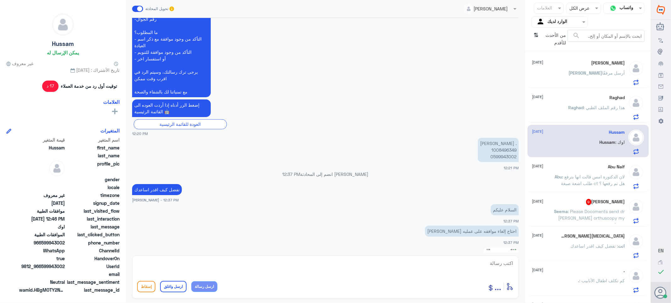
click at [501, 145] on p ". [PERSON_NAME] 1008496349 0599943002" at bounding box center [498, 150] width 41 height 24
click at [503, 149] on p ". [PERSON_NAME] 1008496349 0599943002" at bounding box center [498, 150] width 41 height 24
click at [504, 262] on textarea at bounding box center [325, 266] width 377 height 15
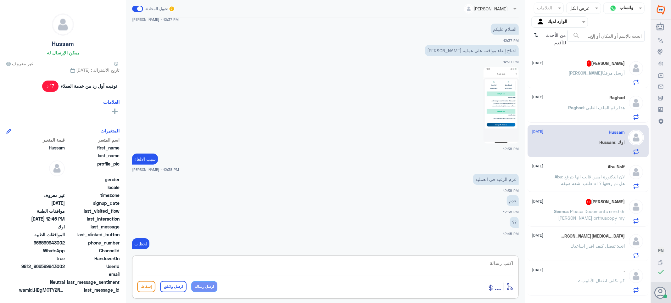
scroll to position [383, 0]
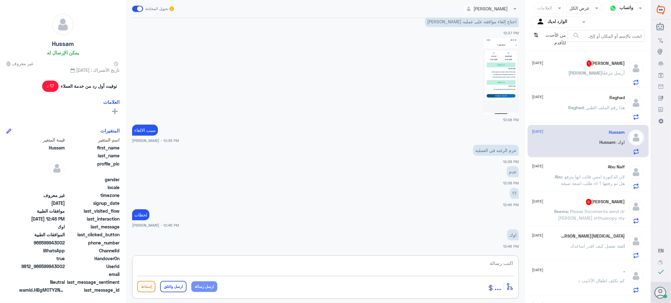
click at [504, 266] on textarea at bounding box center [325, 266] width 377 height 15
paste textarea "تمنياتي لك بالشفاء العاجل"
type textarea "تم الالغاء بناء على طلبك /تمنياتي لك بالشفاء العاجل"
click at [169, 288] on button "ارسل واغلق" at bounding box center [173, 286] width 26 height 11
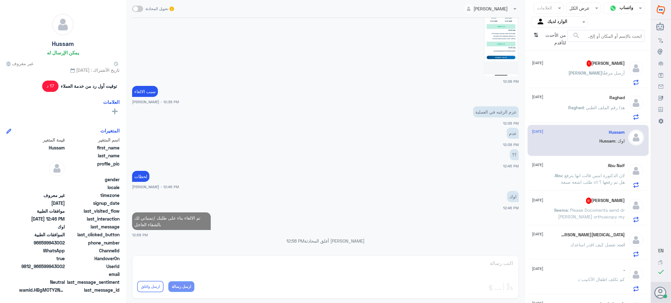
click at [559, 64] on div "[PERSON_NAME] 1 [DATE]" at bounding box center [578, 63] width 93 height 6
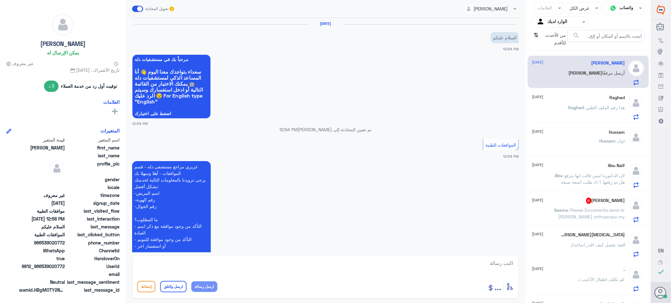
scroll to position [240, 0]
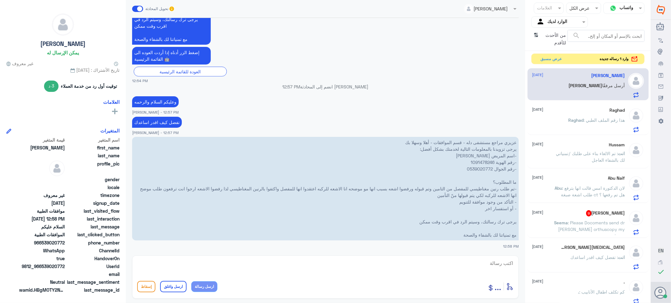
click at [471, 159] on p "عزيزي مراجع مستشفى دله - قسم الموافقات - أهلا وسهلا بك يرجى تزويدنا بالمعلومات …" at bounding box center [325, 189] width 387 height 104
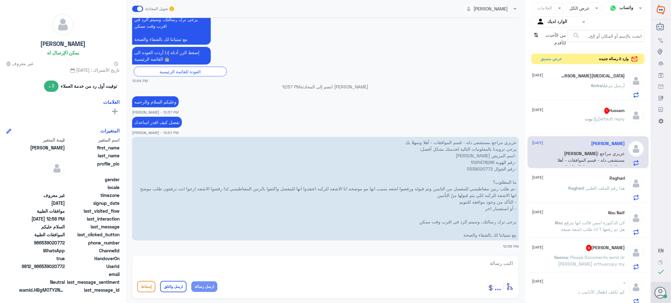
click at [585, 110] on div "Hussam 1 [DATE]" at bounding box center [578, 111] width 93 height 6
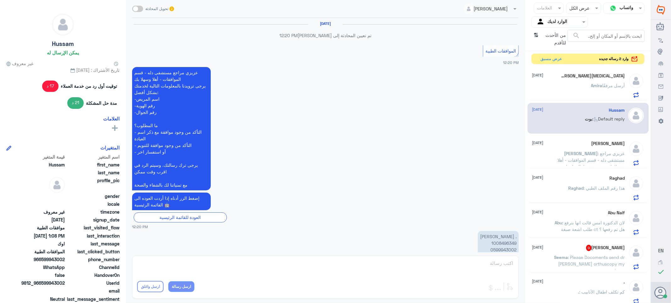
scroll to position [437, 0]
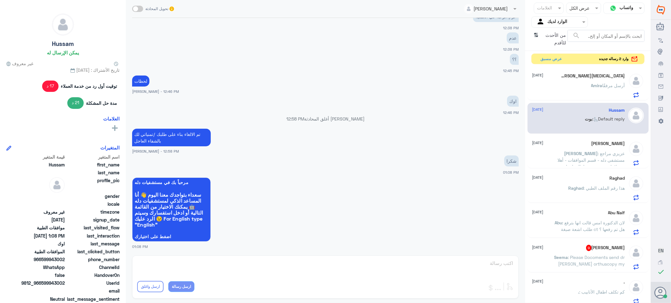
click at [575, 87] on div "[PERSON_NAME] أرسل مرفقًا" at bounding box center [578, 91] width 93 height 14
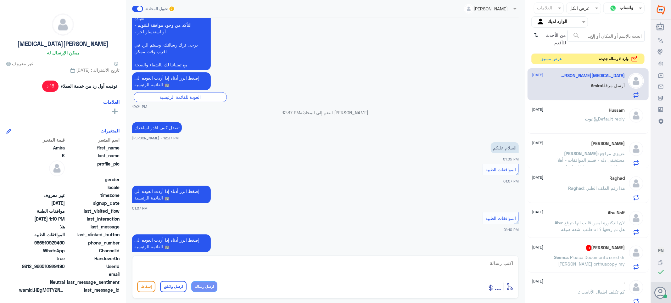
scroll to position [378, 0]
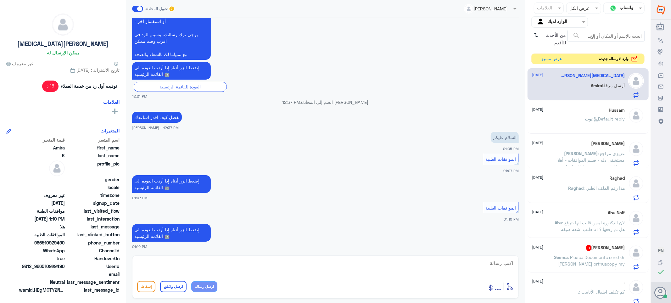
click at [160, 116] on p "تفضل كيف اقدر اساعدك" at bounding box center [157, 117] width 50 height 11
click at [491, 262] on textarea at bounding box center [325, 266] width 377 height 15
type textarea "j"
click at [510, 263] on textarea at bounding box center [325, 266] width 377 height 15
type textarea "ت"
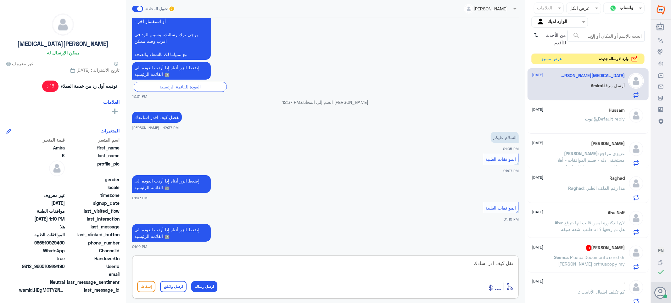
type textarea "تفل كيف ادر اسادك"
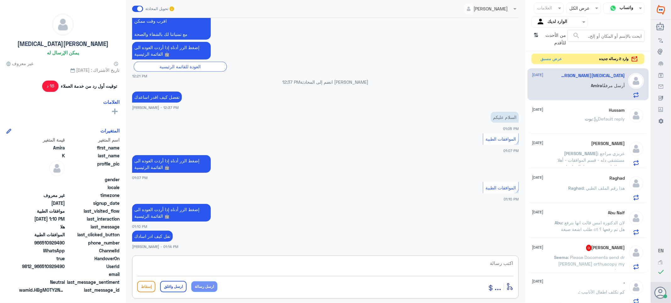
click at [483, 266] on textarea at bounding box center [325, 266] width 377 height 15
type textarea "تفضل كيف اقدر اساعدك"
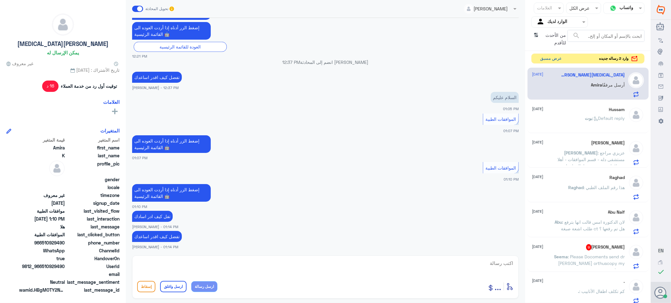
click at [551, 60] on button "عرض مسبق" at bounding box center [551, 59] width 26 height 10
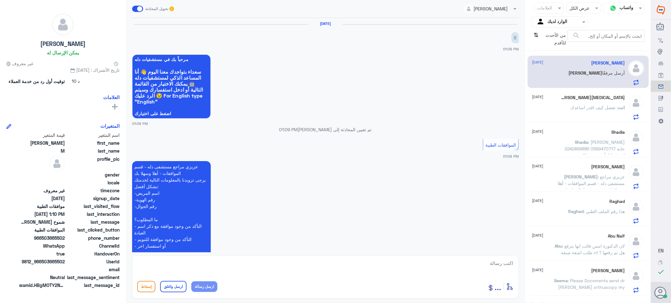
scroll to position [122, 0]
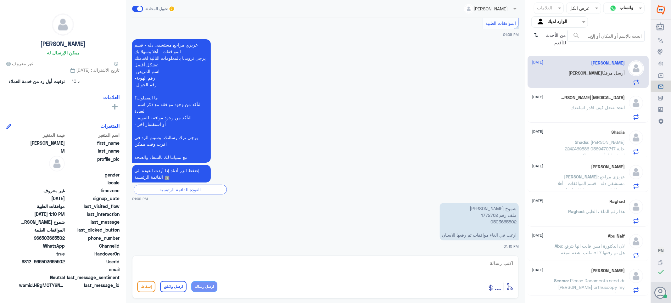
click at [484, 213] on p "شموخ [PERSON_NAME] ملف رقم ‏1772762 0503665502 ارغب في الغاء موافقات تم رفعها ل…" at bounding box center [479, 221] width 79 height 37
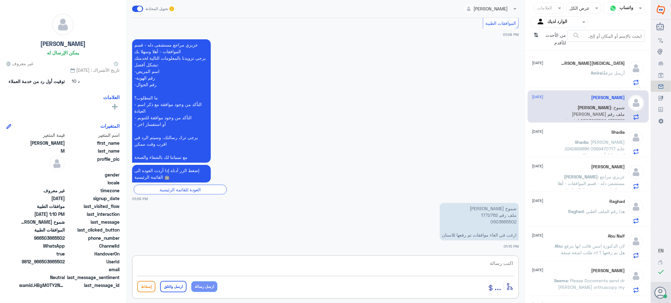
click at [503, 265] on textarea at bounding box center [325, 266] width 377 height 15
type textarea "سبب الالغاء"
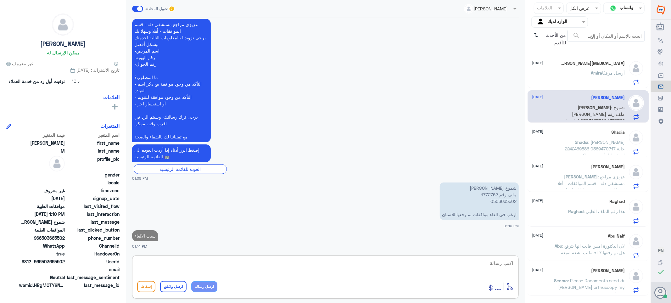
click at [591, 73] on span "Amira" at bounding box center [596, 72] width 11 height 5
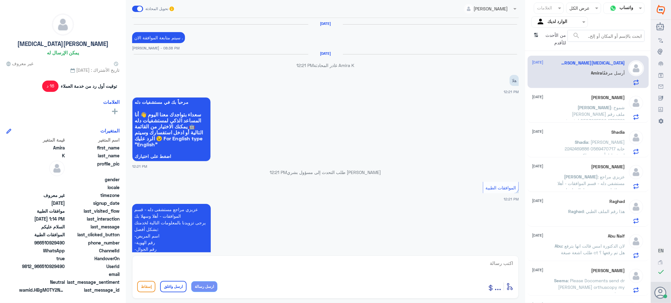
scroll to position [372, 0]
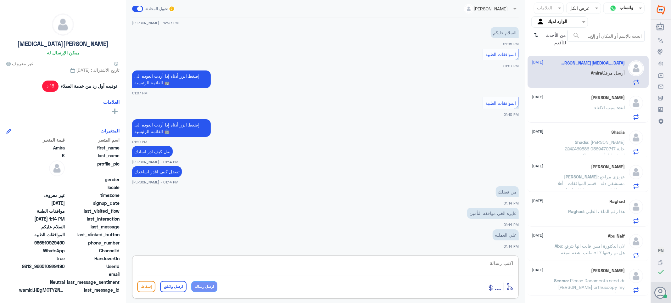
click at [502, 264] on textarea at bounding box center [325, 266] width 377 height 15
type textarea "ر"
type textarea "رقم الملف الطبي"
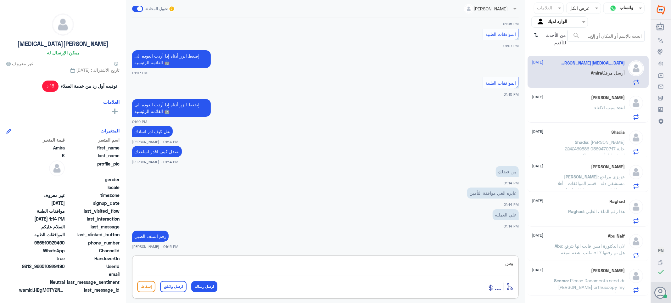
type textarea "و"
type textarea "وسبب الالغاء"
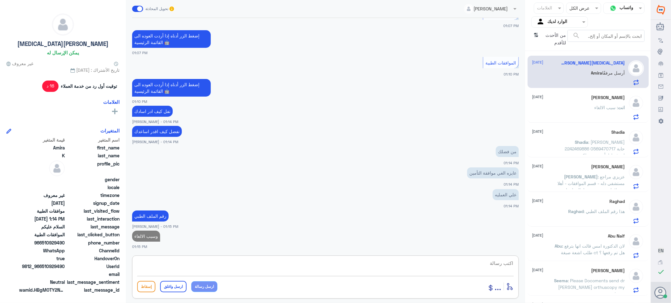
click at [568, 149] on span ": [PERSON_NAME] 2242469886 0569470717 حابة اعرف اذا تأميني يشملكم" at bounding box center [595, 148] width 60 height 19
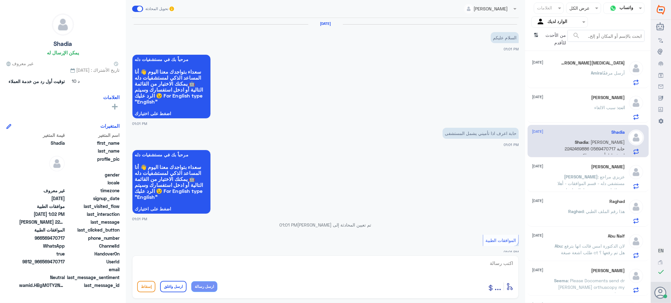
scroll to position [218, 0]
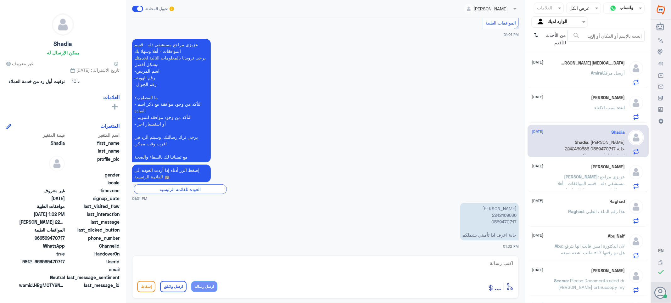
click at [499, 213] on p "[PERSON_NAME] 2242469886 0569470717 حابة اعرف اذا تأميني يشملكم" at bounding box center [489, 221] width 59 height 37
click at [600, 109] on span ": التكلفه عاليه" at bounding box center [612, 107] width 25 height 5
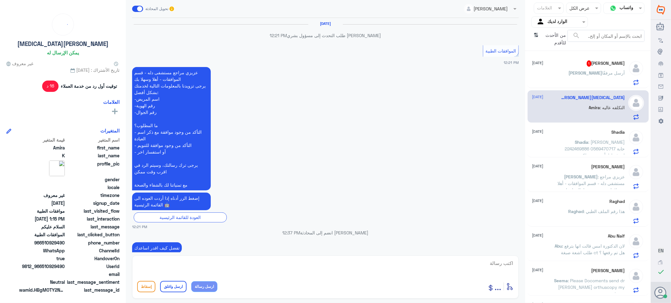
scroll to position [319, 0]
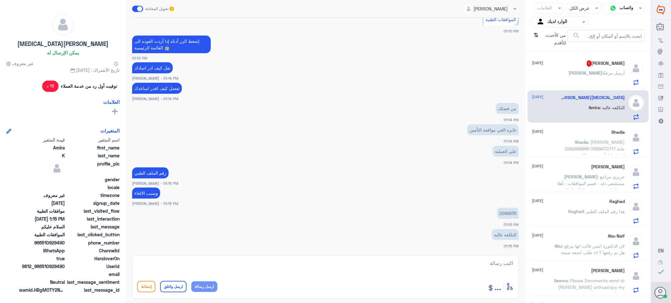
click at [503, 213] on p "2249935" at bounding box center [508, 213] width 22 height 11
click at [574, 65] on div "[PERSON_NAME] 1 [DATE]" at bounding box center [578, 63] width 93 height 6
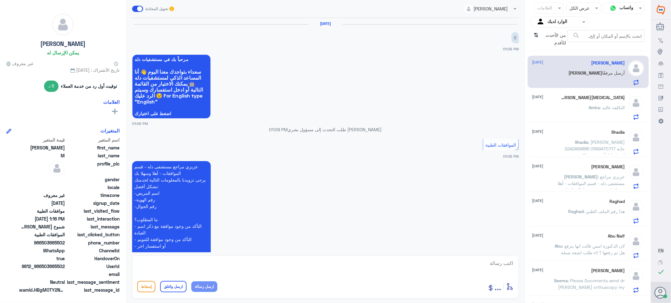
scroll to position [175, 0]
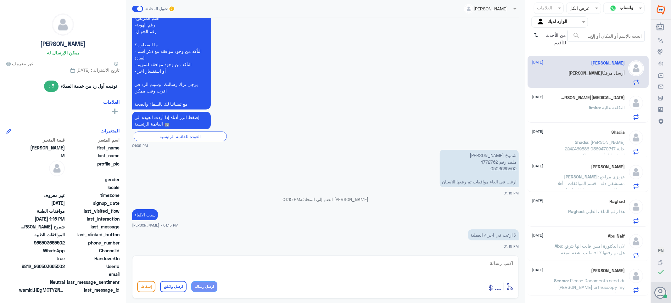
click at [488, 161] on p "شموخ [PERSON_NAME] ملف رقم ‏1772762 0503665502 ارغب في الغاء موافقات تم رفعها ل…" at bounding box center [479, 168] width 79 height 37
click at [494, 235] on p "لا ارغب في اجراء العملية" at bounding box center [493, 234] width 51 height 11
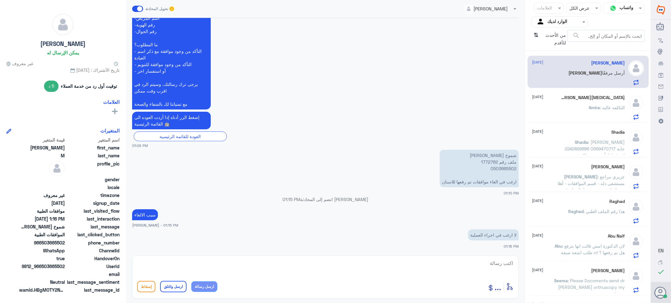
click at [566, 99] on div "[MEDICAL_DATA] K [DATE]" at bounding box center [578, 97] width 93 height 5
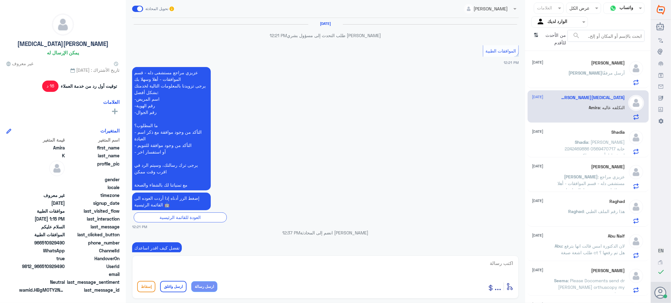
scroll to position [319, 0]
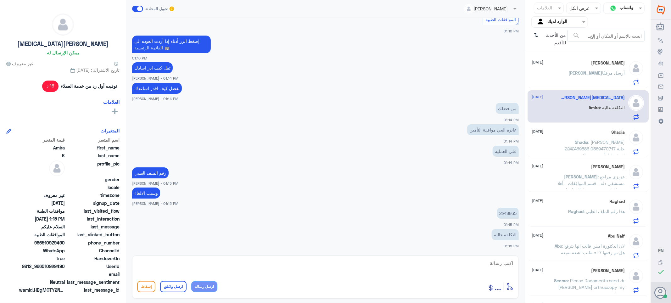
click at [578, 148] on span ": [PERSON_NAME] 2242469886 0569470717 حابة اعرف اذا تأميني يشملكم" at bounding box center [595, 148] width 60 height 19
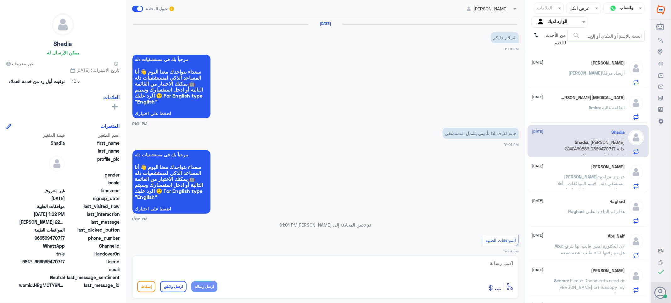
scroll to position [218, 0]
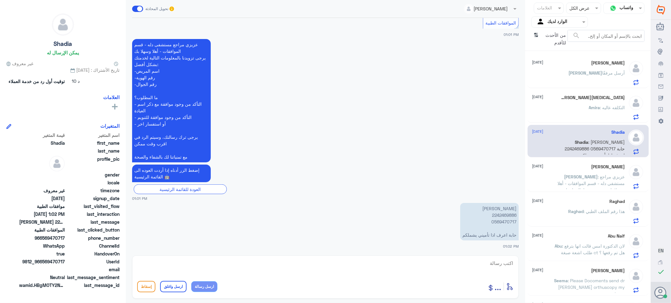
click at [573, 73] on div "[PERSON_NAME] أرسل مرفقًا" at bounding box center [578, 78] width 93 height 14
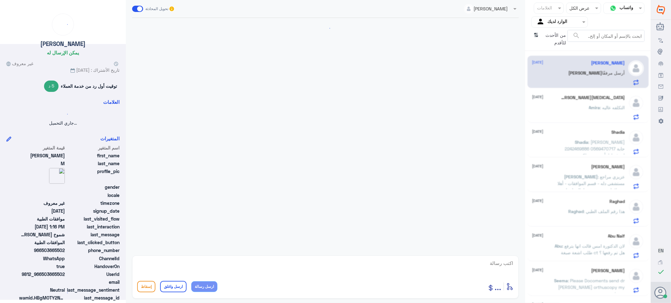
scroll to position [175, 0]
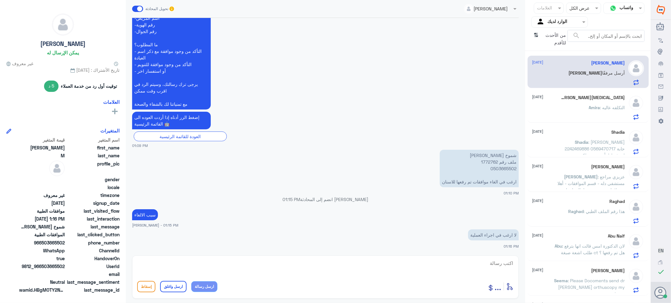
click at [487, 161] on p "شموخ [PERSON_NAME] ملف رقم ‏1772762 0503665502 ارغب في الغاء موافقات تم رفعها ل…" at bounding box center [479, 168] width 79 height 37
click at [580, 114] on div "[MEDICAL_DATA] : التكلفه عاليه" at bounding box center [578, 113] width 93 height 14
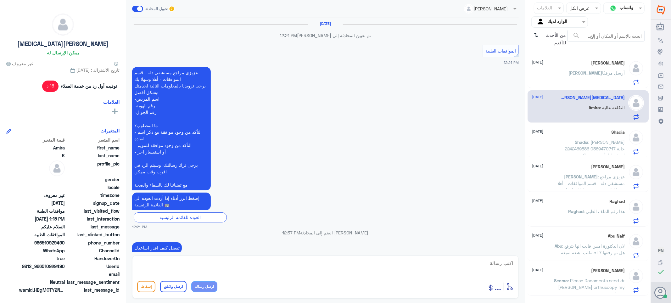
scroll to position [319, 0]
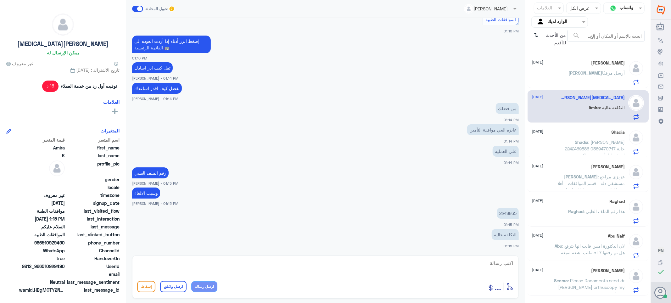
click at [575, 144] on span "Shadia" at bounding box center [582, 141] width 14 height 5
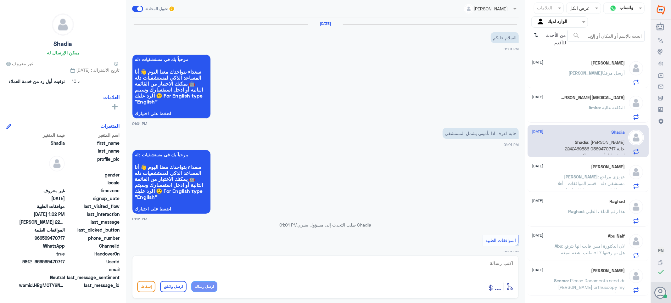
scroll to position [218, 0]
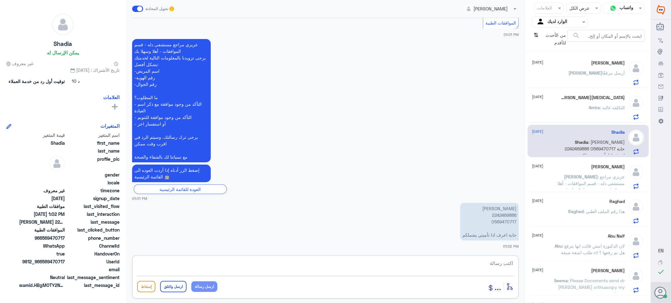
click at [493, 262] on textarea at bounding box center [325, 266] width 377 height 15
click at [506, 265] on textarea at bounding box center [325, 266] width 377 height 15
type textarea "ي"
paste textarea "تمنياتي لك بالشفاء العاجل"
type textarea "غير مغطى /تمنياتي لك بالشفاء العاجل"
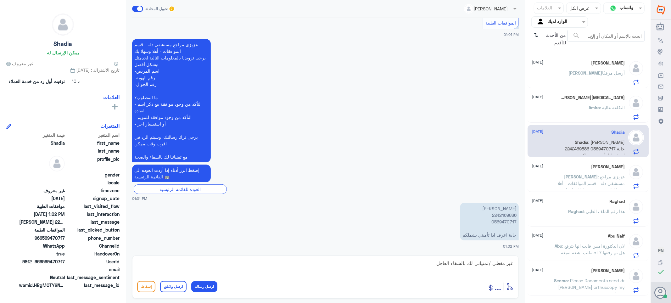
click at [170, 288] on button "ارسل واغلق" at bounding box center [173, 286] width 26 height 11
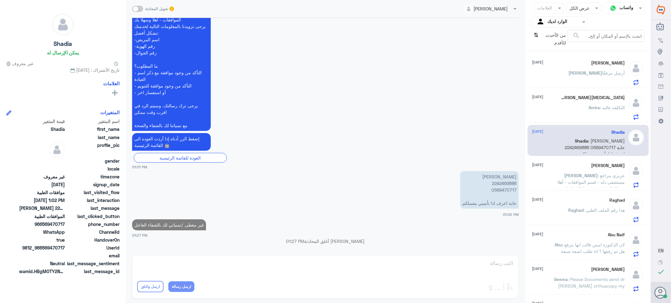
click at [573, 170] on div "[PERSON_NAME] [DATE] [PERSON_NAME]" at bounding box center [578, 175] width 93 height 25
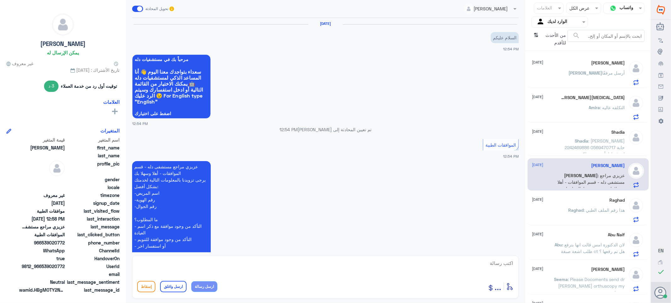
scroll to position [240, 0]
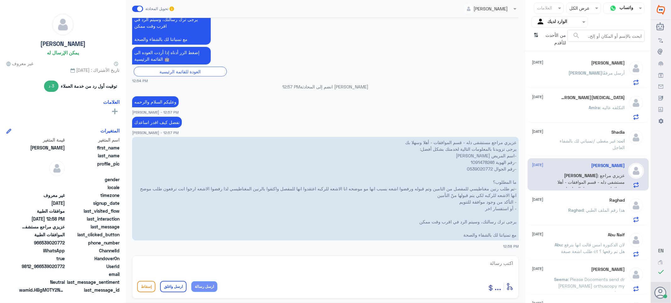
click at [476, 159] on p "عزيزي مراجع مستشفى دله - قسم الموافقات - أهلا وسهلا بك يرجى تزويدنا بالمعلومات …" at bounding box center [325, 189] width 387 height 104
click at [487, 263] on textarea at bounding box center [325, 266] width 377 height 15
type textarea "j"
click at [507, 266] on textarea at bounding box center [325, 266] width 377 height 15
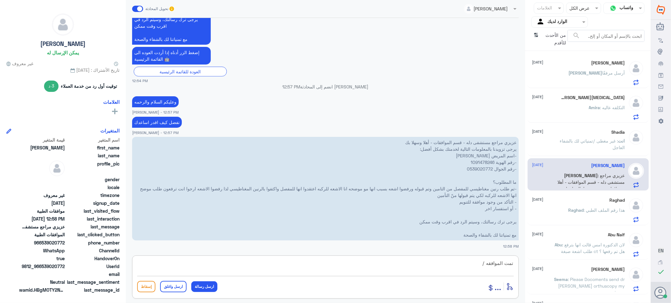
paste textarea "تمنياتي لك بالشفاء العاجل"
type textarea "تمت الموافقه /تمنياتي لك بالشفاء العاجل"
click at [174, 286] on button "ارسل واغلق" at bounding box center [173, 286] width 26 height 11
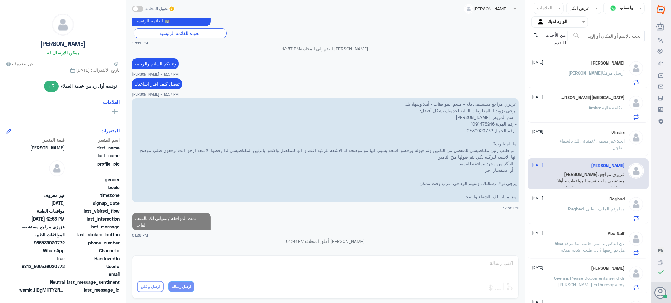
click at [560, 136] on div "Shadia [DATE] انت : غير مغطى /تمنياتي لك بالشفاء العاجل" at bounding box center [578, 142] width 93 height 24
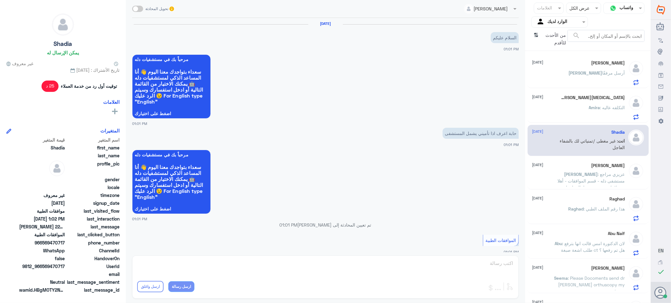
scroll to position [249, 0]
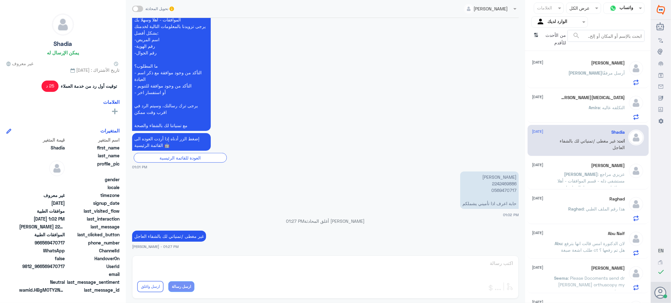
click at [555, 170] on div "[PERSON_NAME] [DATE] [PERSON_NAME]" at bounding box center [578, 175] width 93 height 24
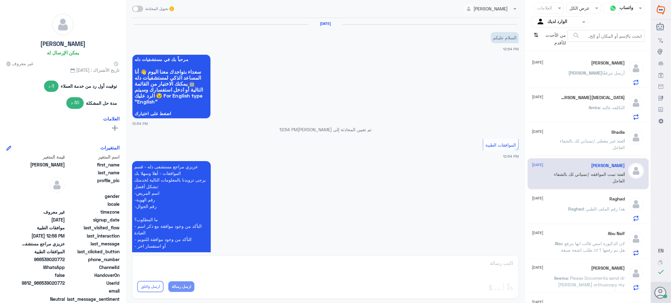
scroll to position [278, 0]
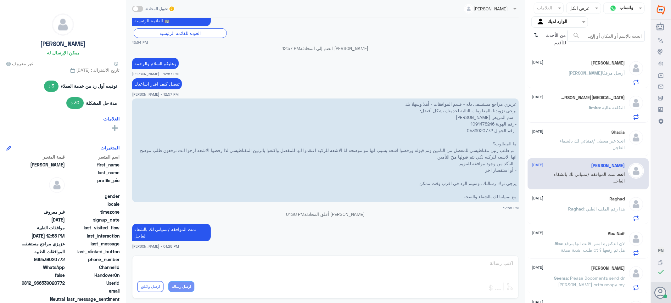
click at [584, 204] on div "Raghad [DATE] Raghad : هذا رقم الملف الطبي" at bounding box center [578, 208] width 93 height 25
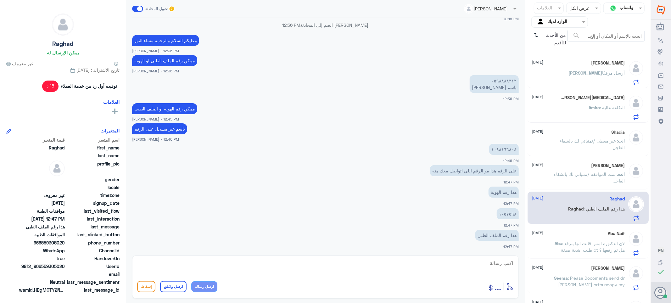
scroll to position [482, 0]
click at [499, 263] on textarea at bounding box center [325, 266] width 377 height 15
drag, startPoint x: 490, startPoint y: 262, endPoint x: 537, endPoint y: 272, distance: 48.1
click at [537, 272] on div "قناة واتساب Status × عرض الكل العلامات Agent Filter الوارد لديك search من الأحد…" at bounding box center [325, 152] width 651 height 305
type textarea "1057598"
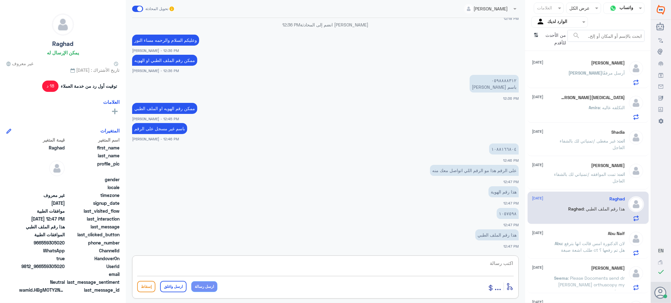
click at [487, 260] on textarea at bounding box center [325, 266] width 377 height 15
type textarea "تم تحديث طلبك"
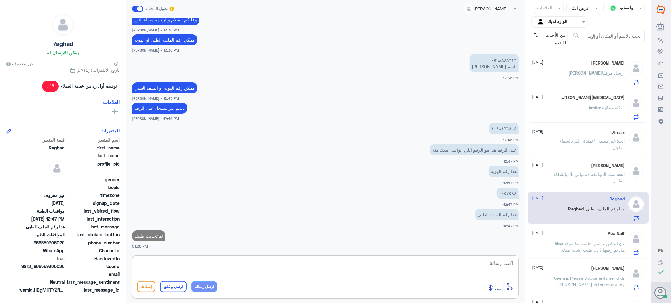
paste textarea "تمنياتي لك بالشفاء العاجل"
type textarea "تمنياتي لك بالشفاء العاجل"
click at [172, 286] on button "ارسل واغلق" at bounding box center [173, 286] width 26 height 11
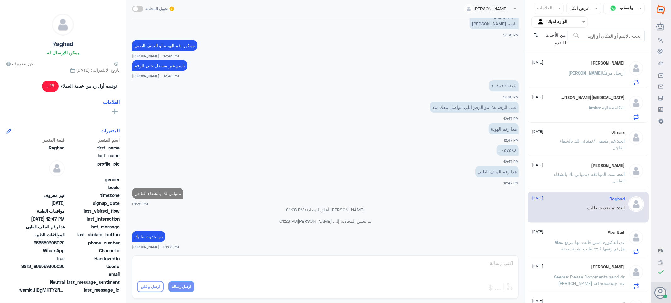
click at [587, 172] on span ": تمت الموافقه /تمنياتي لك بالشفاء العاجل" at bounding box center [590, 178] width 71 height 12
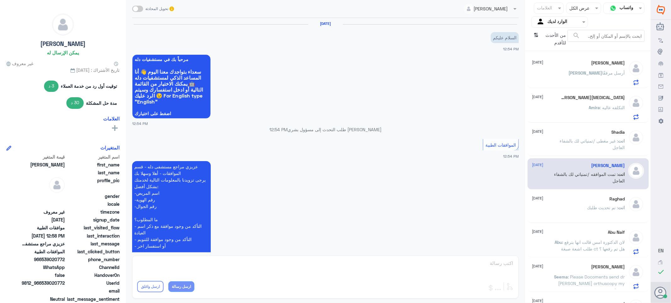
scroll to position [278, 0]
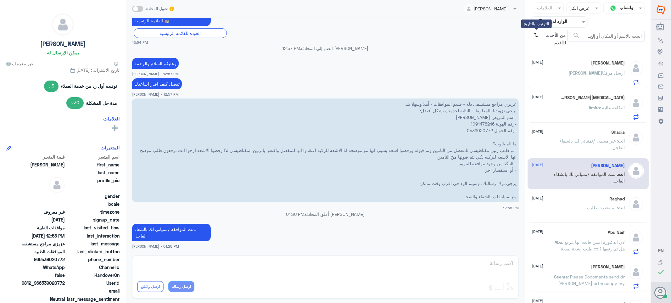
click at [534, 36] on icon "⇅" at bounding box center [536, 38] width 5 height 16
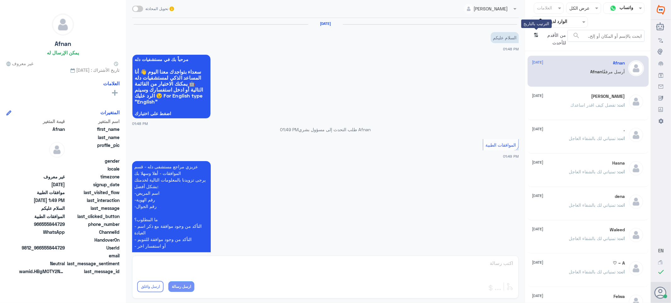
scroll to position [101, 0]
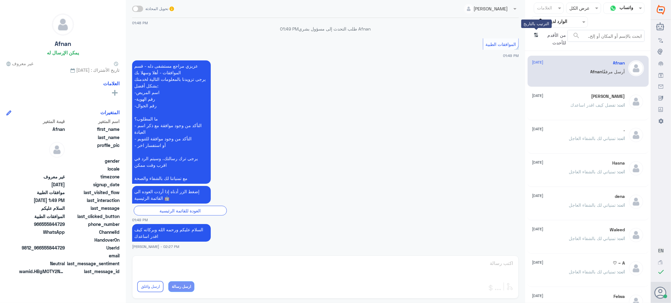
click at [534, 36] on icon "⇅" at bounding box center [536, 38] width 5 height 16
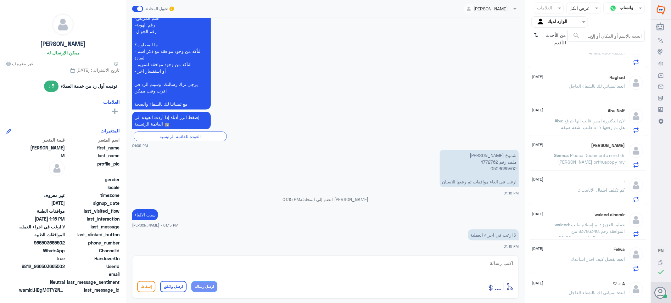
scroll to position [105, 0]
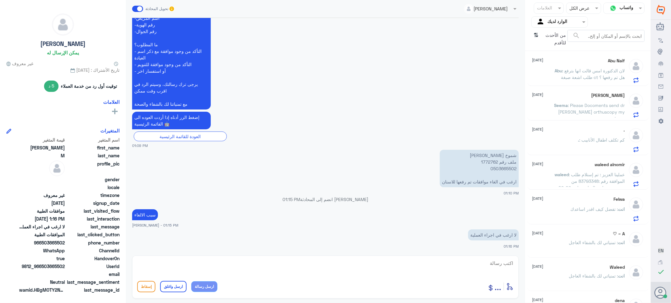
click at [568, 175] on span ": عملينا العزيز : تم إستلام طلب الموافقة رقم :83793348 من :مستشفى دلة - الرياض …" at bounding box center [591, 194] width 68 height 45
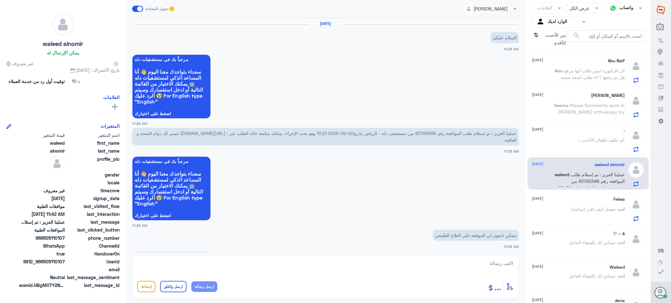
scroll to position [376, 0]
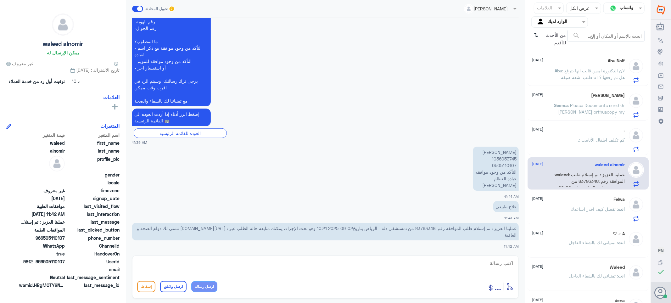
click at [422, 226] on span "عملينا العزيز : تم إستلام طلب الموافقة رقم :83793348 من :مستشفى دلة - الرياض بت…" at bounding box center [327, 232] width 380 height 12
click at [497, 262] on textarea at bounding box center [325, 266] width 377 height 15
click at [498, 265] on textarea at bounding box center [325, 266] width 377 height 15
type textarea "التامين يحتاج تقرير اشعه ."
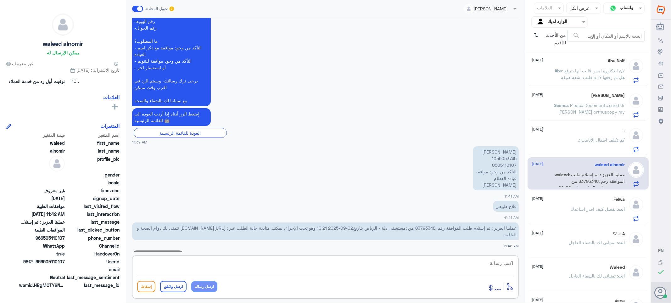
scroll to position [396, 0]
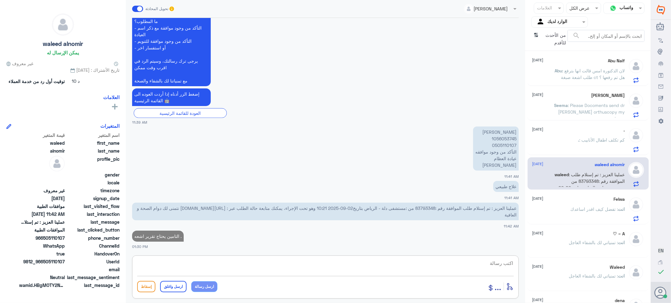
click at [505, 267] on textarea at bounding box center [325, 266] width 377 height 15
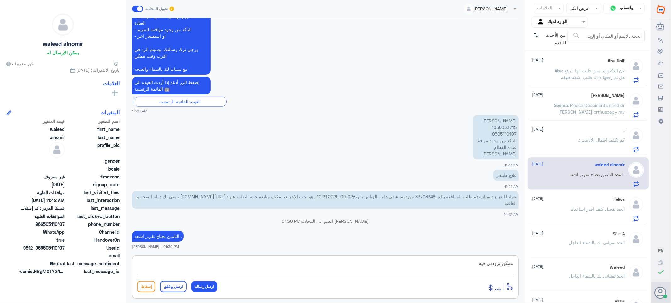
type textarea "ممكن تزودني فيه"
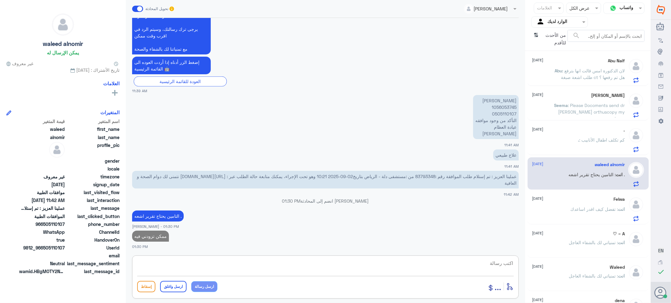
click at [603, 73] on p "Abu : لان الدكتورة امس قالت انها بترفع طلب اشعة صبغة ct هل تم رفعها ؟" at bounding box center [590, 75] width 71 height 16
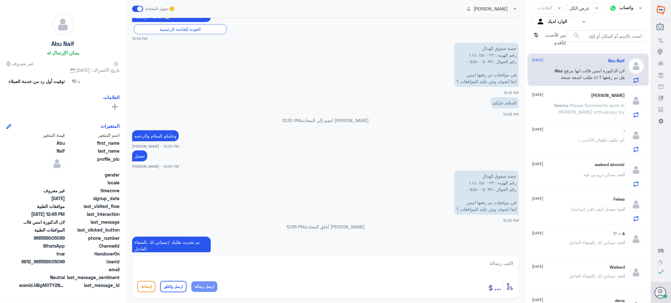
scroll to position [115, 0]
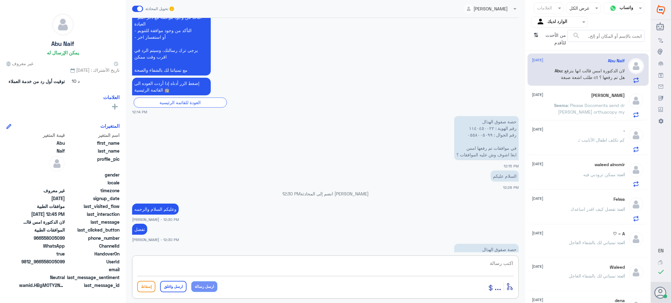
click at [487, 264] on textarea at bounding box center [325, 266] width 377 height 15
drag, startPoint x: 484, startPoint y: 266, endPoint x: 539, endPoint y: 277, distance: 55.9
click at [540, 278] on div "قناة واتساب Status × عرض الكل العلامات Agent Filter الوارد لديك search من الأحد…" at bounding box center [325, 152] width 651 height 305
type textarea "1140450022"
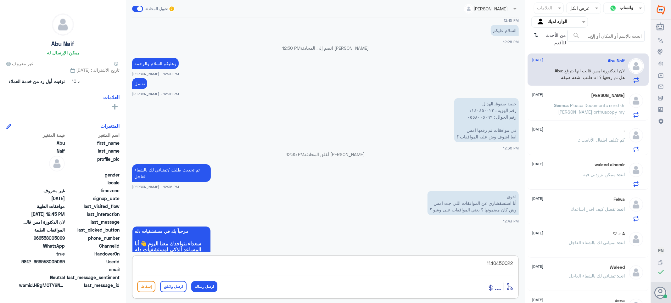
scroll to position [290, 0]
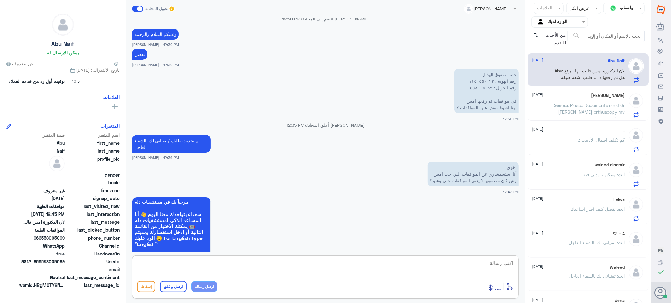
click at [505, 261] on textarea at bounding box center [325, 266] width 377 height 15
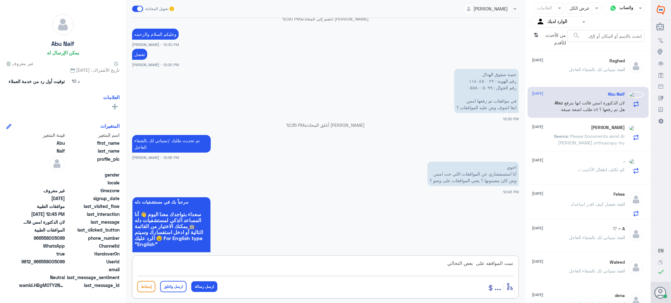
scroll to position [106, 0]
type textarea "تمت الموافقه على بعض التحاليل"
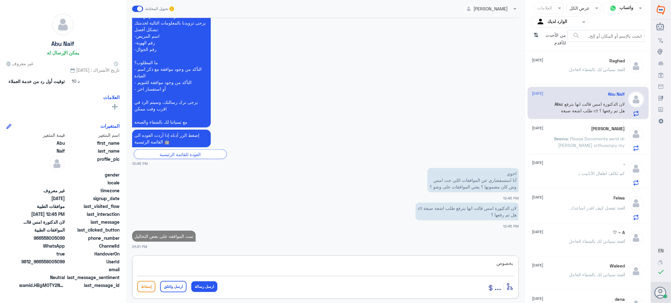
scroll to position [588, 0]
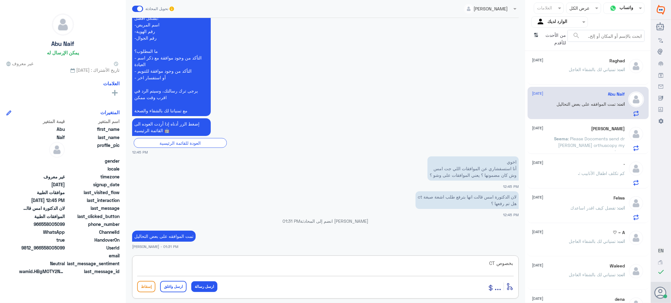
click at [485, 263] on textarea "بخصوص CT" at bounding box center [325, 266] width 377 height 15
type textarea "بخصوص CT تم التحديث في حاله الرفض التواصل مع شركه التامين للافاده"
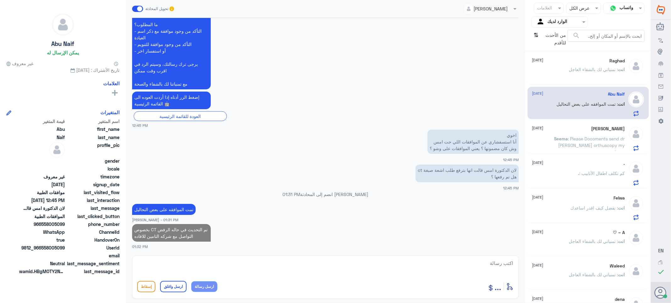
click at [587, 60] on div "Raghad [DATE]" at bounding box center [578, 60] width 93 height 5
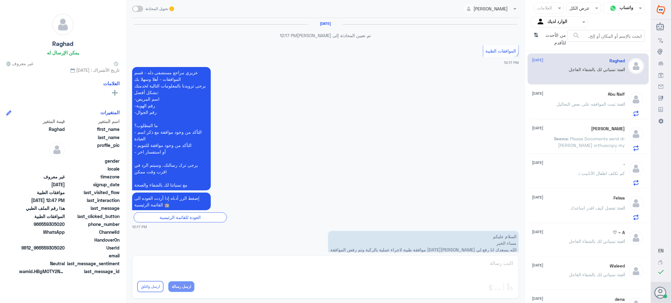
scroll to position [345, 0]
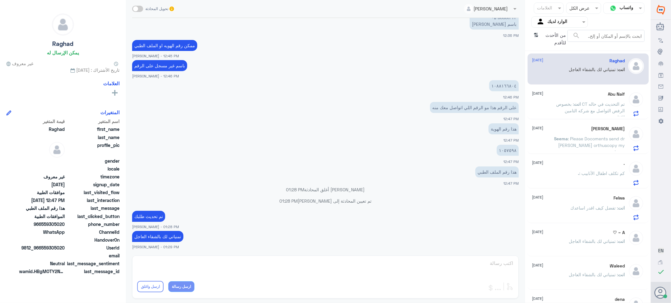
click at [571, 102] on span ": بخصوص CT تم التحديث في حاله الرفض التواصل مع شركه التامين للافاده" at bounding box center [591, 110] width 69 height 19
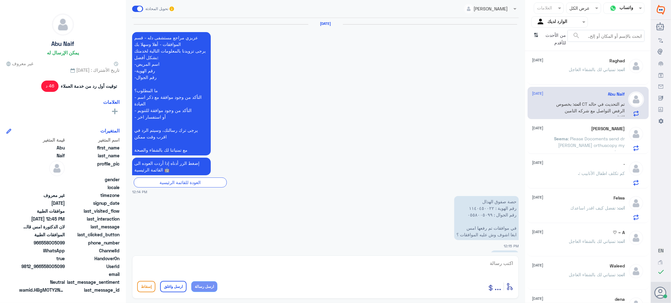
scroll to position [593, 0]
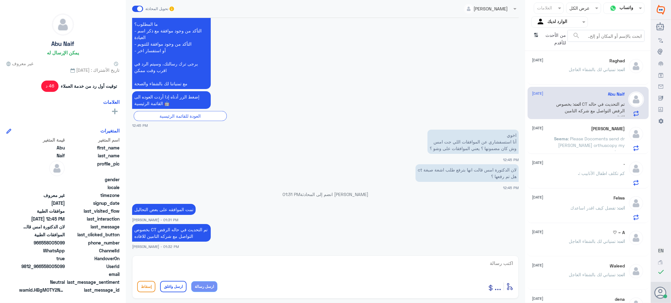
click at [571, 138] on span ": Please Docoments send dr [PERSON_NAME] orthuscopy my knee" at bounding box center [592, 145] width 67 height 19
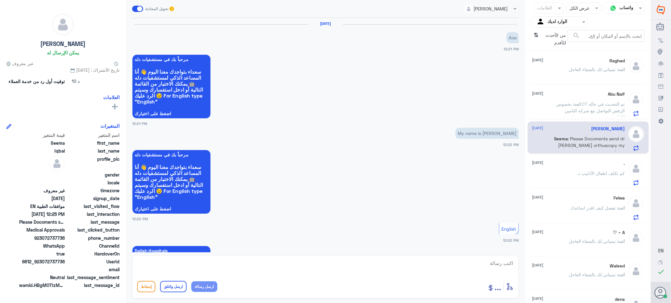
click at [580, 166] on div ". [DATE] . : كم تكلف اطفال الأنابيب" at bounding box center [578, 173] width 93 height 25
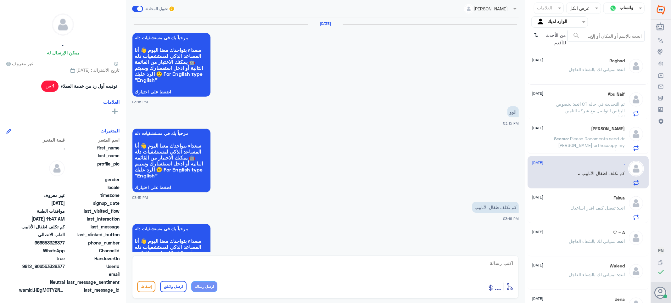
scroll to position [595, 0]
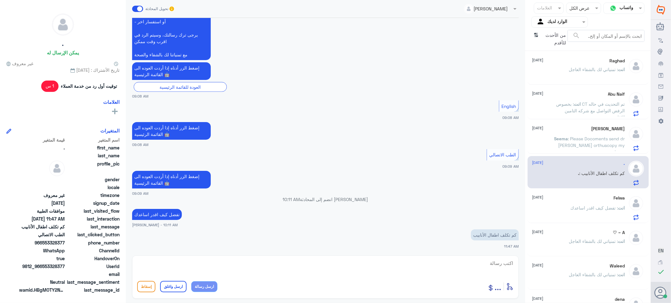
click at [579, 197] on div "Felwa [DATE]" at bounding box center [578, 197] width 93 height 5
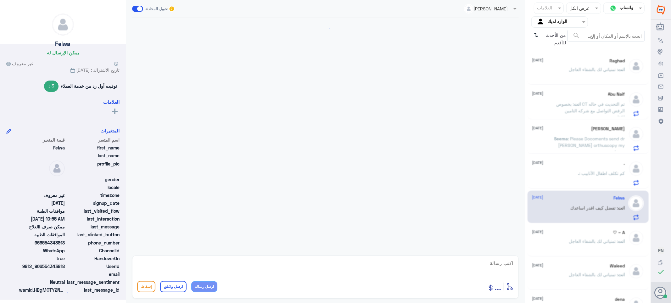
scroll to position [496, 0]
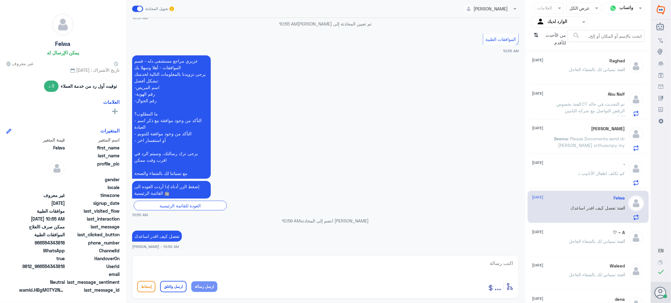
click at [561, 164] on div ". [DATE]" at bounding box center [578, 163] width 93 height 5
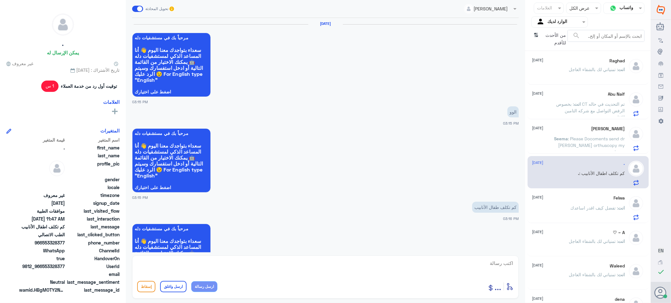
scroll to position [595, 0]
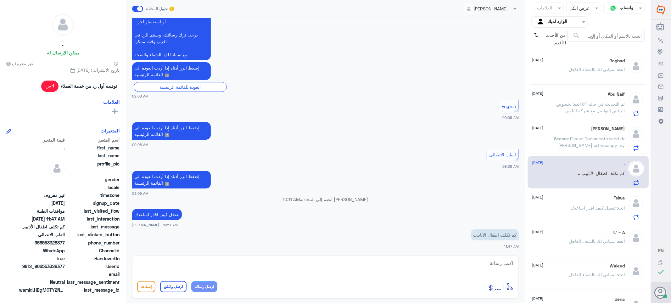
click at [584, 203] on div "Felwa [DATE] انت : تفضل كيف اقدر اساعدك" at bounding box center [578, 207] width 93 height 25
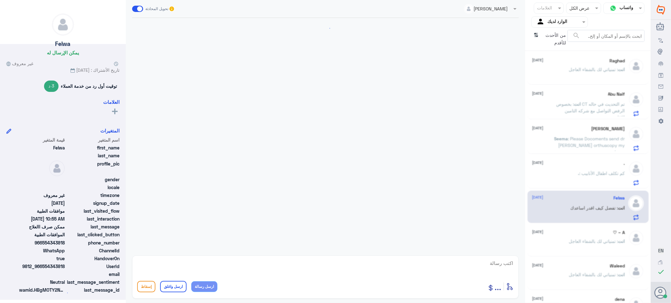
scroll to position [496, 0]
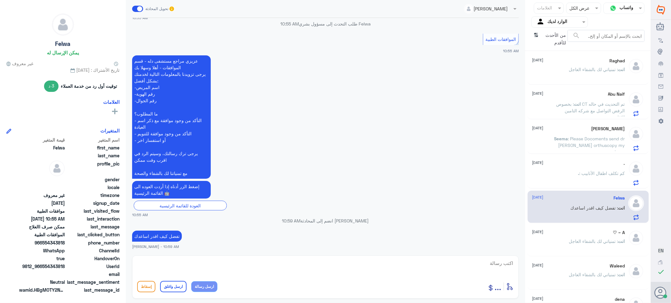
click at [579, 240] on span ": تمنياتي لك بالشفاء العاجل" at bounding box center [593, 241] width 49 height 5
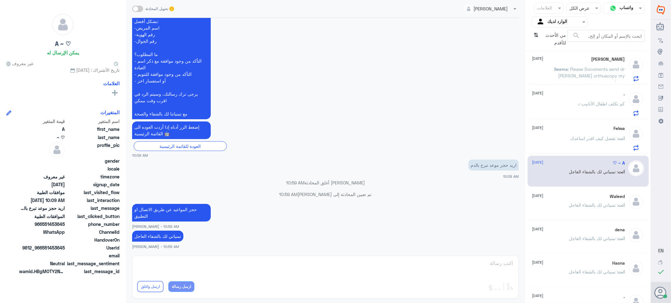
scroll to position [176, 0]
click at [555, 197] on div "Waleed [DATE]" at bounding box center [578, 195] width 93 height 5
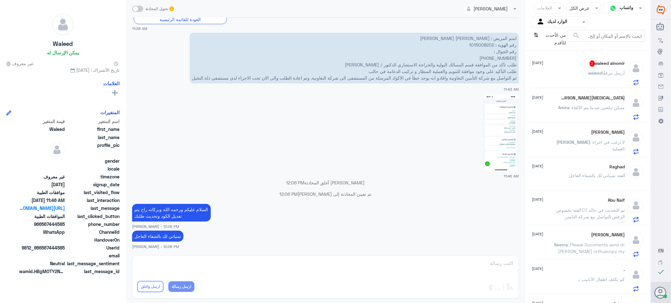
click at [573, 105] on span ": ممكن تبلغني عندما يتم الالغاء" at bounding box center [597, 107] width 55 height 5
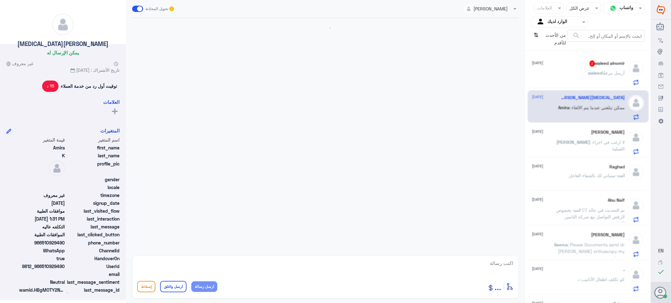
scroll to position [340, 0]
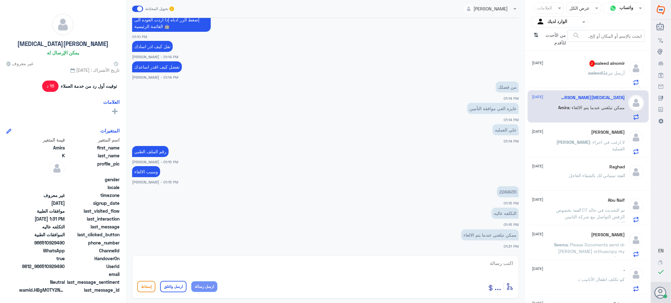
click at [584, 71] on div "[PERSON_NAME] أرسل مرفقًا" at bounding box center [578, 78] width 93 height 14
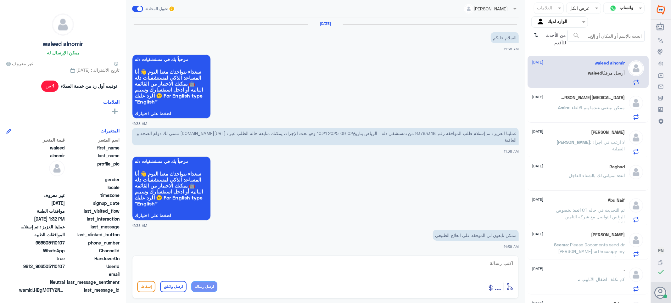
scroll to position [471, 0]
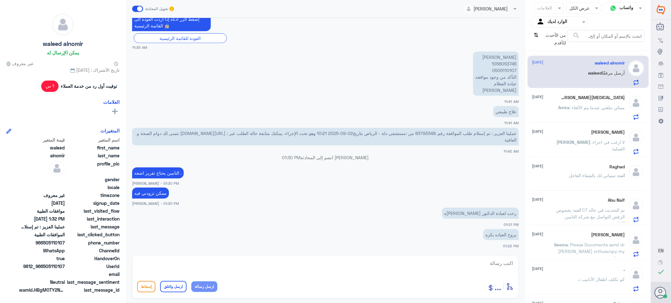
click at [603, 173] on span ": تمنياتي لك بالشفاء العاجل" at bounding box center [593, 175] width 49 height 5
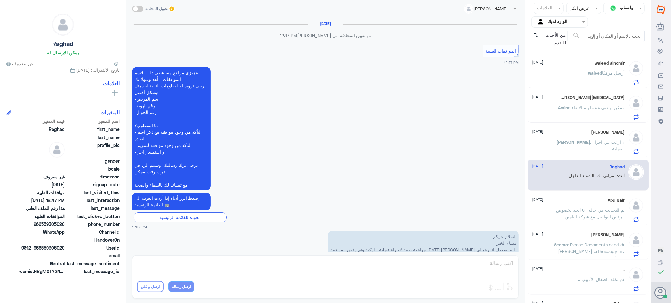
scroll to position [345, 0]
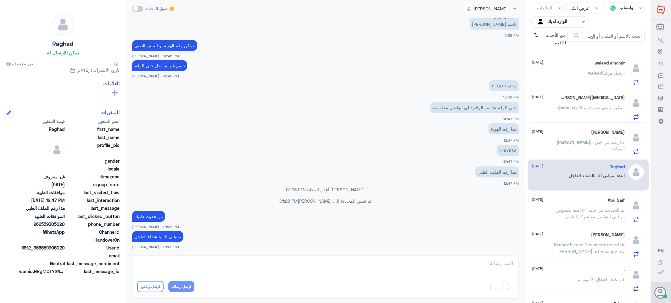
click at [591, 141] on span ": لا ارغب في اجراء العملية" at bounding box center [608, 145] width 35 height 12
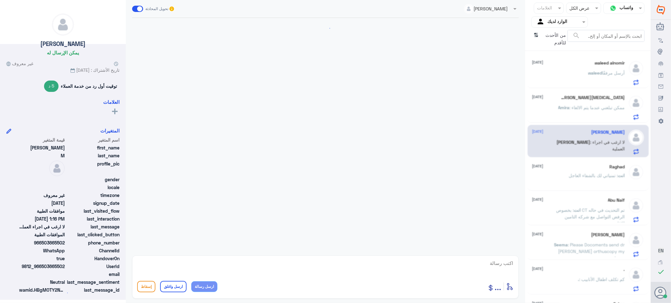
scroll to position [175, 0]
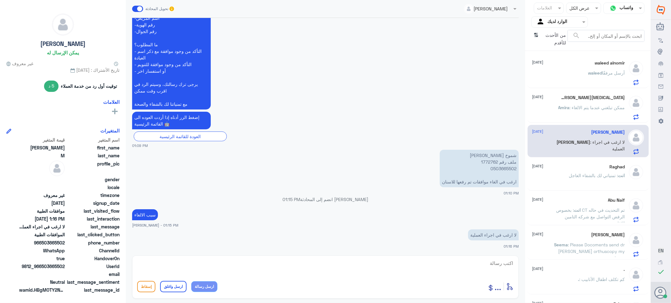
click at [485, 262] on textarea at bounding box center [325, 266] width 377 height 15
click at [489, 266] on textarea at bounding box center [325, 266] width 377 height 15
paste textarea "تمنياتي لك بالشفاء العاجل"
type textarea "تم الالغاء بناء على طلبك ****تمنياتي لك بالشفاء العاجل"
click at [169, 286] on button "ارسل واغلق" at bounding box center [173, 286] width 26 height 11
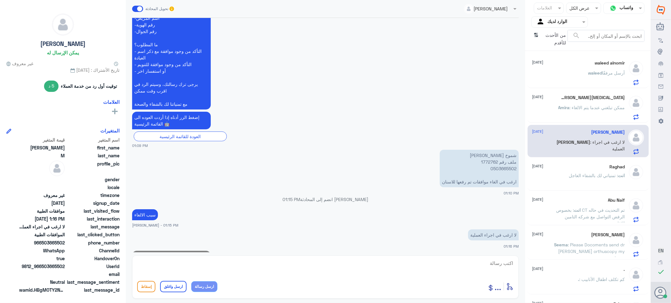
scroll to position [202, 0]
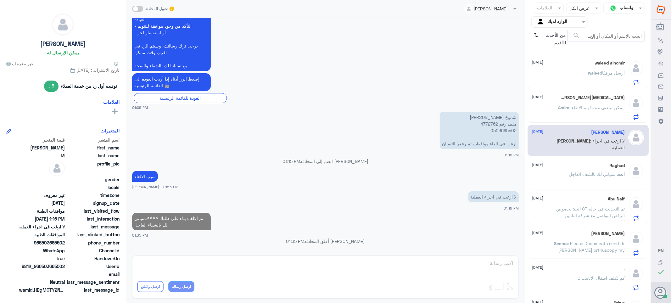
click at [596, 99] on div "[MEDICAL_DATA] K [DATE]" at bounding box center [578, 97] width 93 height 5
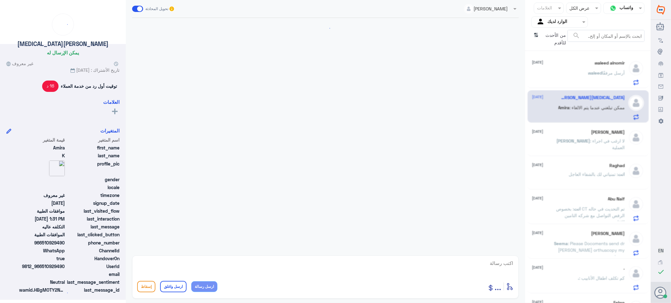
scroll to position [340, 0]
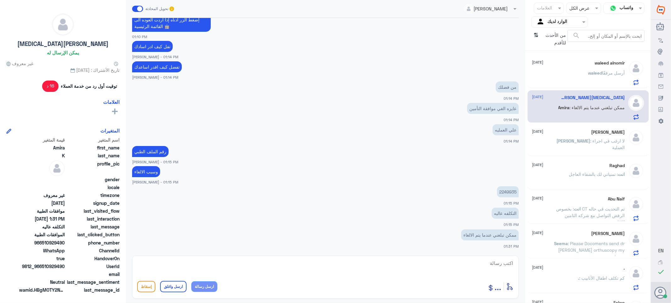
click at [508, 192] on p "2249935" at bounding box center [508, 191] width 22 height 11
click at [497, 264] on textarea at bounding box center [325, 266] width 377 height 15
click at [488, 262] on textarea at bounding box center [325, 266] width 377 height 15
paste textarea "تمنياتي لك بالشفاء العاجل"
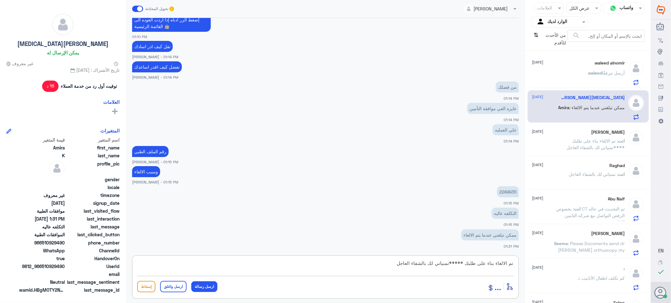
type textarea "تم الالغاء بناء على طلبك *****تمنياتي لك بالشفاء العاجل"
click at [179, 287] on button "ارسل واغلق" at bounding box center [173, 286] width 26 height 11
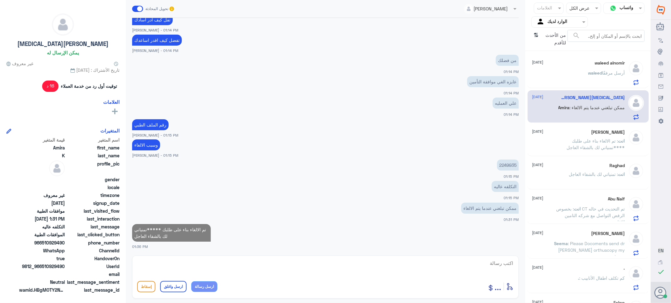
scroll to position [365, 0]
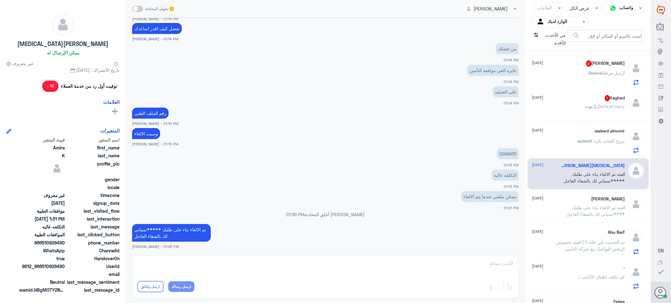
click at [586, 102] on div "Raghad 1 [DATE] [PERSON_NAME] : Default reply" at bounding box center [578, 107] width 93 height 24
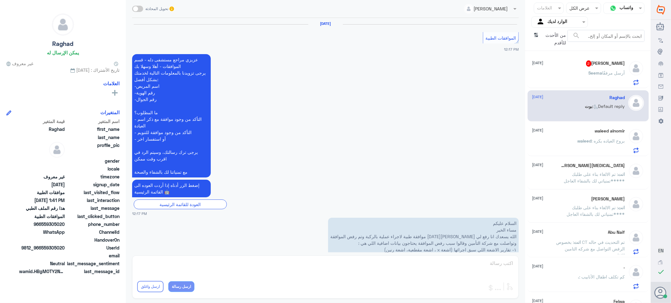
scroll to position [428, 0]
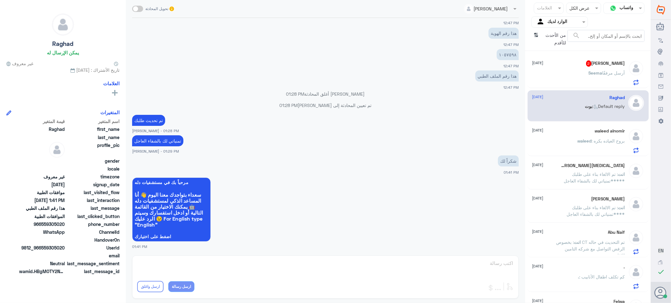
click at [574, 62] on div "[PERSON_NAME] 2 [DATE]" at bounding box center [578, 63] width 93 height 6
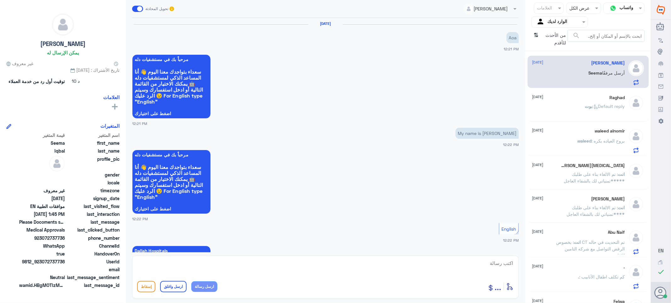
scroll to position [521, 0]
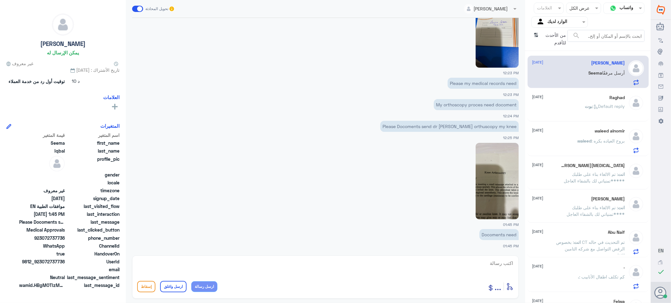
click at [496, 205] on img at bounding box center [497, 181] width 43 height 76
click at [658, 290] on icon at bounding box center [661, 293] width 13 height 13
click at [537, 35] on icon "⇅" at bounding box center [536, 38] width 5 height 16
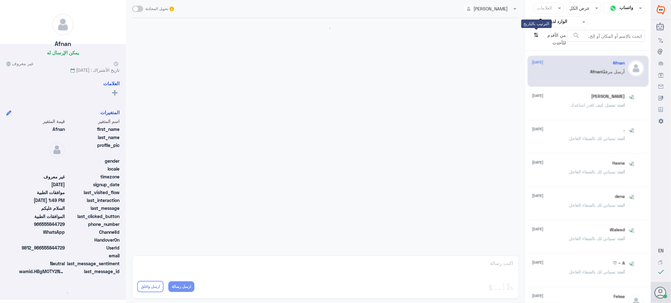
scroll to position [101, 0]
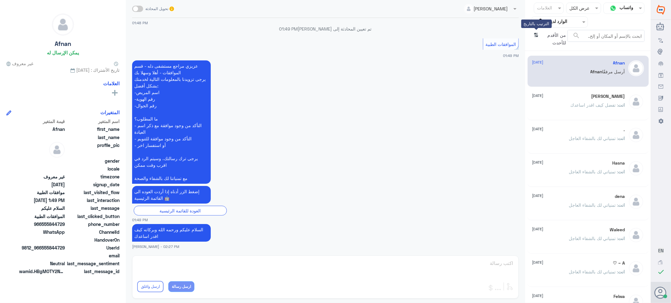
click at [537, 35] on icon "⇅" at bounding box center [536, 38] width 5 height 16
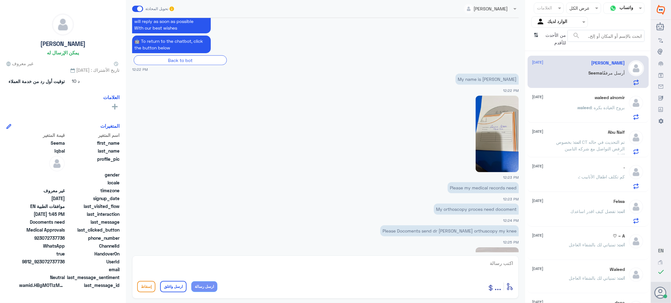
scroll to position [416, 0]
click at [489, 112] on img at bounding box center [497, 134] width 43 height 76
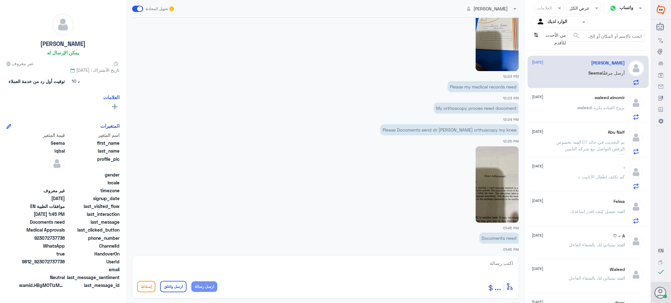
scroll to position [521, 0]
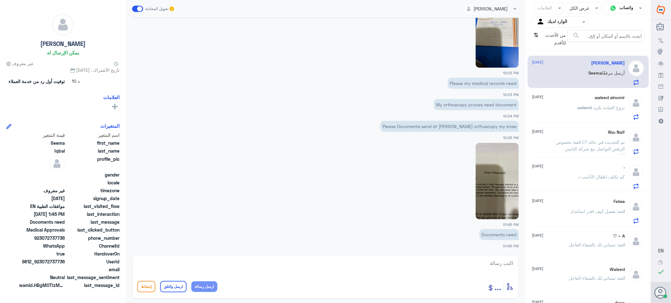
click at [503, 178] on img at bounding box center [497, 181] width 43 height 76
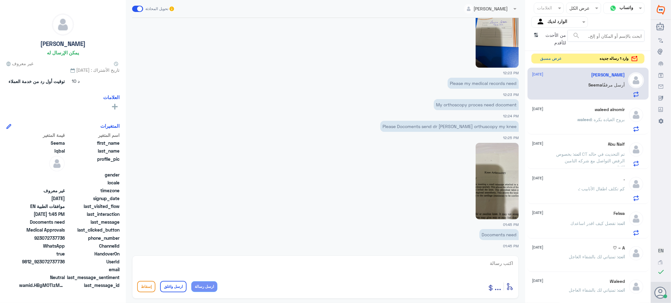
click at [547, 56] on button "عرض مسبق" at bounding box center [551, 59] width 26 height 10
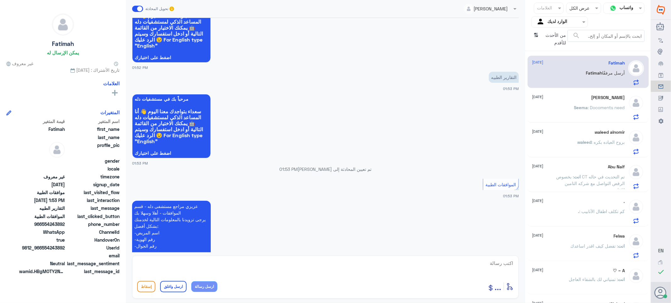
scroll to position [327, 0]
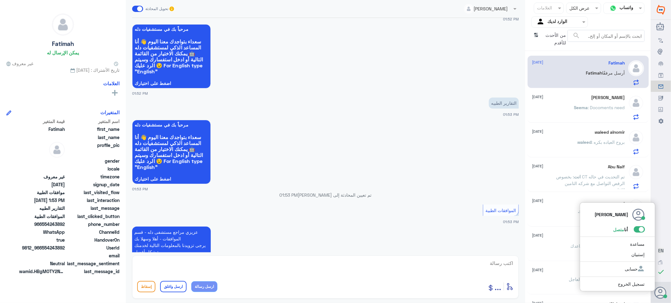
click at [659, 294] on icon at bounding box center [661, 293] width 13 height 13
click at [640, 231] on span at bounding box center [639, 229] width 11 height 6
click at [0, 0] on input "checkbox" at bounding box center [0, 0] width 0 height 0
click at [487, 268] on textarea at bounding box center [325, 266] width 377 height 15
click at [511, 263] on textarea at bounding box center [325, 266] width 377 height 15
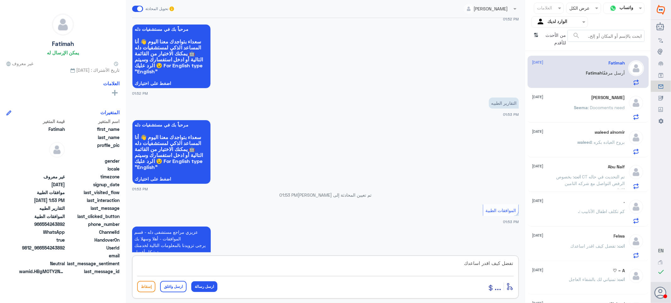
type textarea "تفضل كيف اقدر اساعدك"
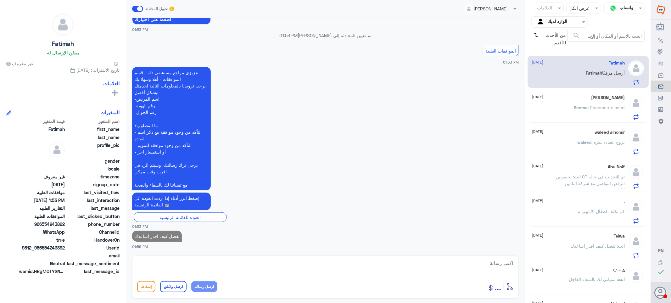
click at [583, 97] on div "[PERSON_NAME] [DATE]" at bounding box center [578, 97] width 93 height 5
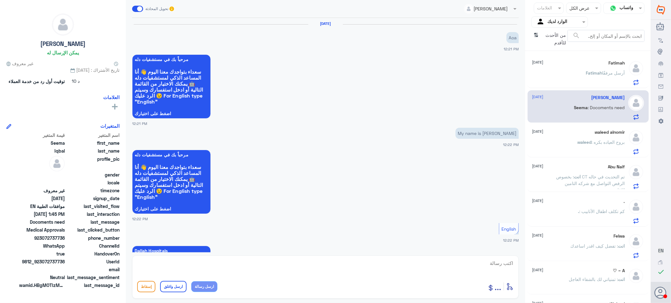
scroll to position [521, 0]
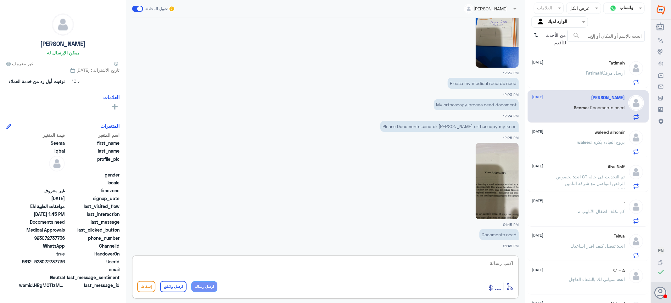
click at [492, 262] on textarea at bounding box center [325, 266] width 377 height 15
paste textarea "Dear Valued Patient, Thank you for reaching out. Kindly note that we are unable…"
type textarea "Dear Valued Patient, Thank you for reaching out. Kindly note that we are unable…"
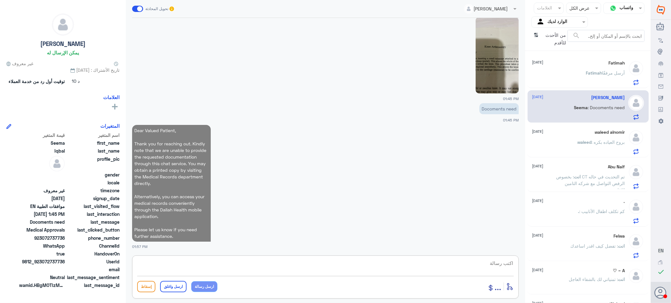
click at [571, 76] on div "[PERSON_NAME] أرسل مرفقًا" at bounding box center [578, 78] width 93 height 14
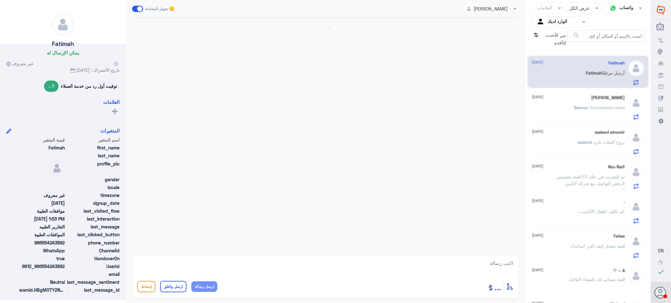
scroll to position [498, 0]
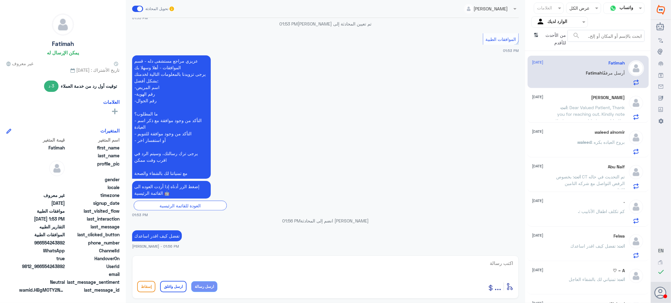
click at [536, 35] on div "من الأحدث للأقدم ⇅" at bounding box center [550, 39] width 36 height 18
click at [536, 35] on icon "⇅" at bounding box center [536, 38] width 5 height 16
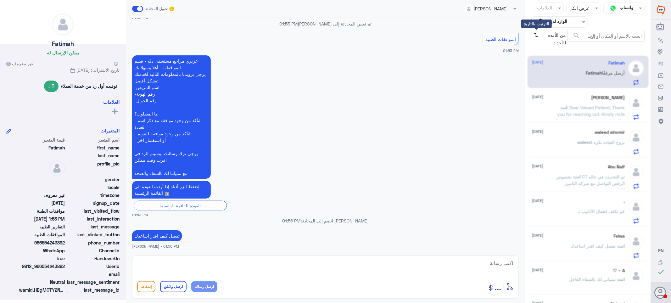
scroll to position [0, 0]
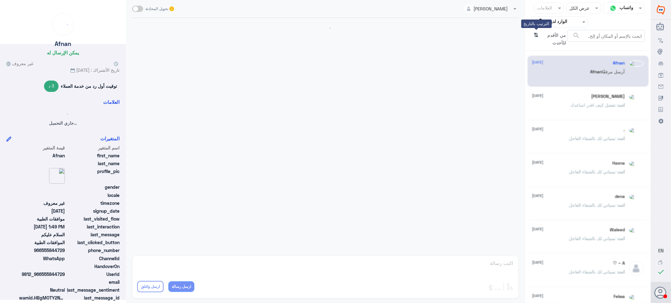
click at [538, 35] on icon "⇅" at bounding box center [536, 38] width 5 height 16
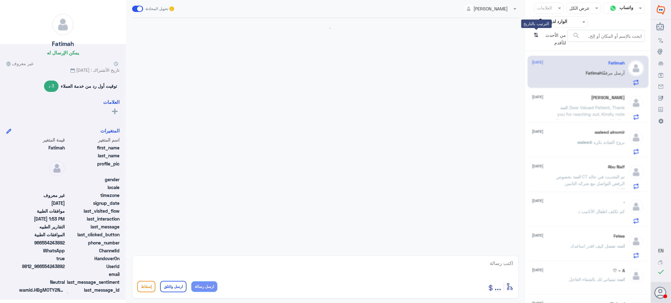
scroll to position [498, 0]
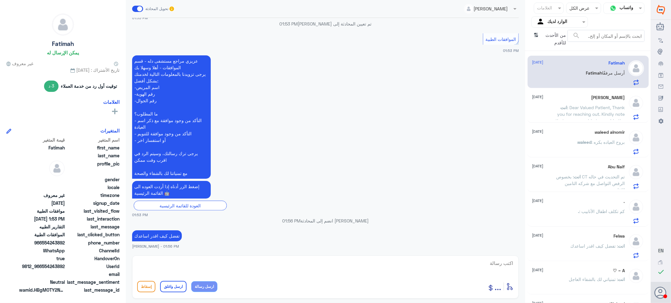
click at [556, 65] on div "Fatimah [DATE]" at bounding box center [578, 62] width 93 height 5
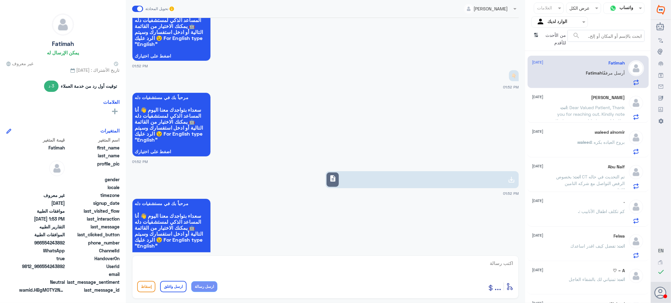
scroll to position [149, 0]
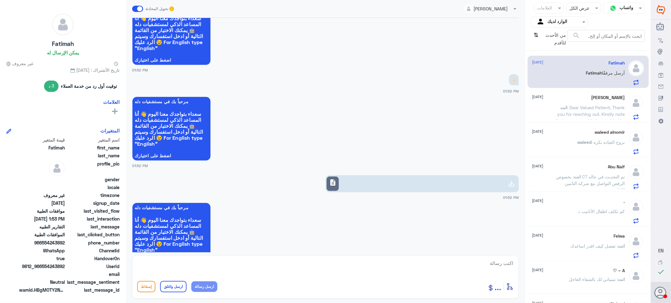
click at [383, 188] on link "description" at bounding box center [423, 183] width 194 height 17
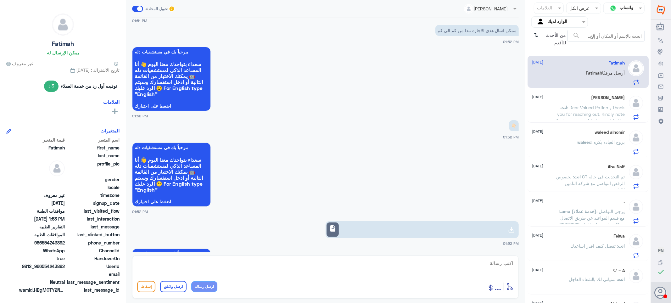
scroll to position [44, 0]
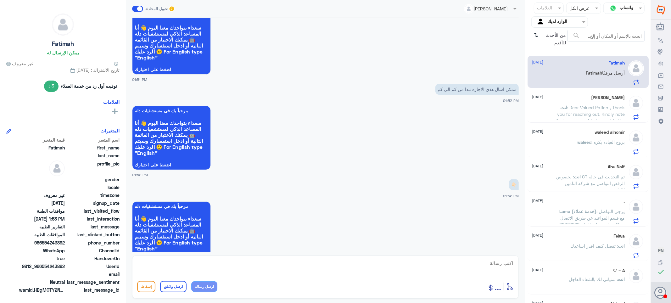
click at [542, 95] on span "[DATE]" at bounding box center [537, 97] width 11 height 6
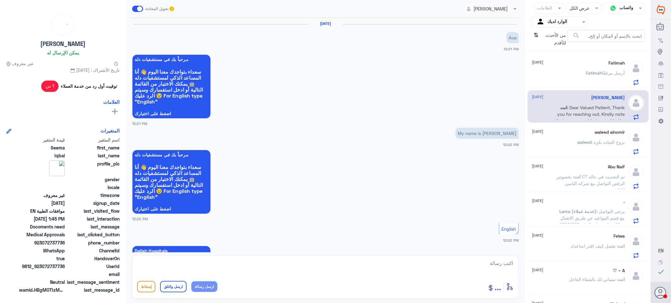
scroll to position [658, 0]
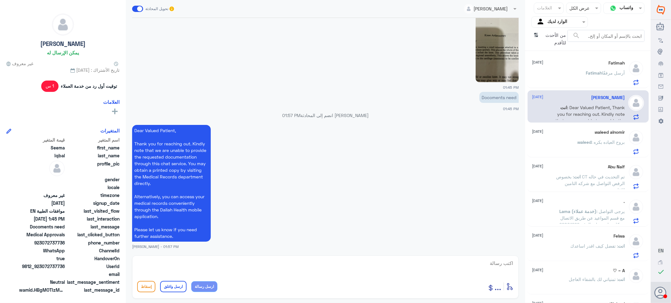
click at [571, 141] on div "waleed : بروح العياده بكره" at bounding box center [578, 147] width 93 height 14
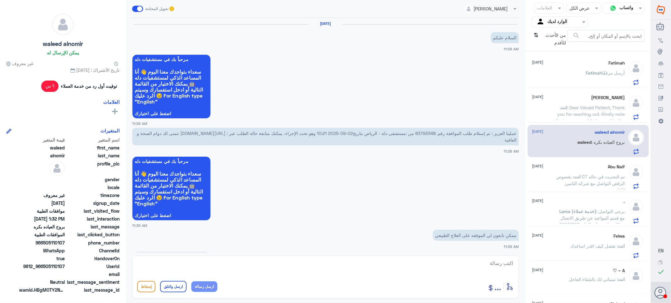
scroll to position [471, 0]
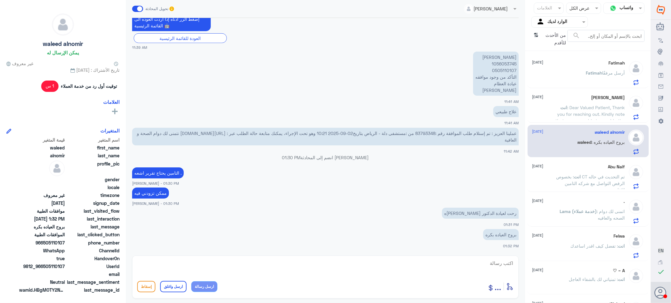
click at [503, 264] on textarea at bounding box center [325, 266] width 377 height 15
paste textarea "تمنياتي لك بالشفاء العاجل"
type textarea "تمنياتي لك بالشفاء العاجل"
click at [172, 284] on button "ارسل واغلق" at bounding box center [173, 286] width 26 height 11
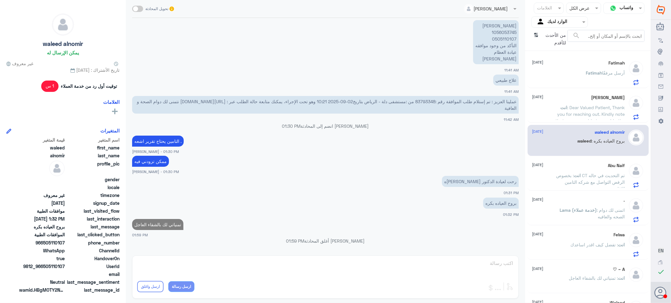
click at [573, 178] on p "انت : بخصوص CT تم التحديث في حاله الرفض التواصل مع شركه التامين للافاده" at bounding box center [590, 180] width 71 height 16
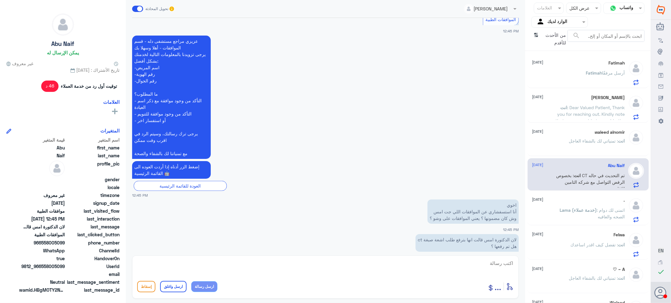
scroll to position [593, 0]
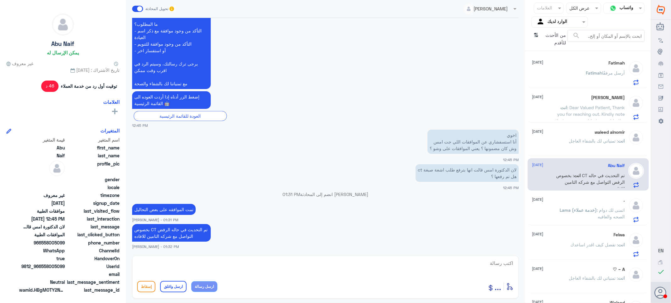
click at [468, 267] on textarea at bounding box center [325, 266] width 377 height 15
paste textarea "تمنياتي لك بالشفاء العاجل"
type textarea "تمنياتي لك بالشفاء العاجل"
click at [169, 285] on button "ارسل واغلق" at bounding box center [173, 286] width 26 height 11
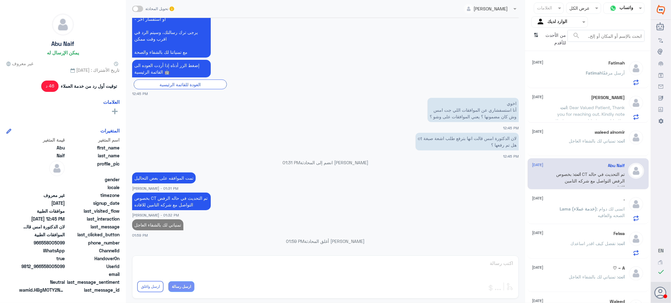
click at [566, 208] on span "Lama (خدمة عملاء)" at bounding box center [578, 208] width 37 height 5
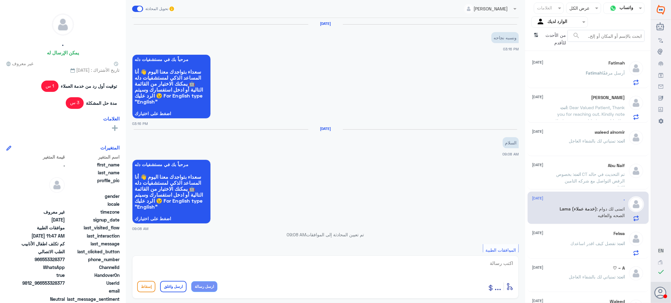
scroll to position [426, 0]
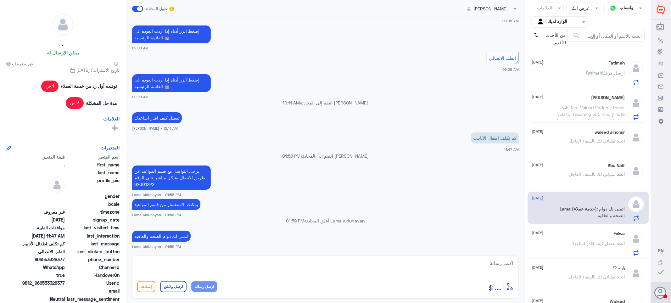
click at [506, 263] on textarea at bounding box center [325, 266] width 377 height 15
paste textarea "تمنياتي لك بالشفاء العاجل"
type textarea "تمنياتي لك بالشفاء العاجل"
click at [166, 283] on button "ارسل واغلق" at bounding box center [173, 286] width 26 height 11
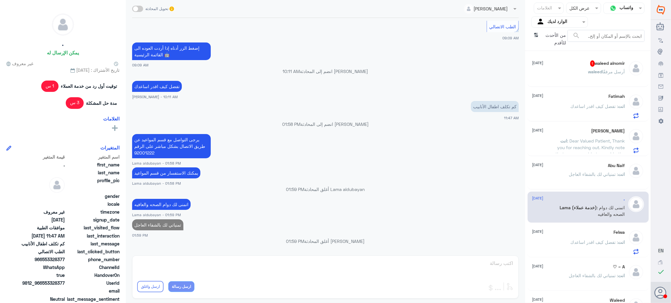
click at [571, 245] on p "انت : تفضل كيف اقدر اساعدك" at bounding box center [598, 247] width 54 height 16
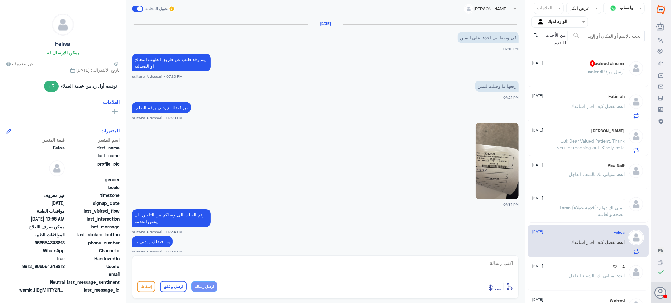
scroll to position [496, 0]
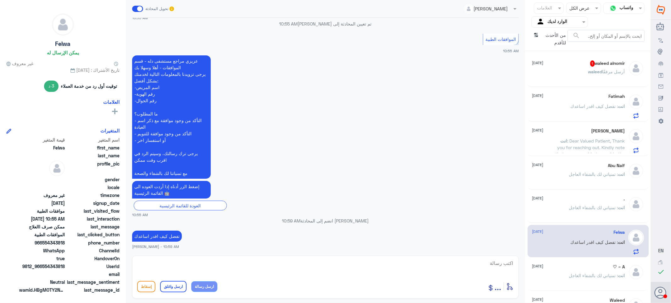
click at [576, 74] on div "[PERSON_NAME] أرسل مرفقًا" at bounding box center [578, 77] width 93 height 14
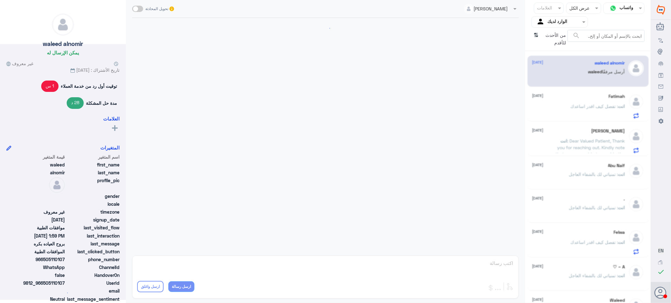
scroll to position [502, 0]
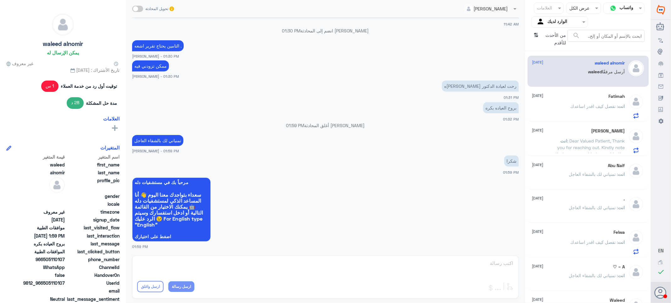
click at [593, 111] on p "انت : تفضل كيف اقدر اساعدك" at bounding box center [598, 111] width 54 height 16
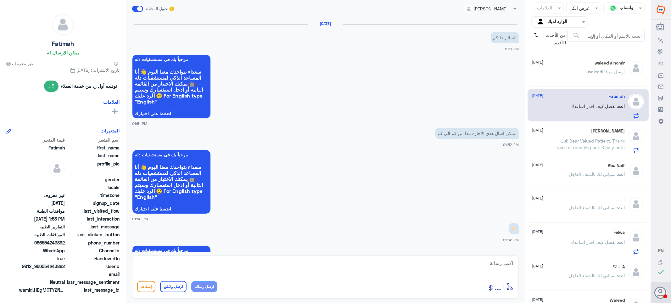
scroll to position [498, 0]
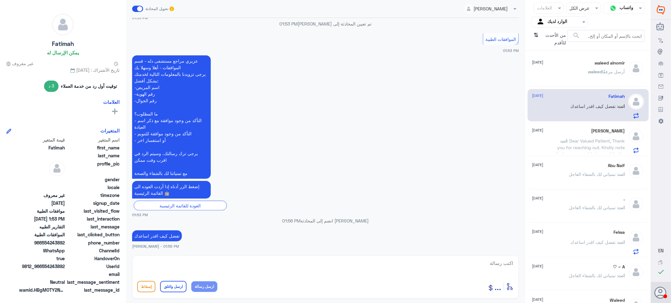
click at [589, 132] on div "[PERSON_NAME] [DATE]" at bounding box center [578, 130] width 93 height 5
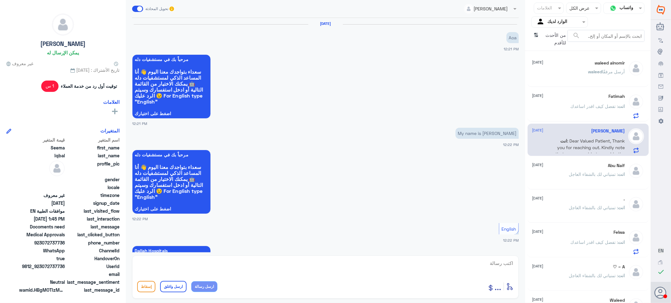
scroll to position [658, 0]
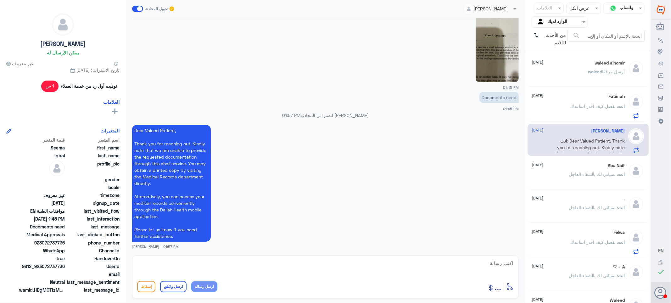
click at [576, 173] on span ": تمنياتي لك بالشفاء العاجل" at bounding box center [593, 174] width 49 height 5
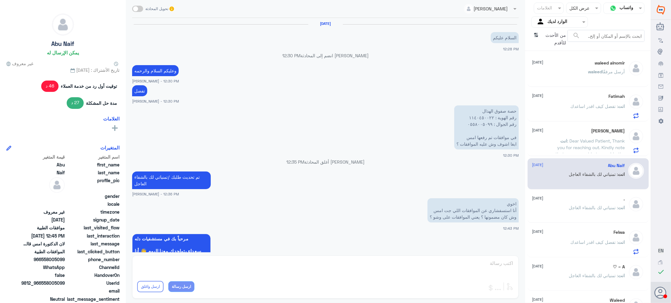
scroll to position [406, 0]
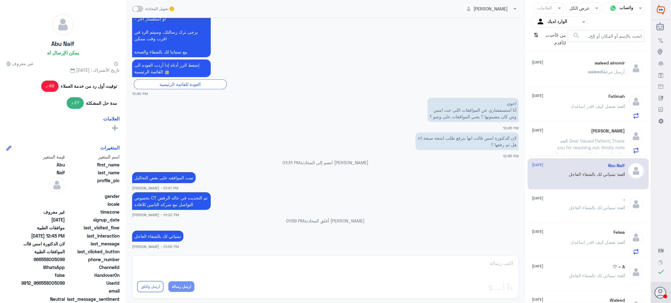
click at [588, 137] on div "[PERSON_NAME] [DATE] انت : Dear Valued Patient, Thank you for reaching out. Kin…" at bounding box center [578, 140] width 93 height 25
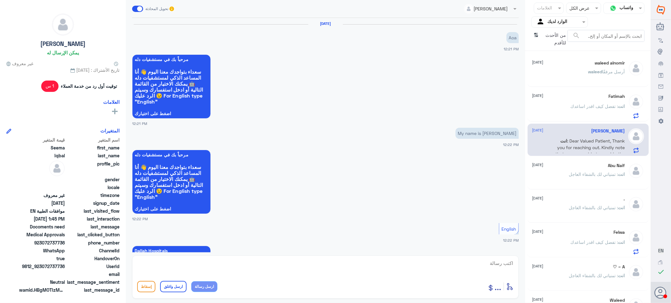
scroll to position [658, 0]
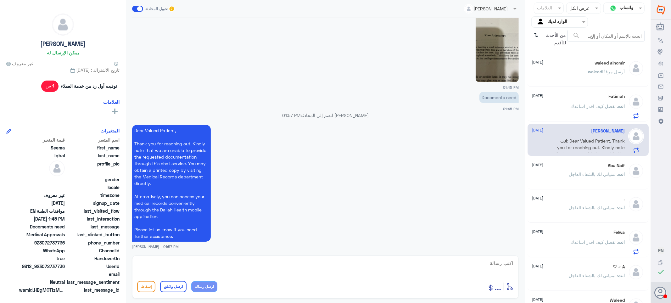
click at [178, 283] on button "ارسل واغلق" at bounding box center [173, 286] width 26 height 11
click at [173, 287] on button "ارسل واغلق" at bounding box center [173, 286] width 26 height 11
click at [567, 166] on div "Abu Naif [DATE]" at bounding box center [578, 165] width 93 height 5
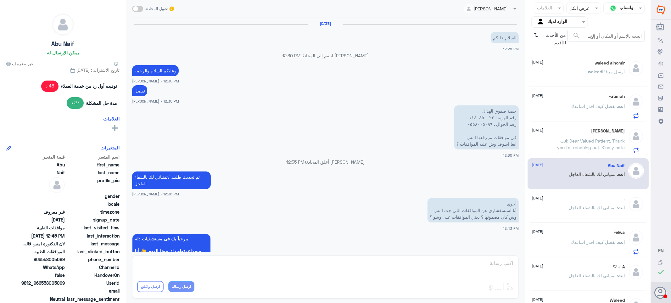
scroll to position [406, 0]
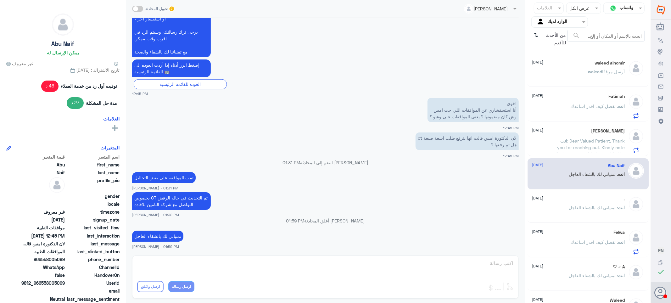
click at [572, 208] on span ": تمنياتي لك بالشفاء العاجل" at bounding box center [593, 207] width 49 height 5
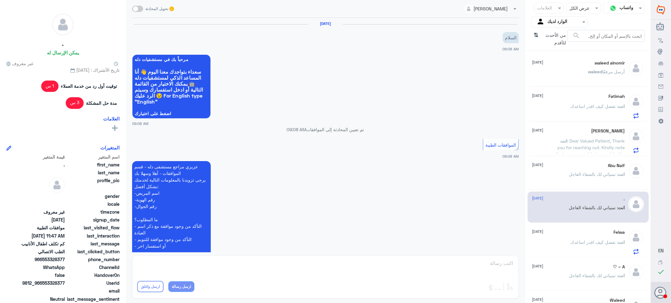
scroll to position [353, 0]
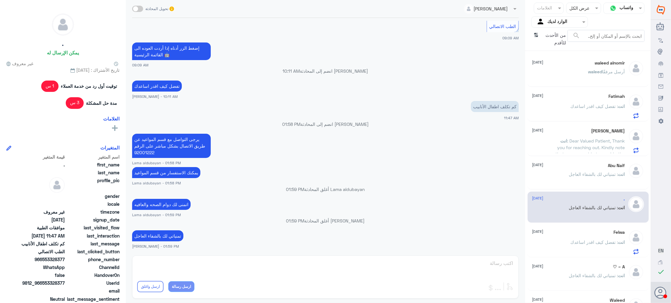
click at [577, 235] on div "Felwa [DATE] انت : تفضل كيف اقدر اساعدك" at bounding box center [578, 242] width 93 height 25
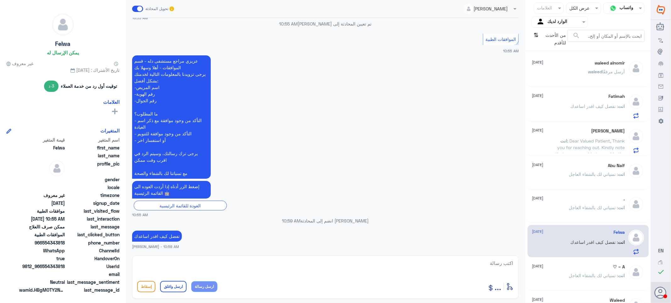
click at [580, 67] on div "waleed alnomir [DATE] waleed أرسل مرفقًا" at bounding box center [578, 72] width 93 height 24
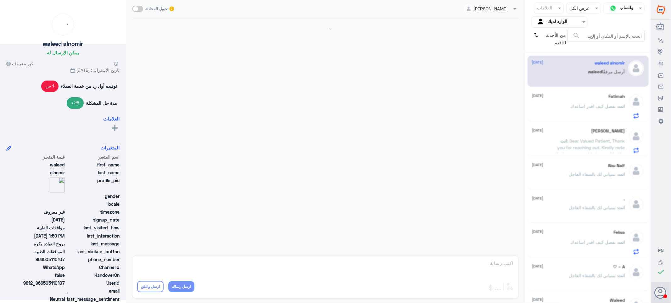
scroll to position [502, 0]
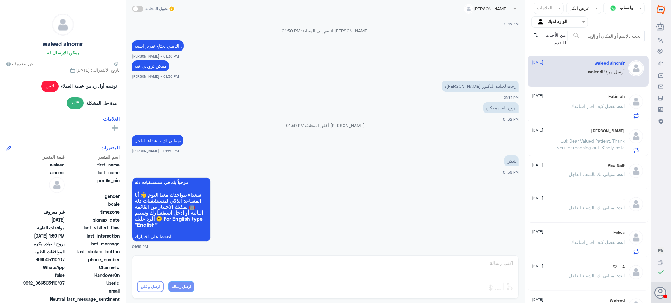
click at [608, 104] on span ": تفضل كيف اقدر اساعدك" at bounding box center [595, 106] width 48 height 5
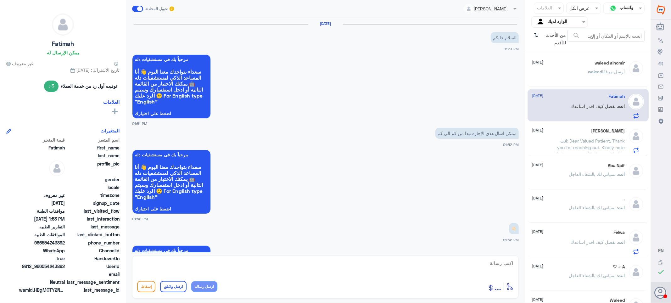
scroll to position [498, 0]
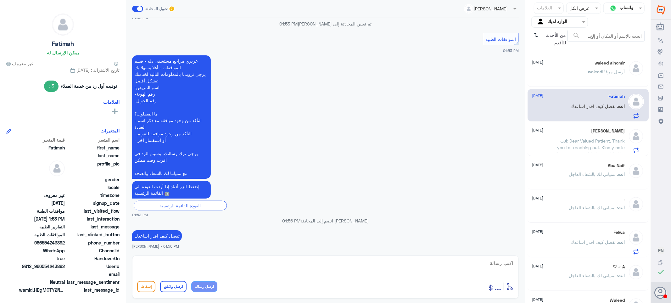
click at [561, 143] on span "انت" at bounding box center [564, 140] width 7 height 5
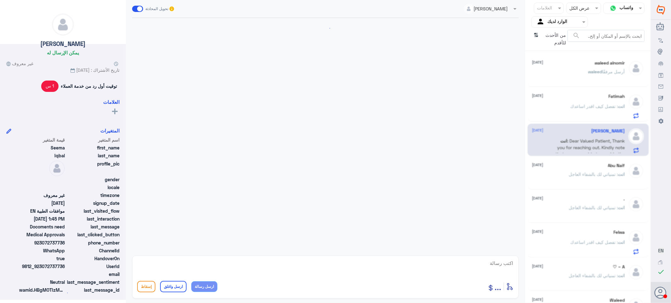
scroll to position [658, 0]
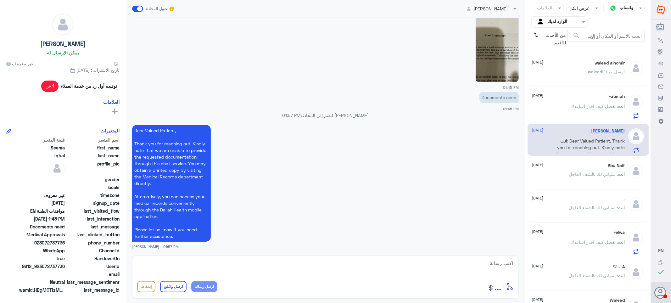
click at [557, 177] on div "انت : تمنياتي لك بالشفاء العاجل" at bounding box center [578, 179] width 93 height 14
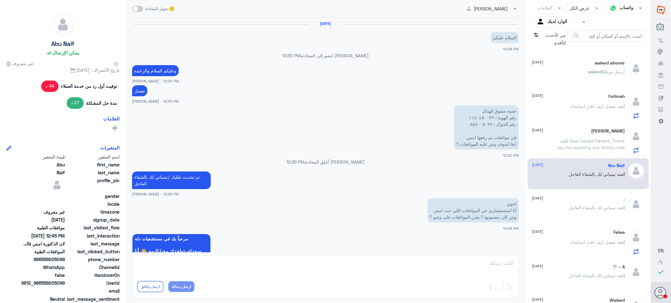
scroll to position [406, 0]
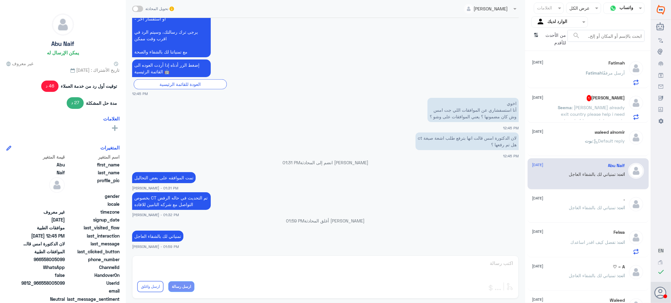
click at [562, 111] on span ": [PERSON_NAME] already exit country please help i need travel africa need doco…" at bounding box center [593, 121] width 64 height 32
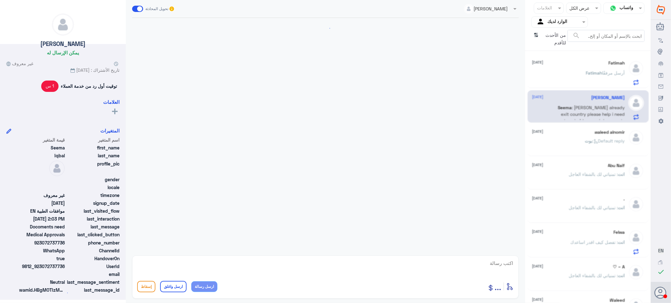
scroll to position [679, 0]
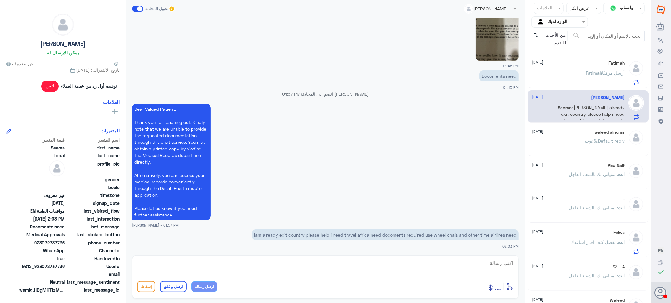
click at [289, 235] on p "Iam already exit country please help i need travel africa need docoments requir…" at bounding box center [385, 234] width 267 height 11
click at [304, 113] on app-msgs-text "Dear Valued Patient, Thank you for reaching out. Kindly note that we are unable…" at bounding box center [325, 162] width 387 height 117
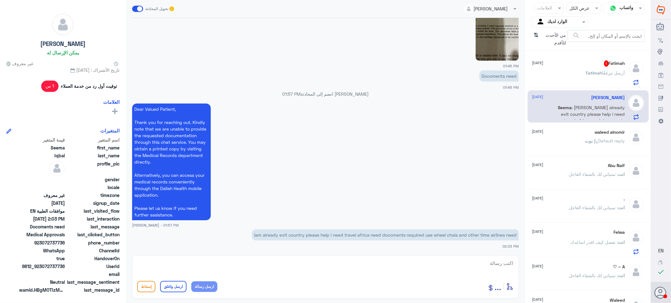
click at [565, 64] on div "Fatimah 1 [DATE]" at bounding box center [578, 63] width 93 height 6
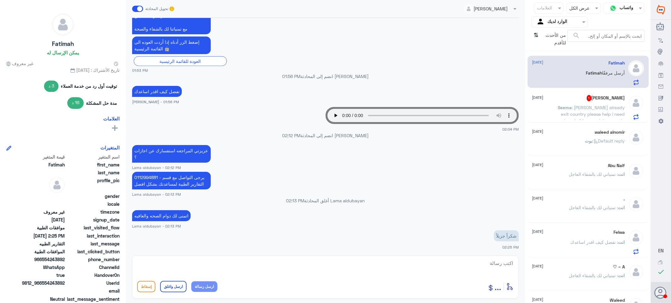
scroll to position [486, 0]
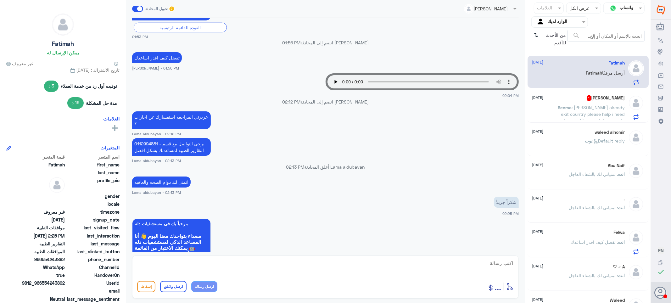
click at [583, 109] on span ": [PERSON_NAME] already exit country please help i need travel africa need doco…" at bounding box center [593, 121] width 64 height 32
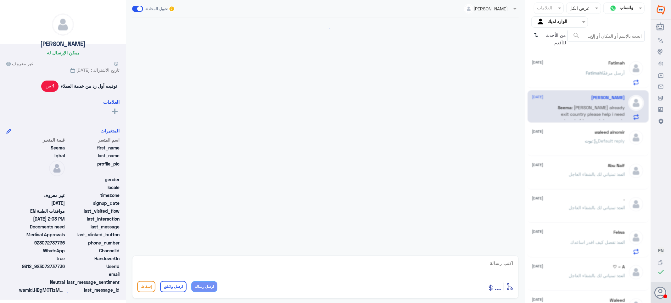
scroll to position [679, 0]
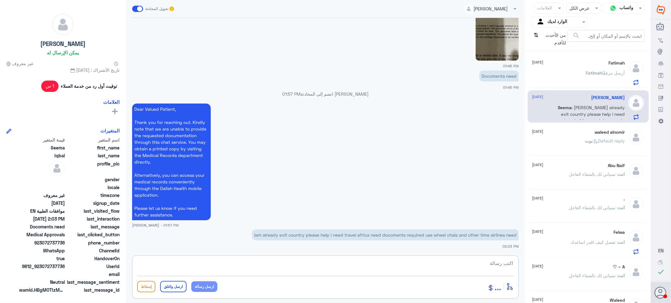
click at [486, 263] on textarea at bounding box center [325, 266] width 377 height 15
paste textarea "We are unable to provide the requested documentation through this chat service.…"
type textarea "We are unable to provide the requested documentation through this chat service.…"
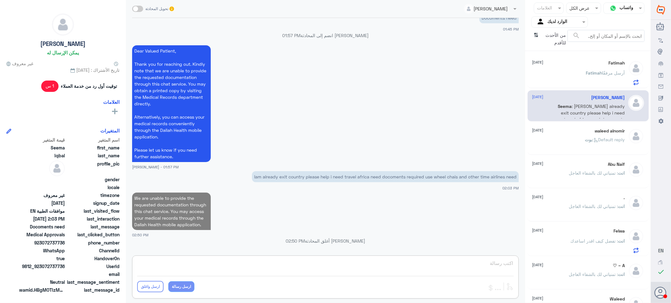
click at [599, 70] on span "Fatimah" at bounding box center [594, 72] width 16 height 5
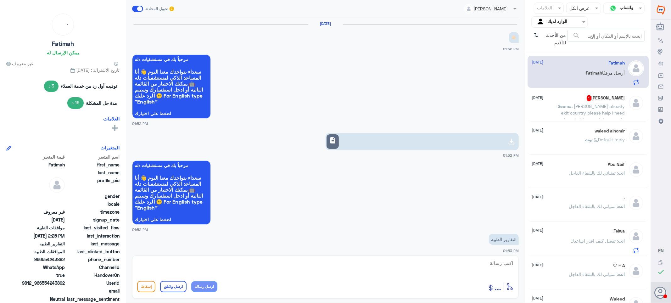
scroll to position [521, 0]
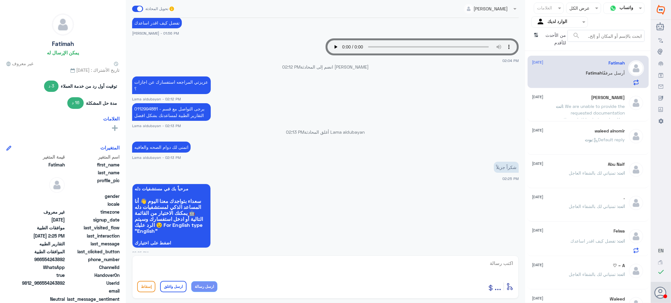
click at [578, 110] on span ": We are unable to provide the requested documentation through this chat servic…" at bounding box center [590, 123] width 69 height 38
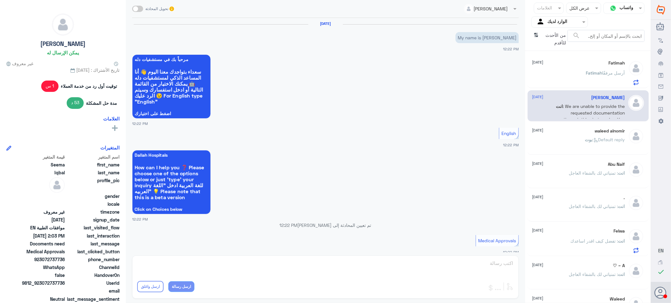
scroll to position [642, 0]
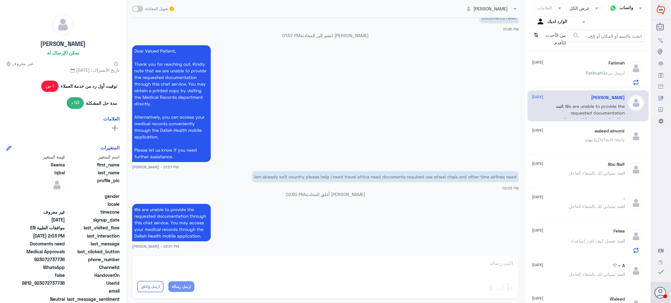
click at [583, 77] on div "[PERSON_NAME] أرسل مرفقًا" at bounding box center [578, 78] width 93 height 14
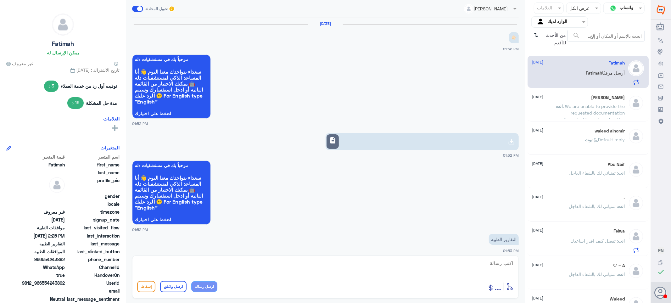
scroll to position [521, 0]
